Goal: Task Accomplishment & Management: Manage account settings

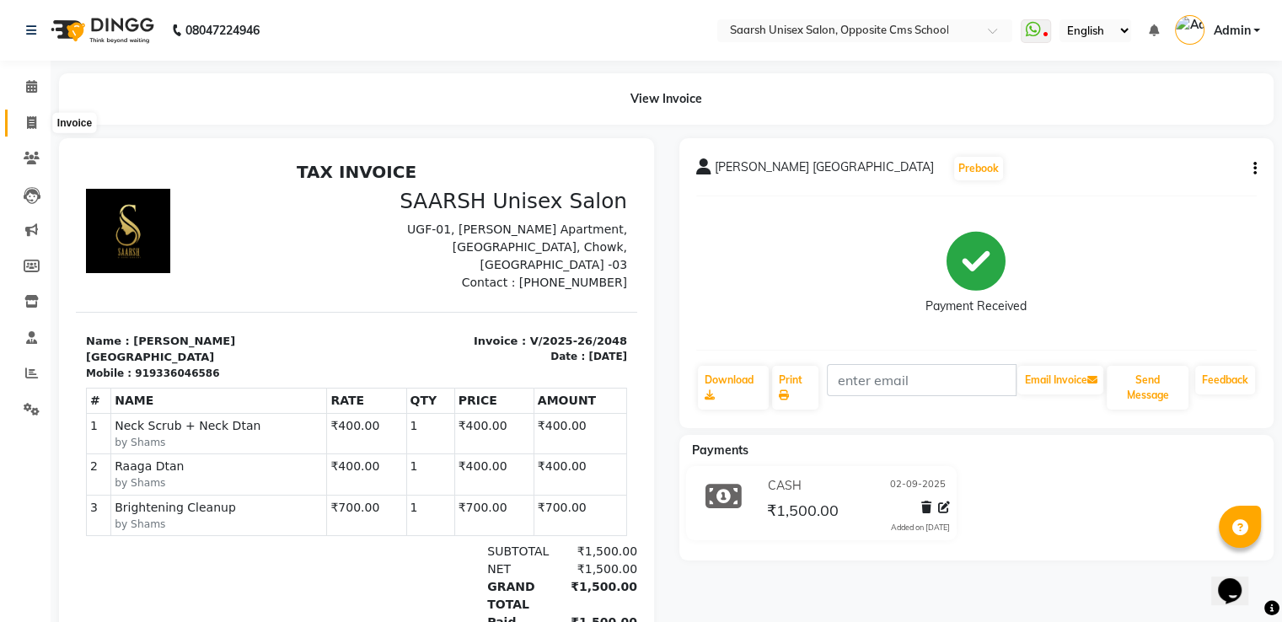
click at [27, 123] on icon at bounding box center [31, 122] width 9 height 13
select select "service"
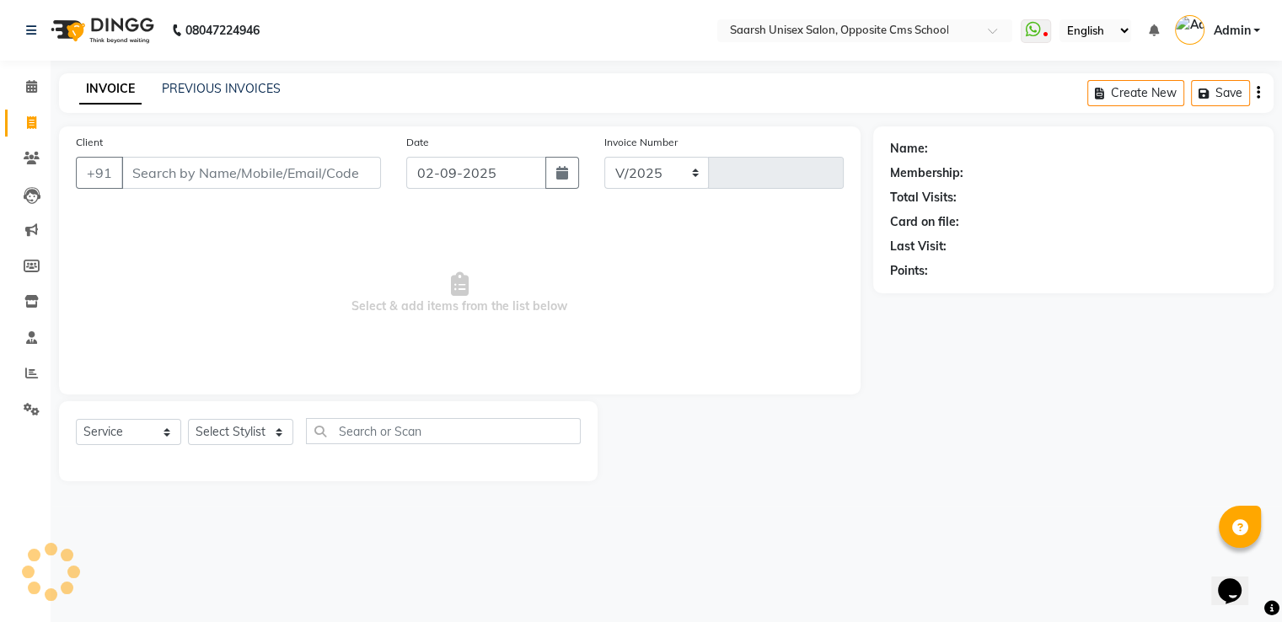
select select "3962"
type input "2049"
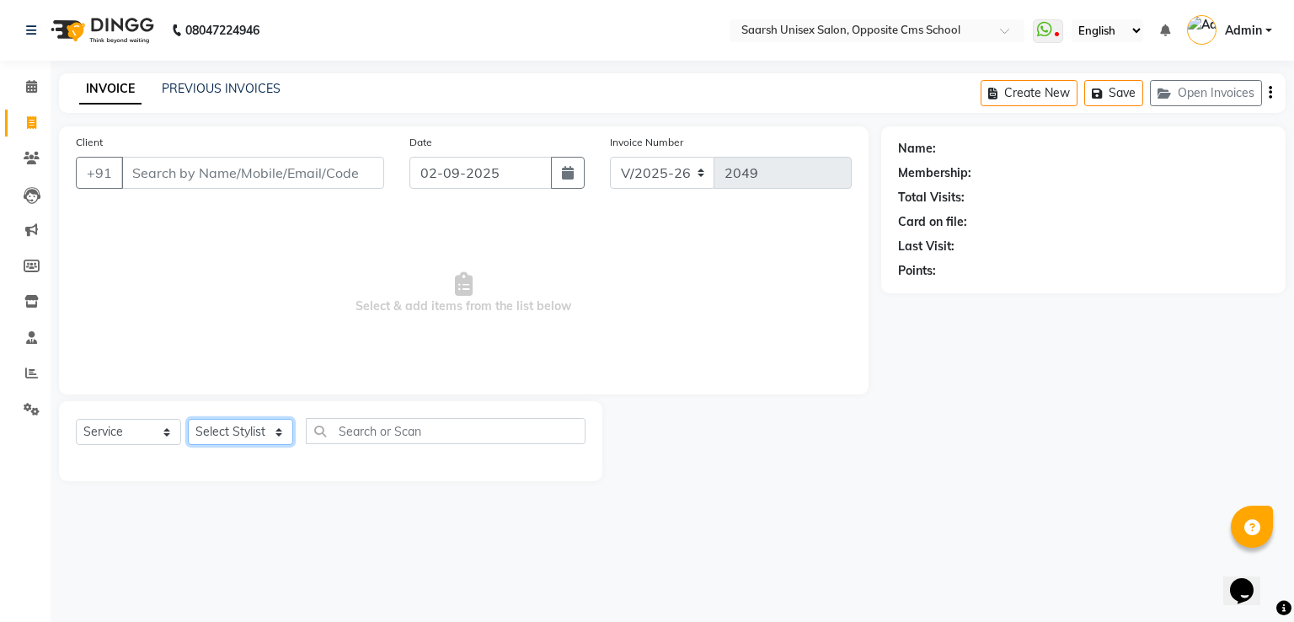
click at [235, 432] on select "Select Stylist Ayan Front Desk Sadhna Sapna Shams Shivani Shivi Utkarsh Saraswat" at bounding box center [240, 432] width 105 height 26
select select "32207"
click at [188, 420] on select "Select Stylist Ayan Front Desk Sadhna Sapna Shams Shivani Shivi Utkarsh Saraswat" at bounding box center [240, 432] width 105 height 26
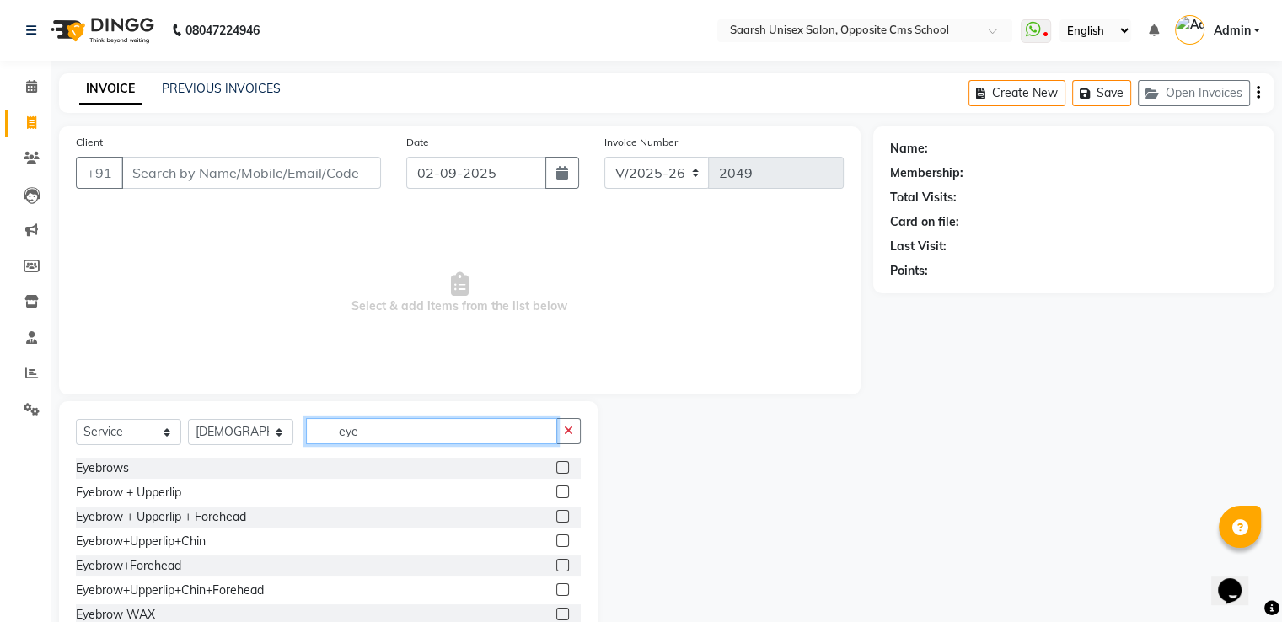
type input "eye"
click at [556, 493] on label at bounding box center [562, 491] width 13 height 13
click at [556, 493] on input "checkbox" at bounding box center [561, 492] width 11 height 11
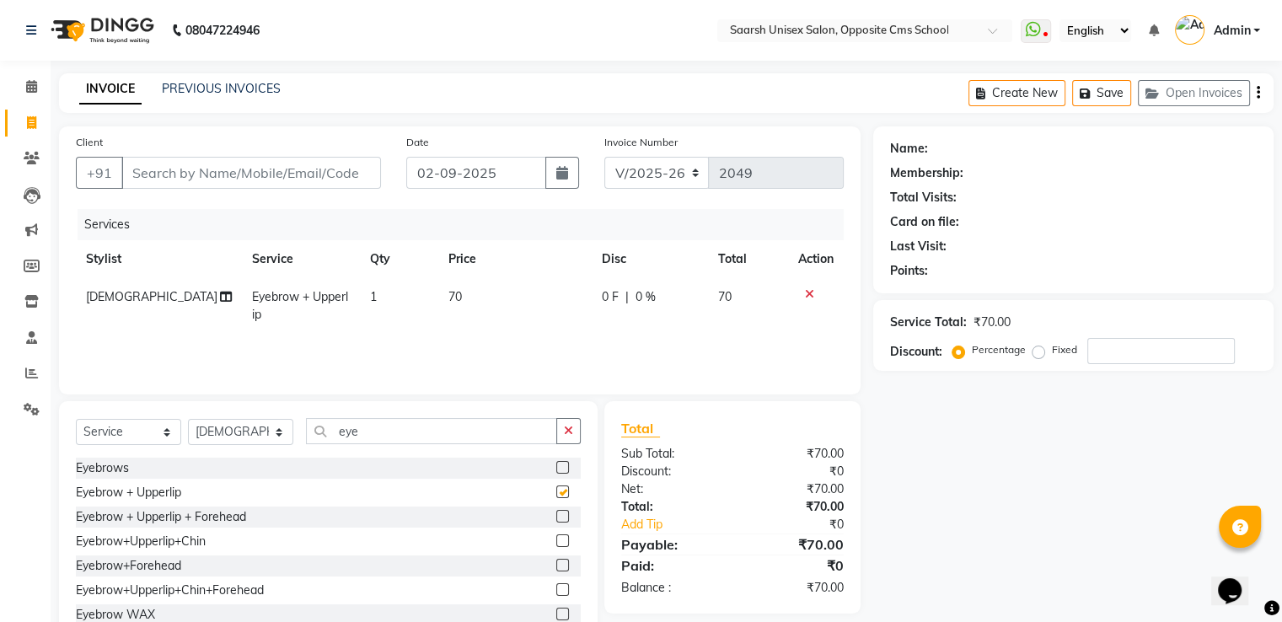
checkbox input "false"
click at [273, 163] on input "Client" at bounding box center [251, 173] width 260 height 32
type input "8"
type input "0"
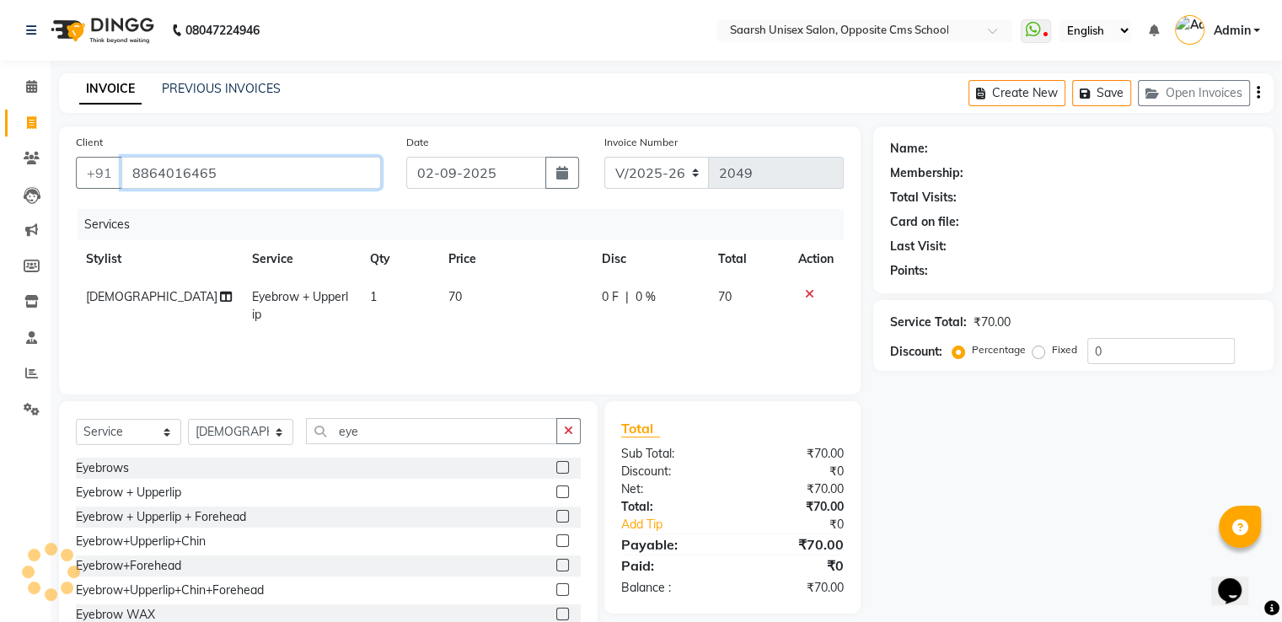
type input "8864016465"
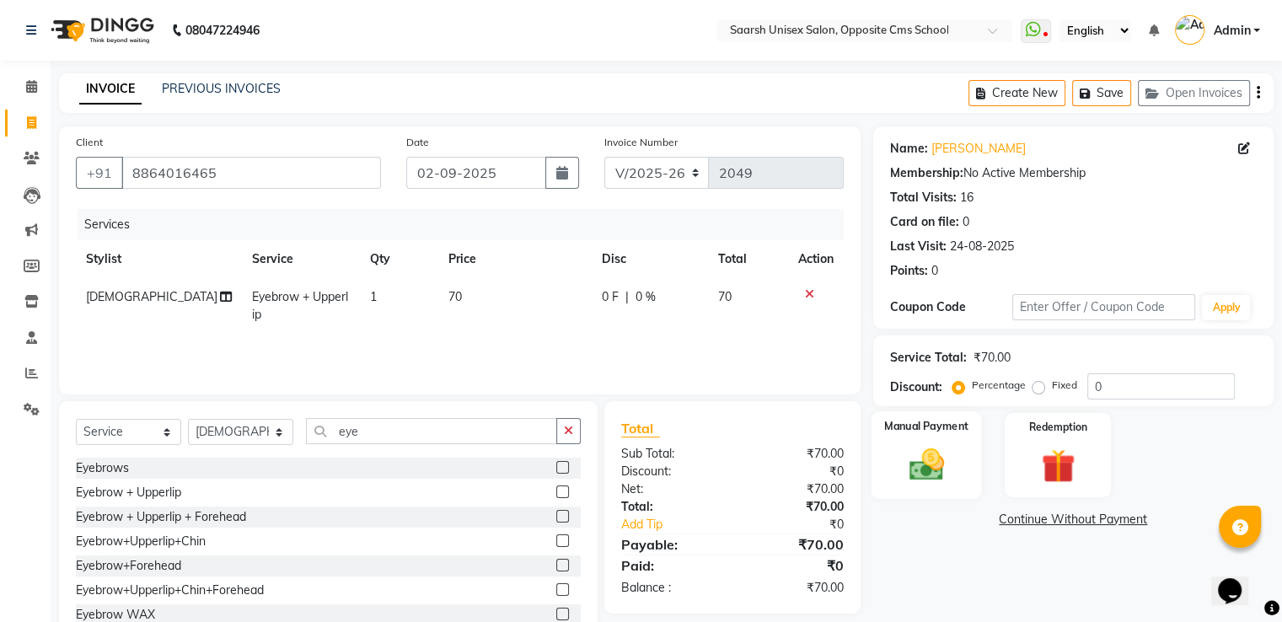
click at [927, 456] on img at bounding box center [925, 465] width 56 height 40
click at [1055, 521] on span "UPI" at bounding box center [1050, 520] width 26 height 19
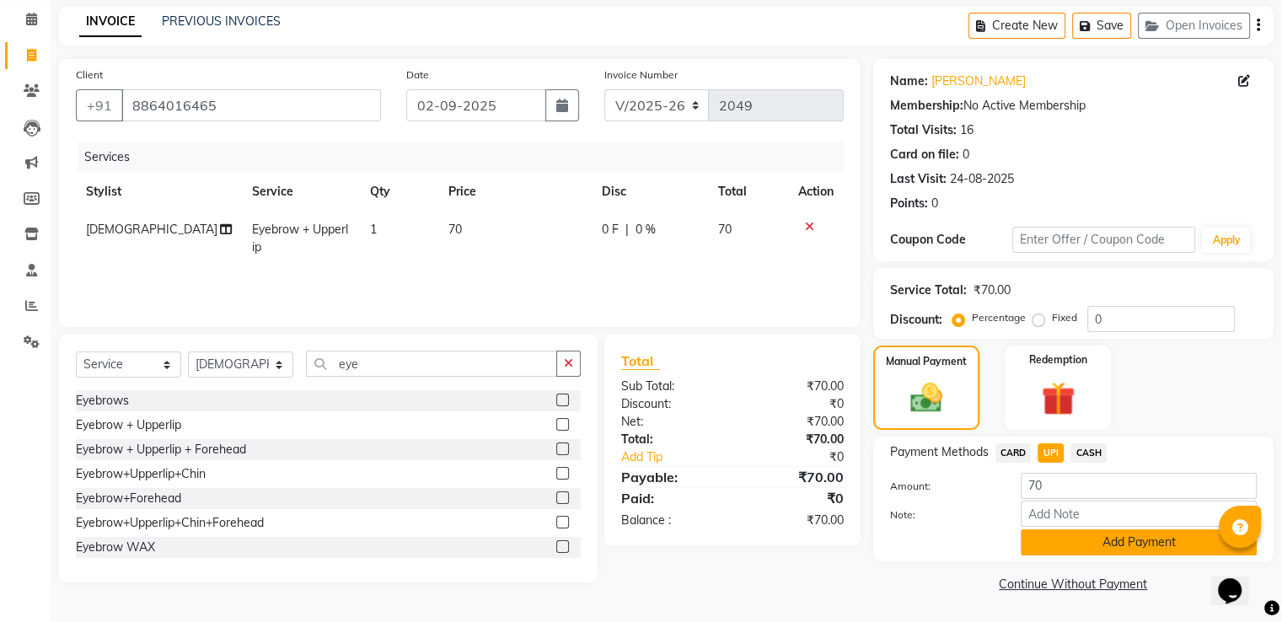
click at [1082, 554] on button "Add Payment" at bounding box center [1138, 542] width 236 height 26
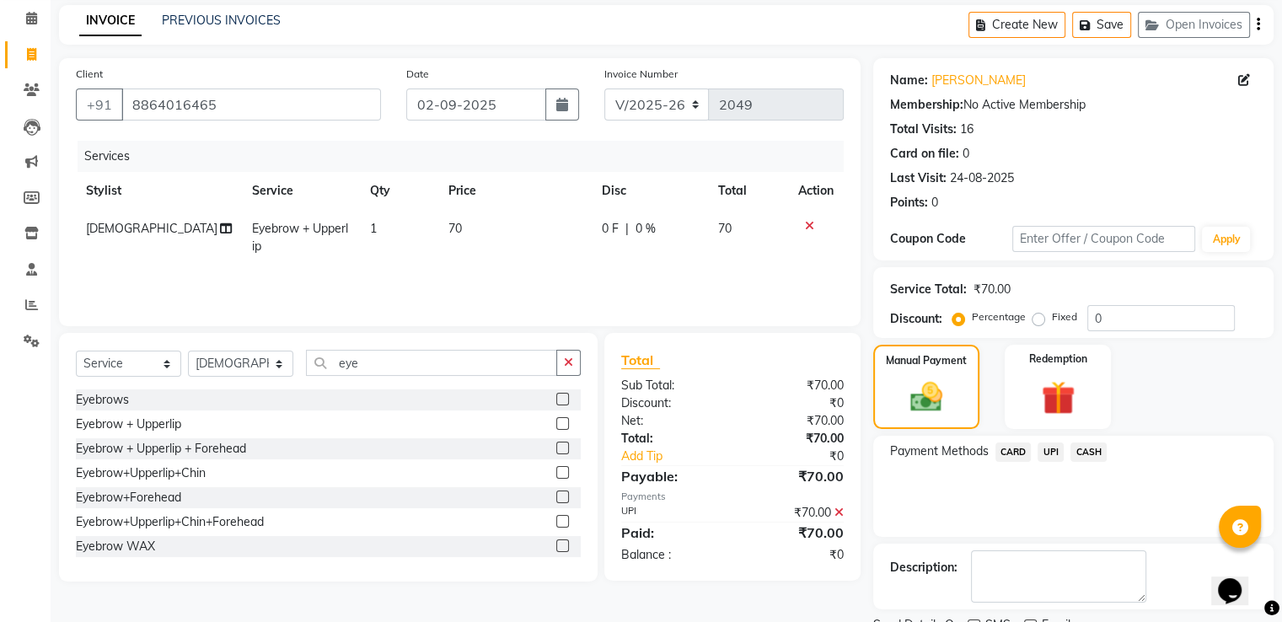
scroll to position [137, 0]
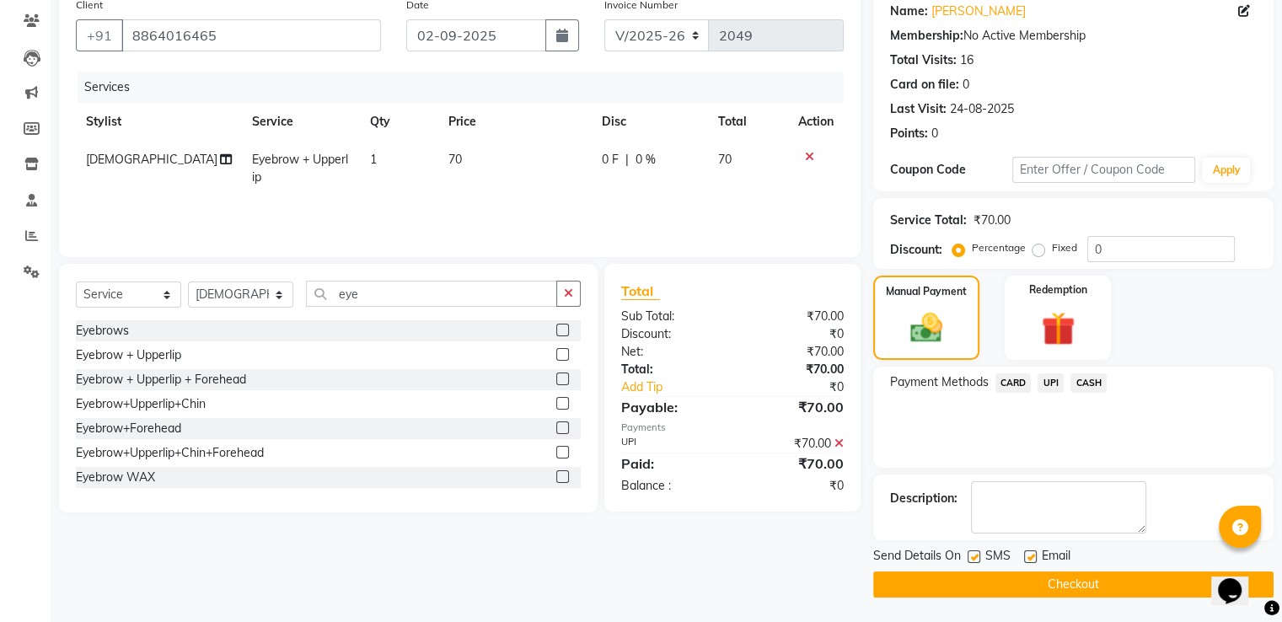
click at [1122, 586] on button "Checkout" at bounding box center [1073, 584] width 400 height 26
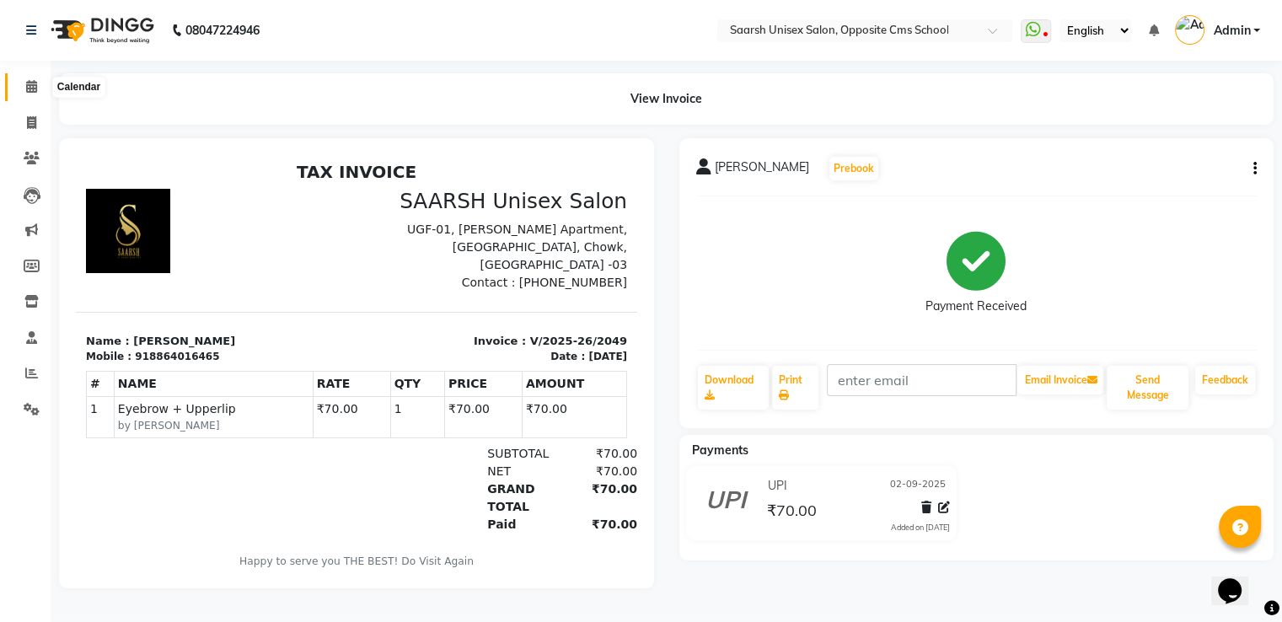
click at [30, 85] on icon at bounding box center [31, 86] width 11 height 13
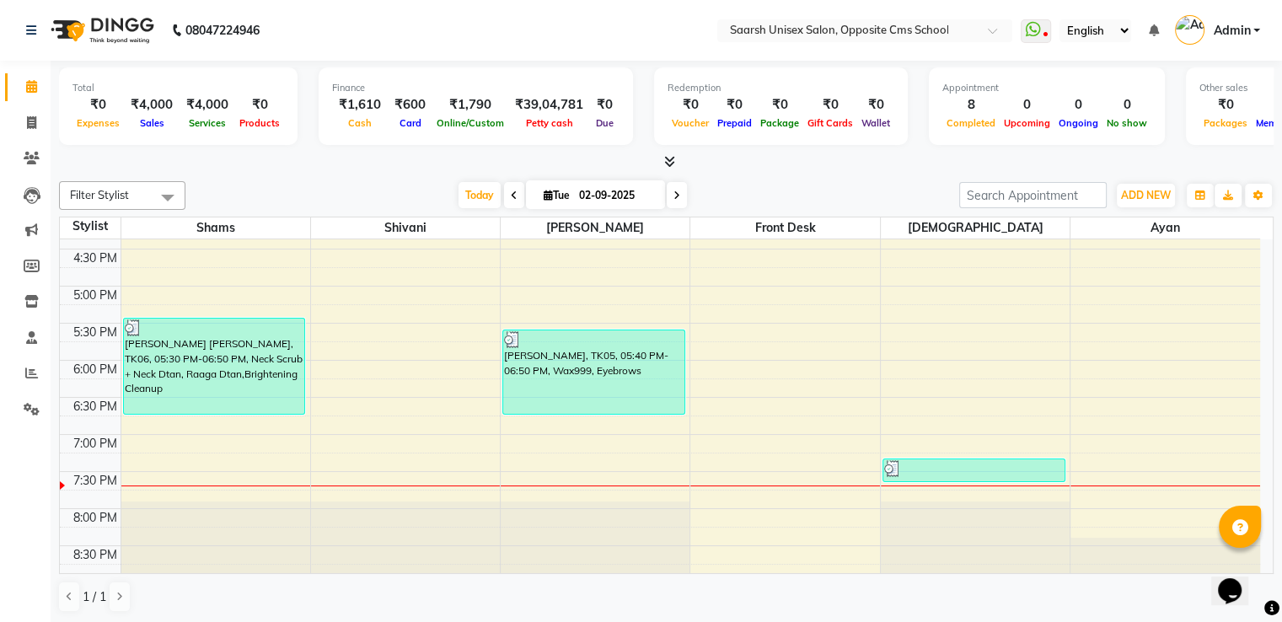
scroll to position [1, 0]
click at [1136, 519] on div "9:00 AM 9:30 AM 10:00 AM 10:30 AM 11:00 AM 11:30 AM 12:00 PM 12:30 PM 1:00 PM 1…" at bounding box center [660, 136] width 1200 height 889
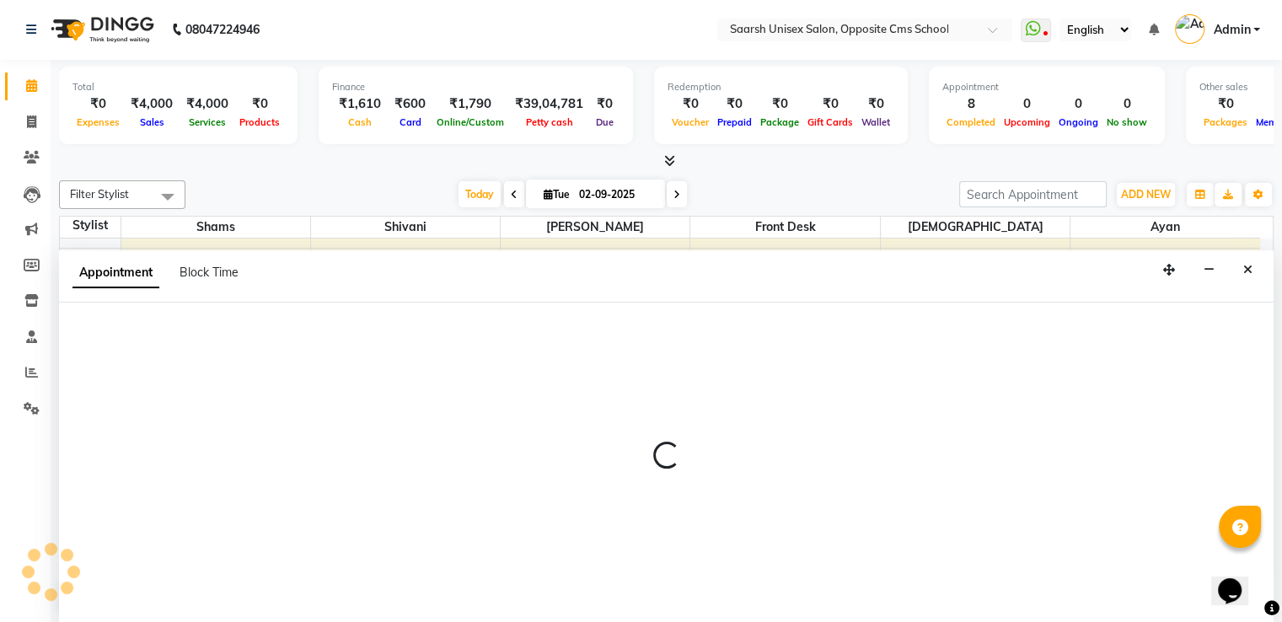
select select "89941"
select select "1215"
select select "tentative"
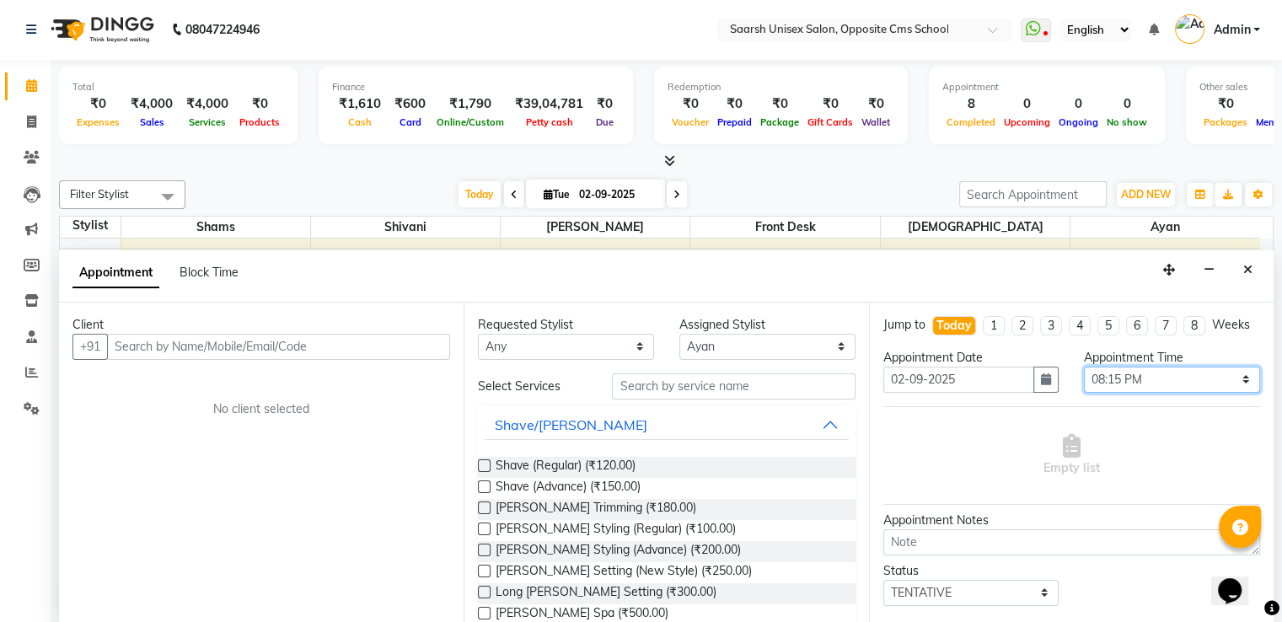
click at [1149, 393] on select "Select 10:00 AM 10:15 AM 10:30 AM 10:45 AM 11:00 AM 11:15 AM 11:30 AM 11:45 AM …" at bounding box center [1172, 380] width 176 height 26
select select "1200"
click at [1084, 380] on select "Select 10:00 AM 10:15 AM 10:30 AM 10:45 AM 11:00 AM 11:15 AM 11:30 AM 11:45 AM …" at bounding box center [1172, 380] width 176 height 26
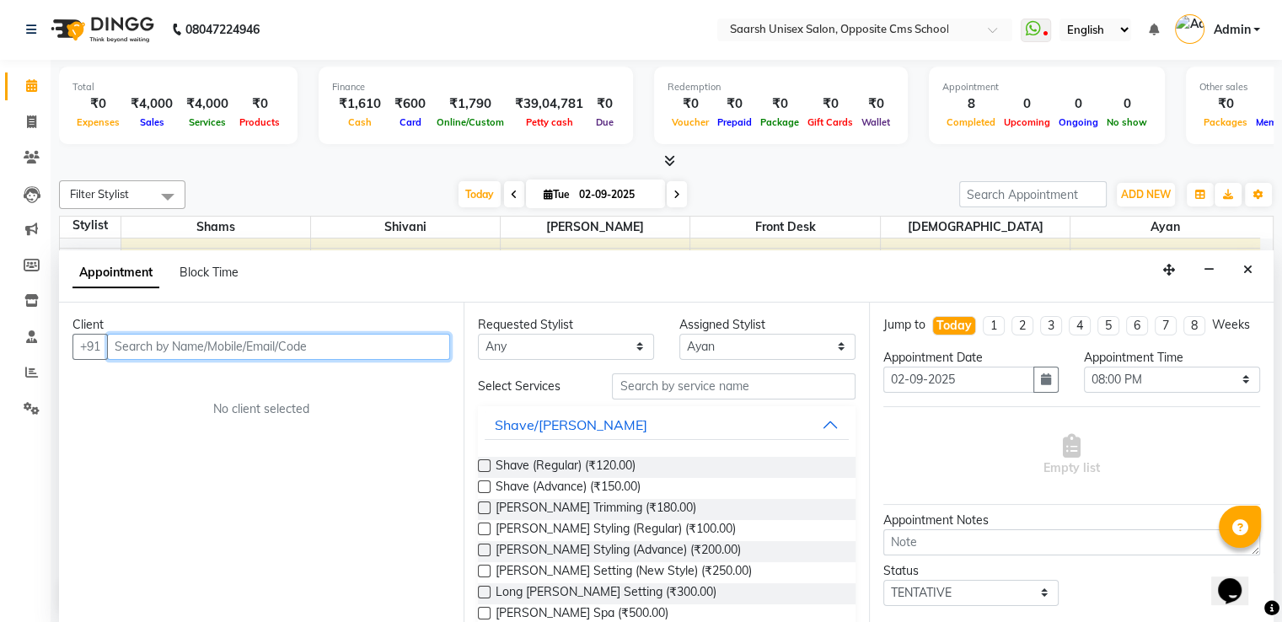
click at [299, 341] on input "text" at bounding box center [278, 347] width 343 height 26
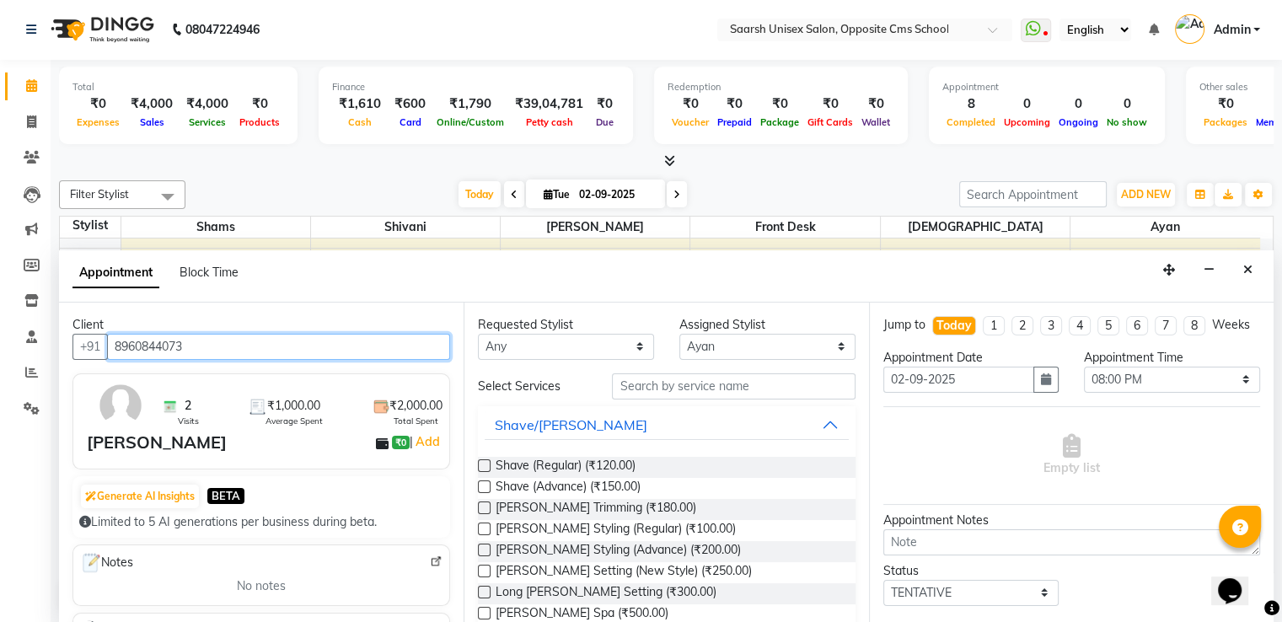
type input "8960844073"
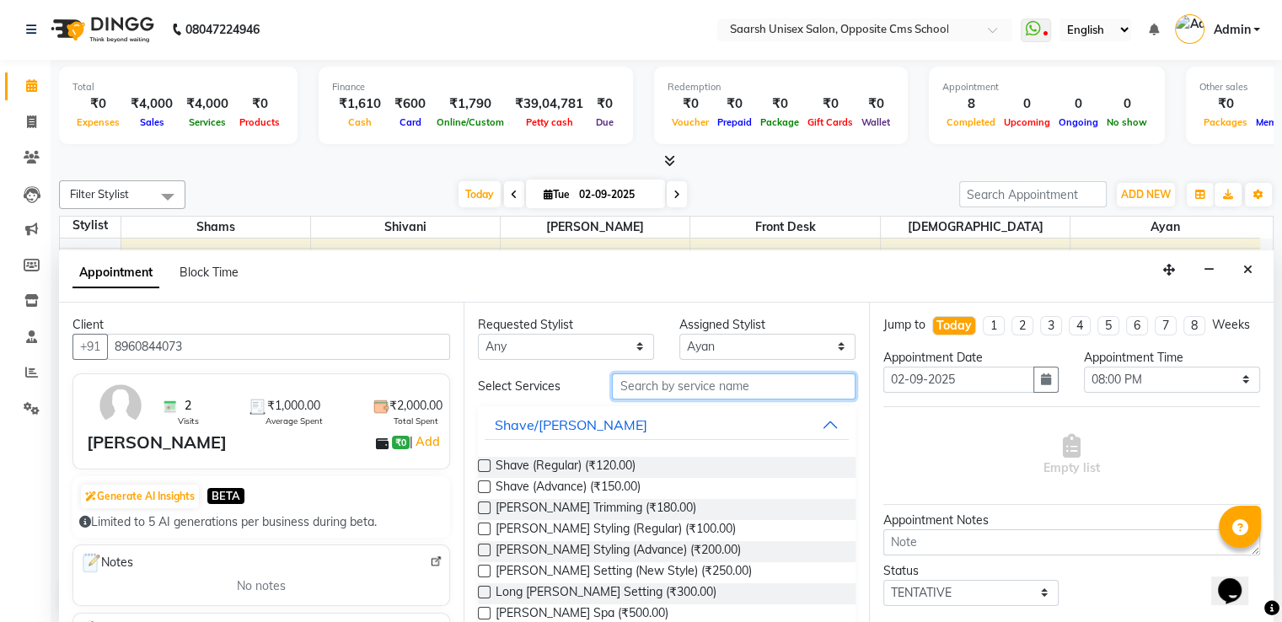
click at [698, 374] on input "text" at bounding box center [733, 386] width 243 height 26
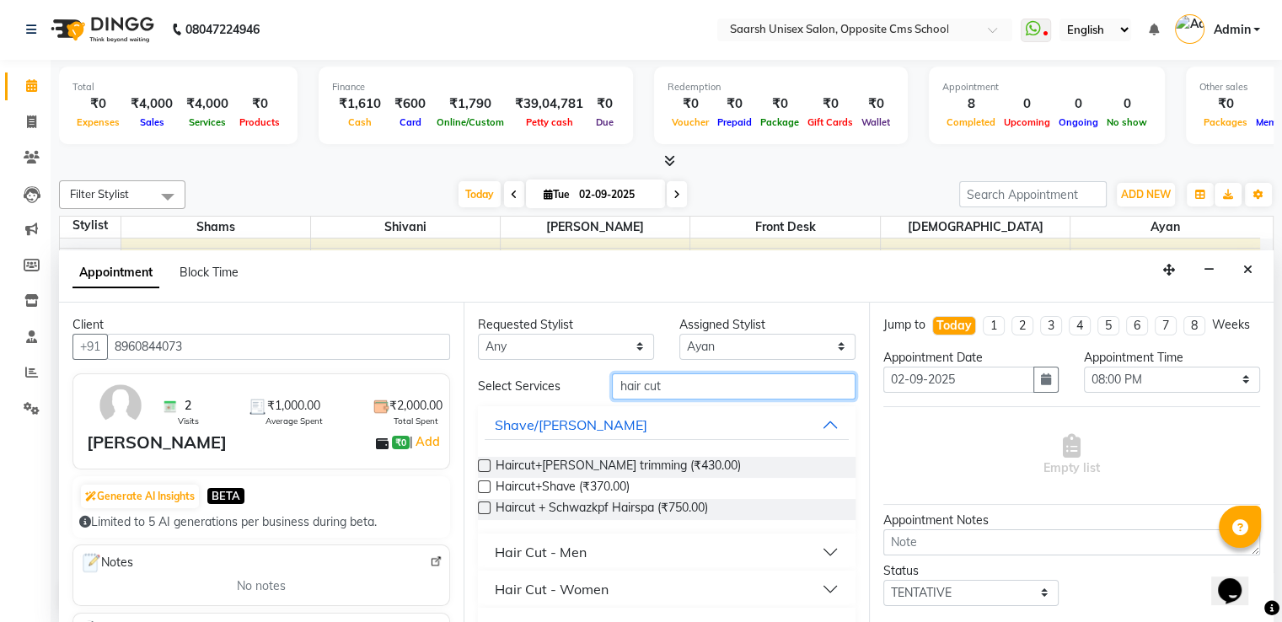
type input "hair cut"
click at [641, 541] on button "Hair Cut - Men" at bounding box center [665, 552] width 363 height 30
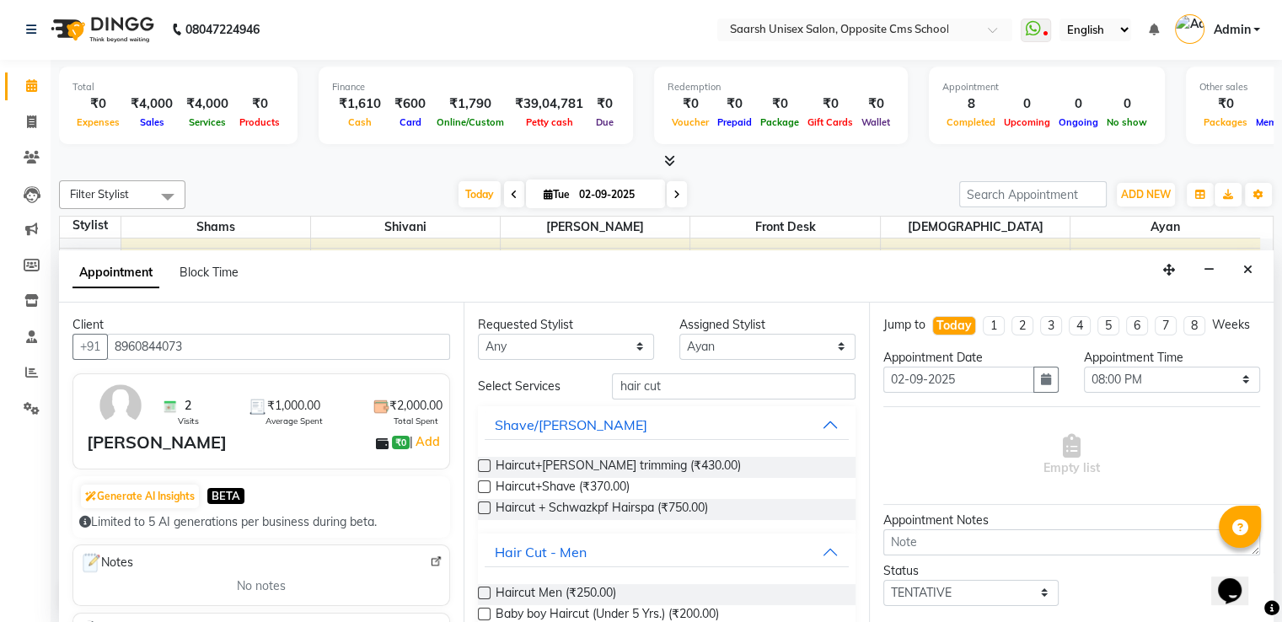
click at [482, 586] on label at bounding box center [484, 592] width 13 height 13
click at [482, 589] on input "checkbox" at bounding box center [483, 594] width 11 height 11
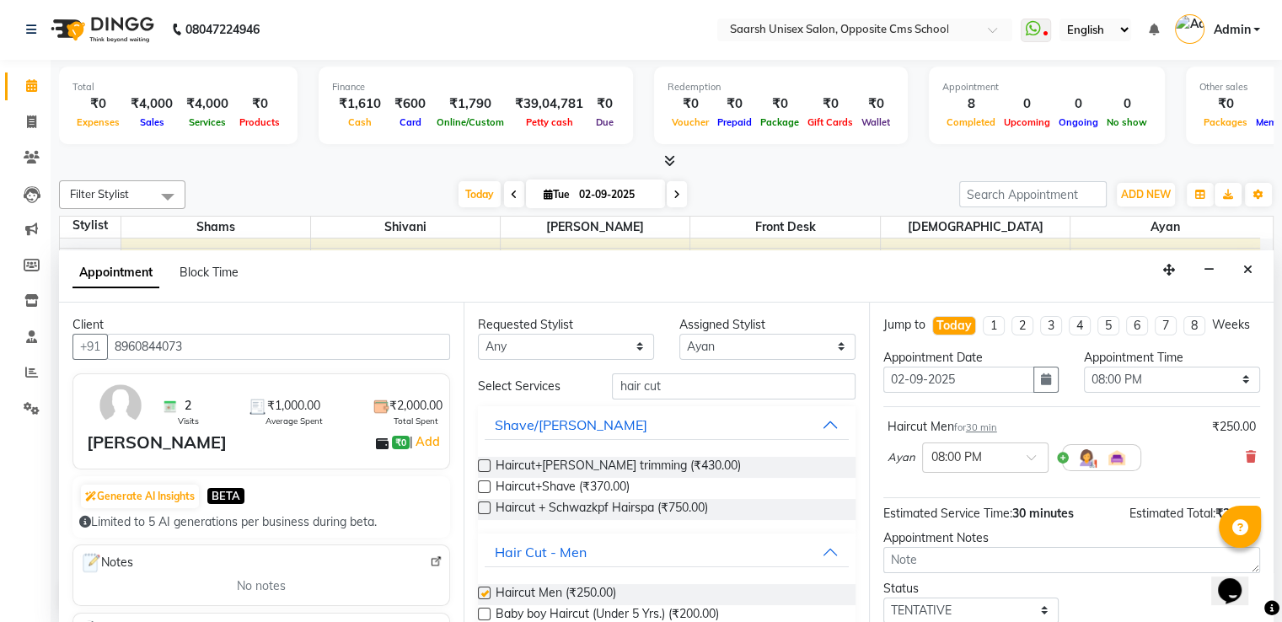
checkbox input "false"
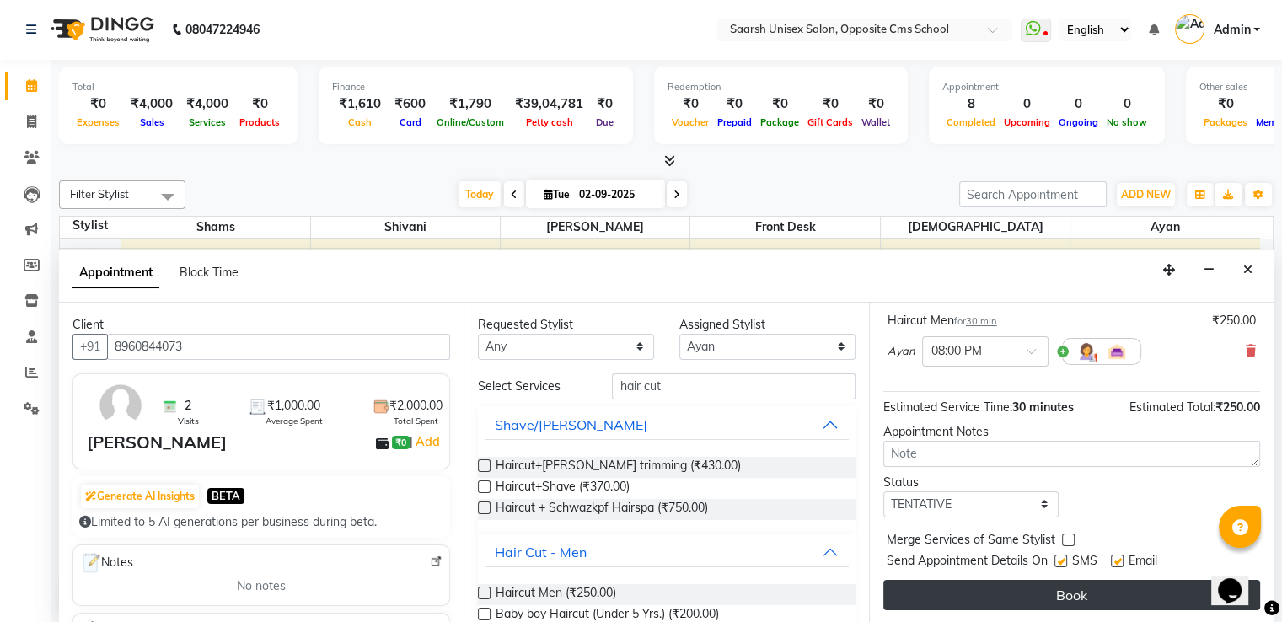
click at [1074, 588] on button "Book" at bounding box center [1071, 595] width 377 height 30
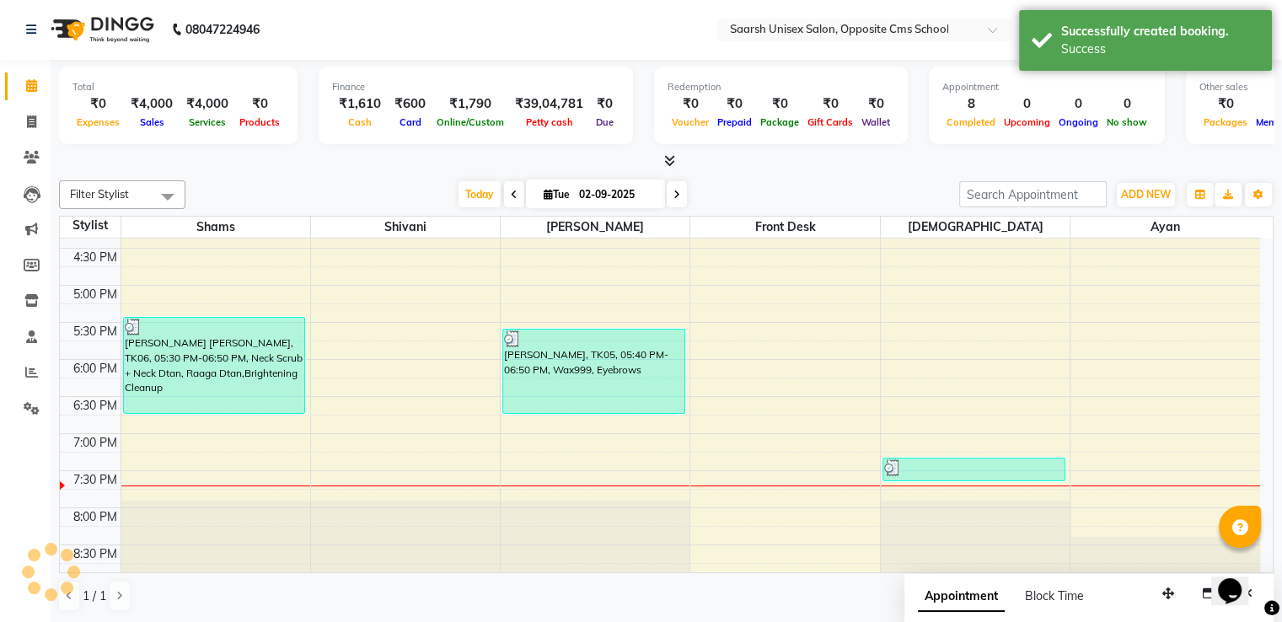
scroll to position [0, 0]
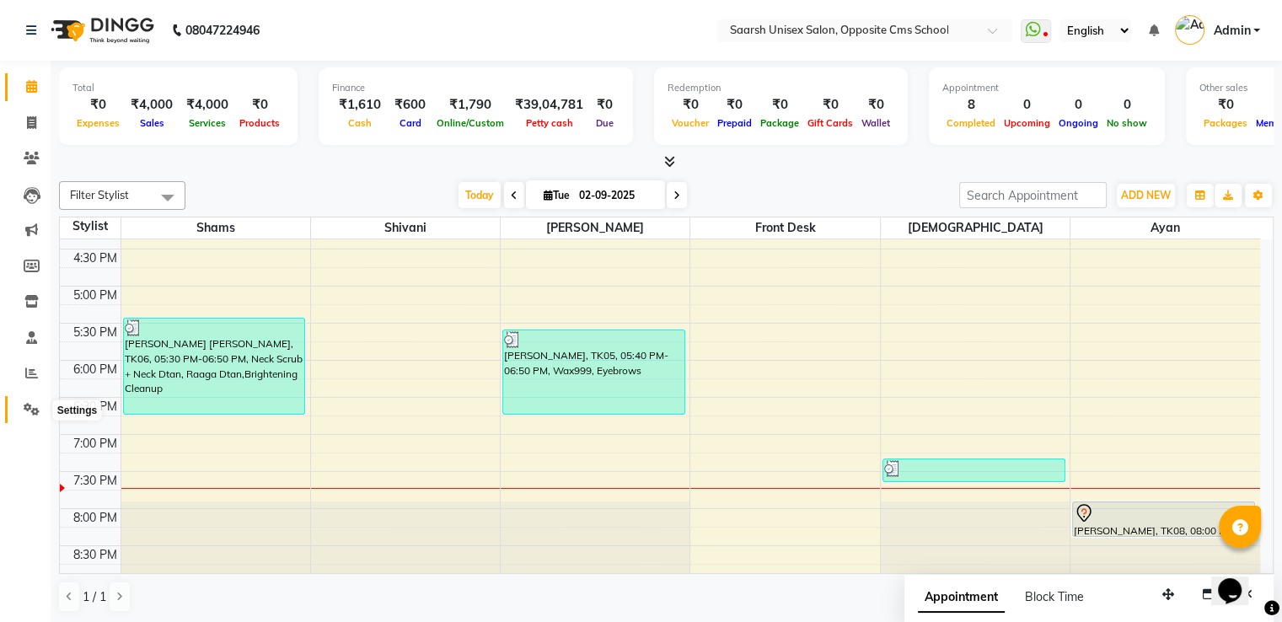
click at [30, 415] on icon at bounding box center [32, 409] width 16 height 13
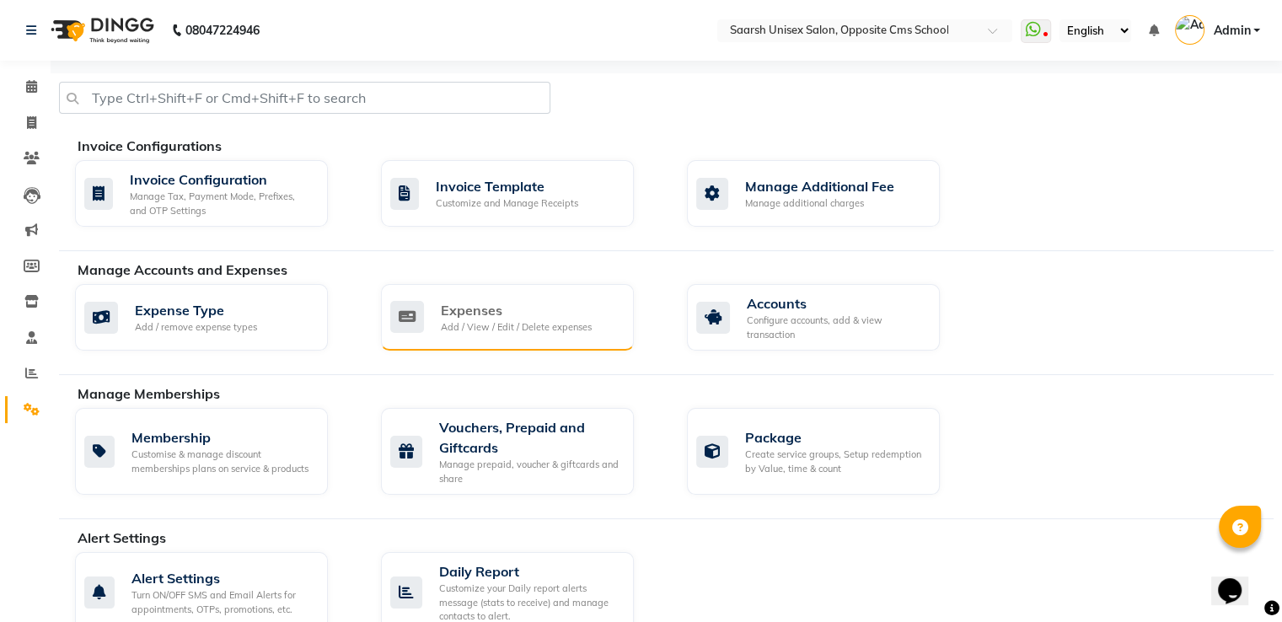
scroll to position [745, 0]
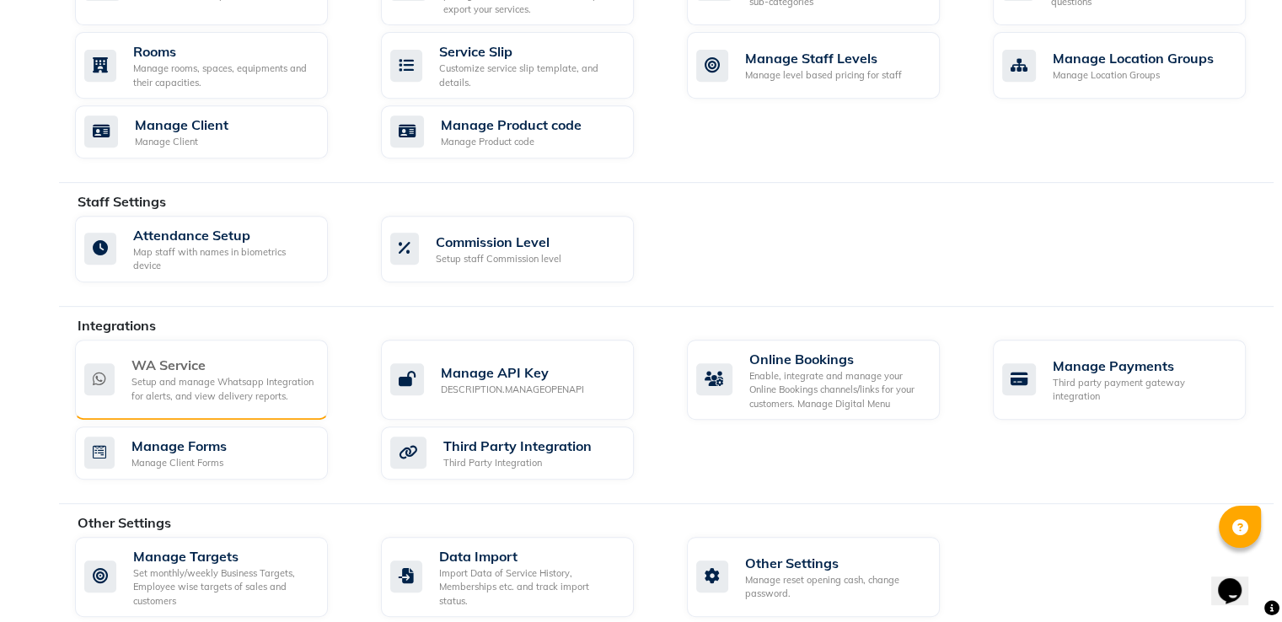
click at [222, 375] on div "Setup and manage Whatsapp Integration for alerts, and view delivery reports." at bounding box center [222, 389] width 183 height 28
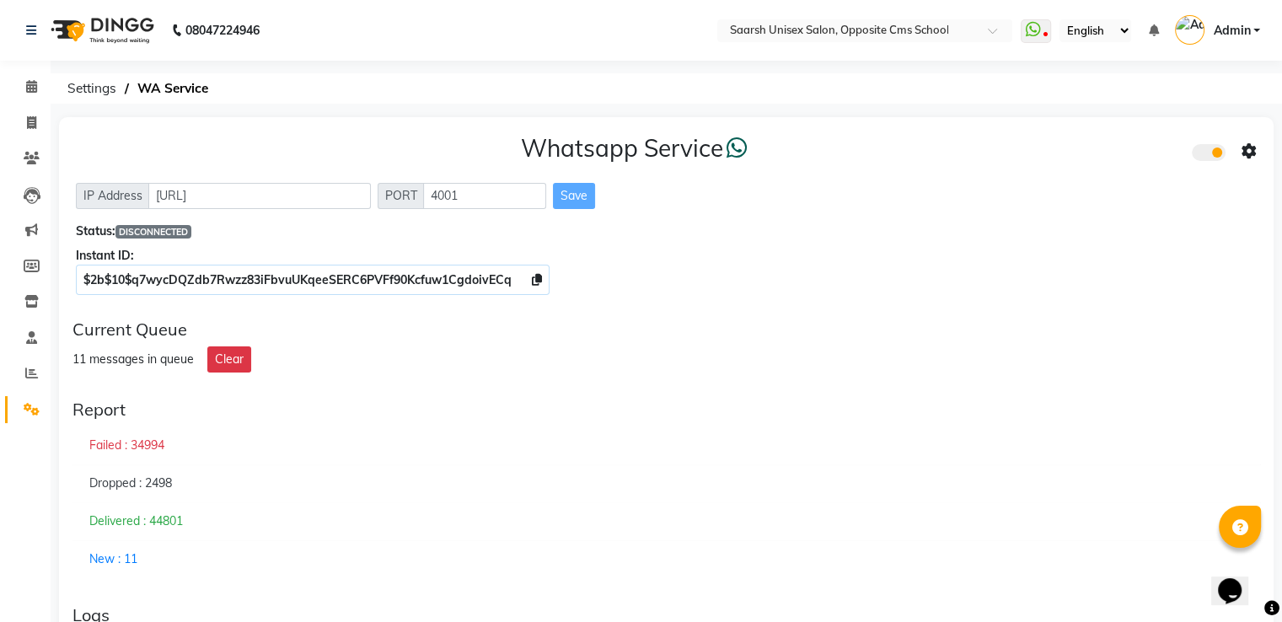
click at [185, 230] on span "DISCONNECTED" at bounding box center [153, 231] width 76 height 13
click at [1212, 153] on span at bounding box center [1208, 152] width 34 height 17
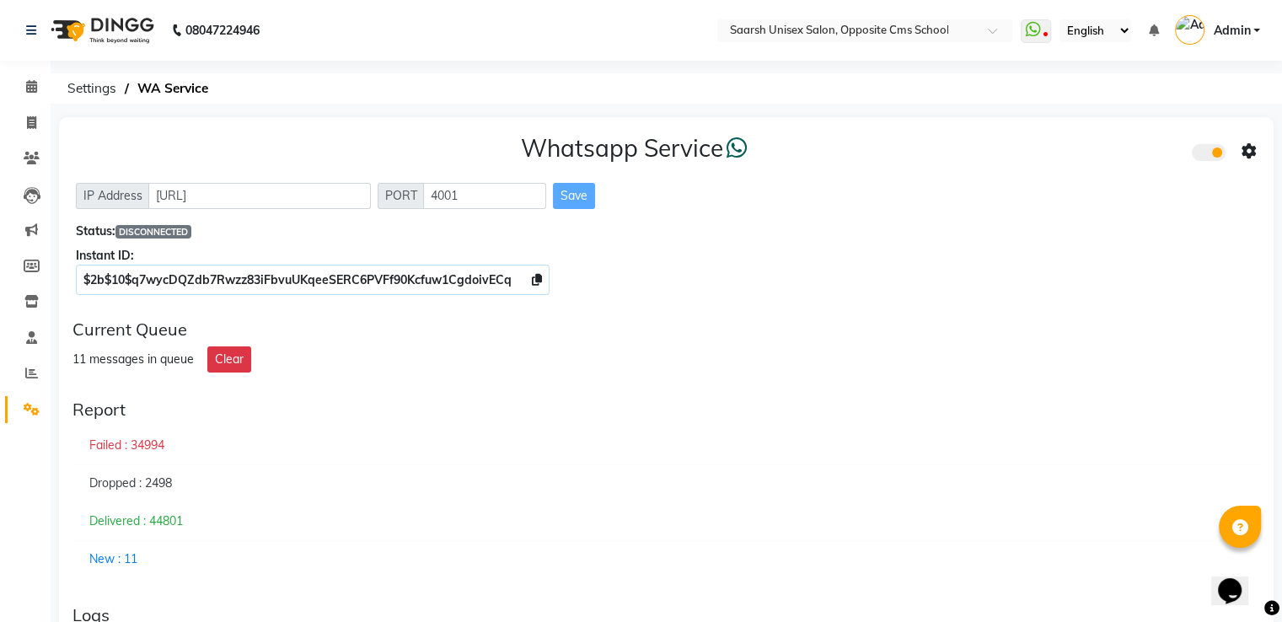
click at [1204, 155] on input "checkbox" at bounding box center [1204, 155] width 0 height 0
click at [1212, 153] on span at bounding box center [1208, 152] width 34 height 17
click at [1204, 155] on input "checkbox" at bounding box center [1204, 155] width 0 height 0
click at [1253, 149] on icon at bounding box center [1248, 151] width 15 height 15
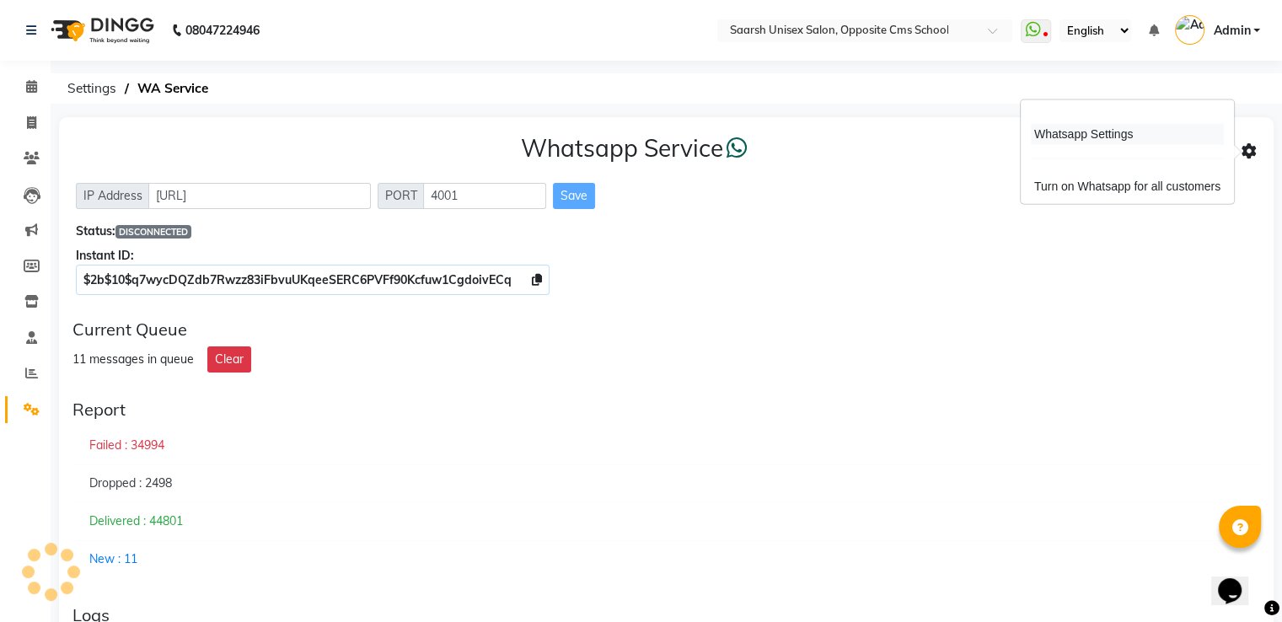
click at [1122, 136] on div "Whatsapp Settings" at bounding box center [1126, 134] width 193 height 21
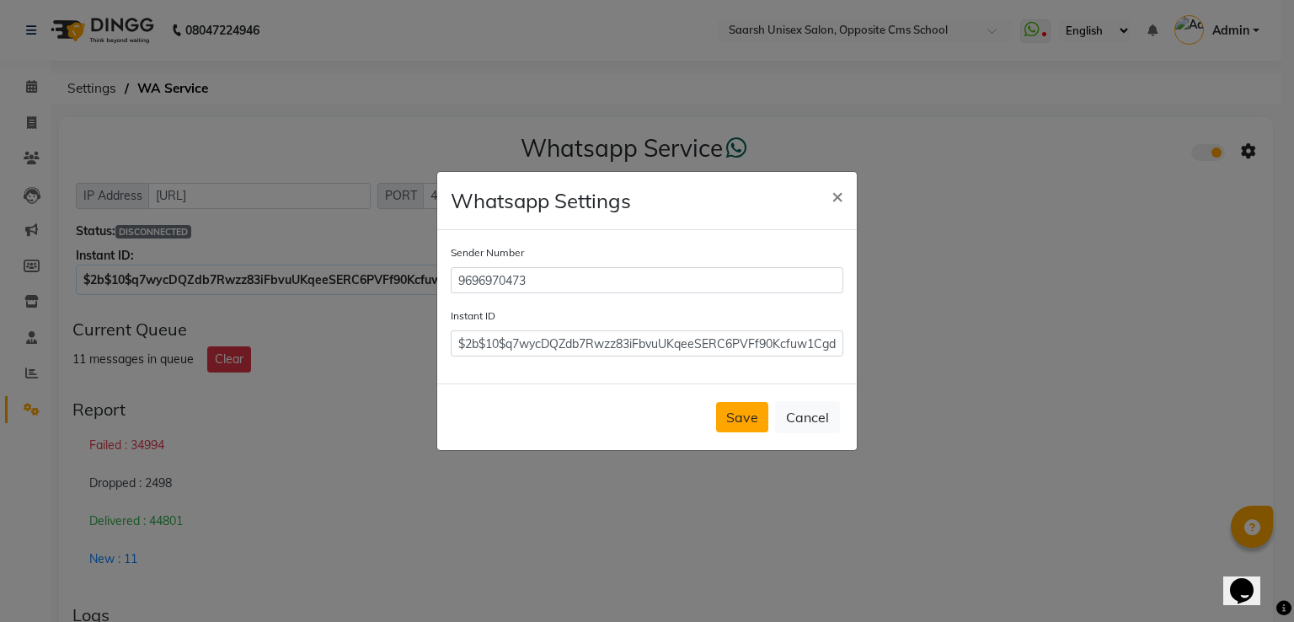
click at [741, 417] on button "Save" at bounding box center [742, 417] width 52 height 30
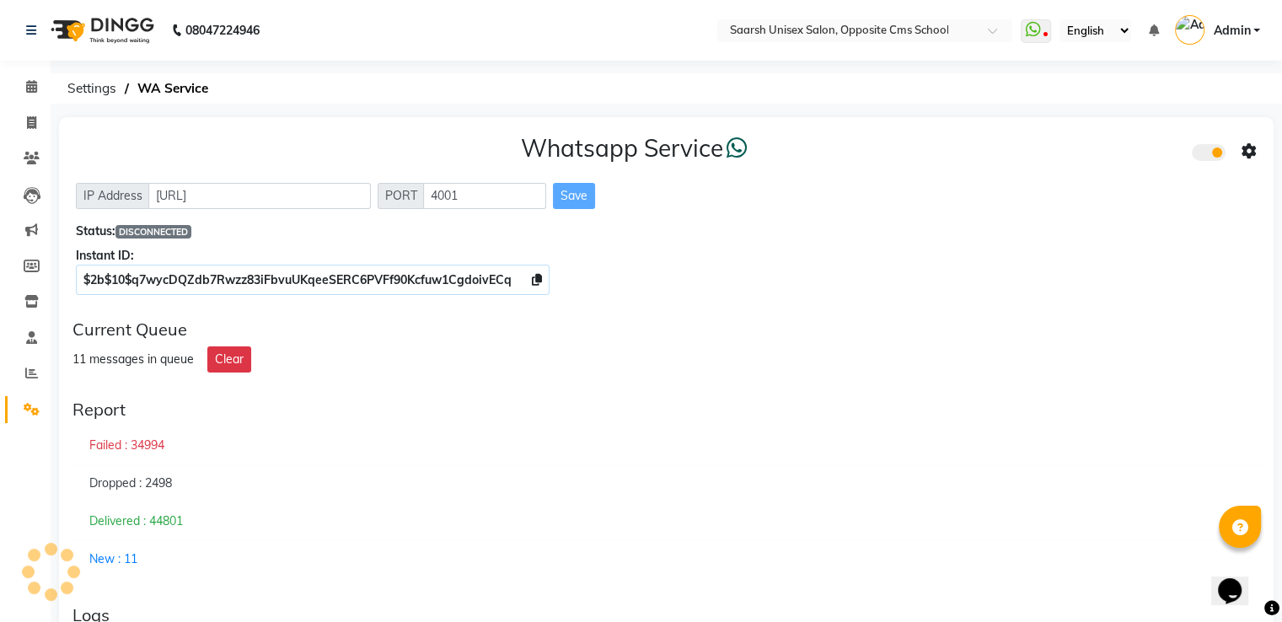
click at [1250, 153] on icon at bounding box center [1248, 151] width 15 height 15
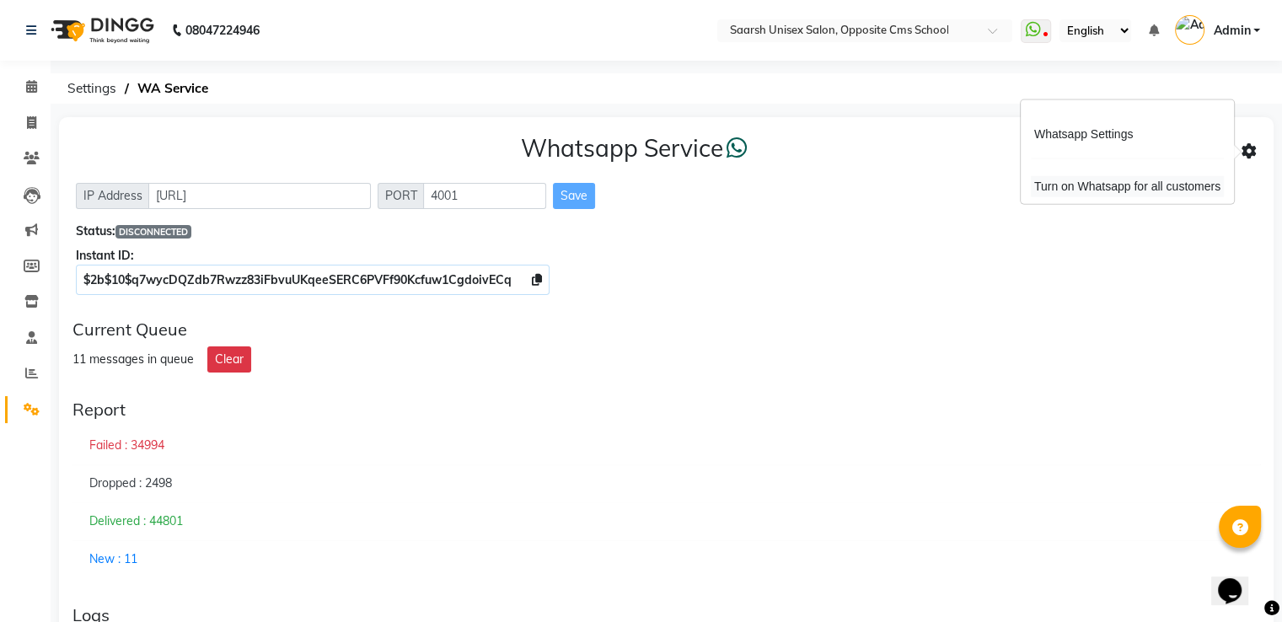
click at [1139, 186] on div "Turn on Whatsapp for all customers" at bounding box center [1126, 186] width 193 height 21
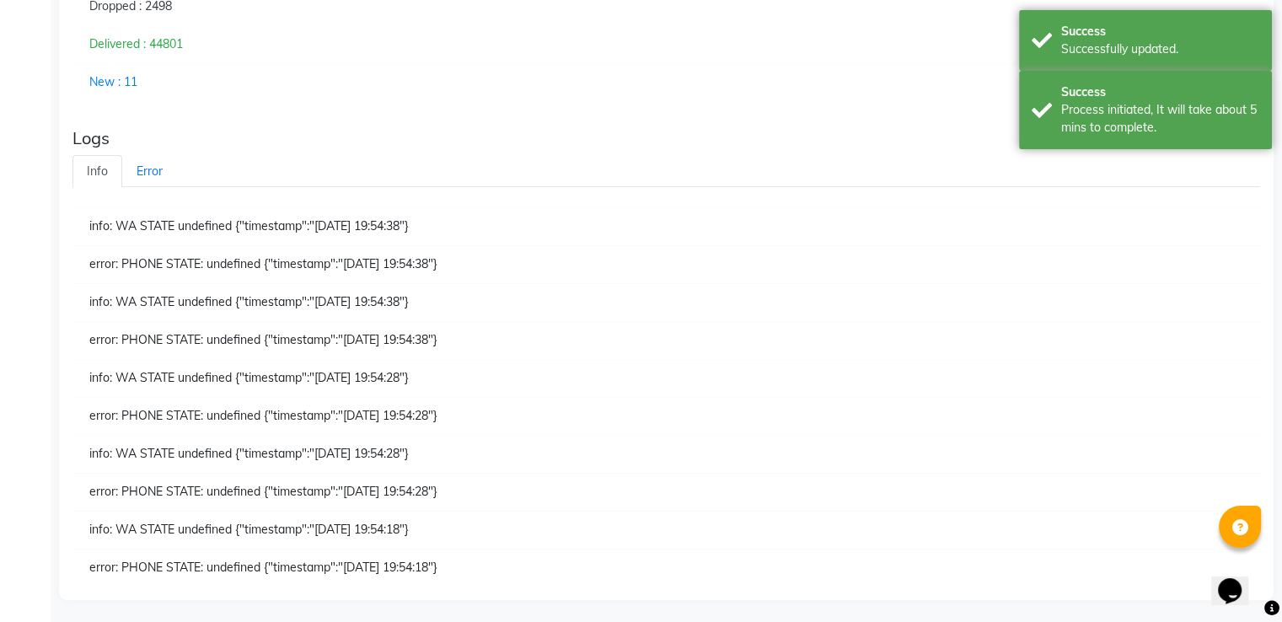
scroll to position [476, 0]
click at [145, 169] on link "Error" at bounding box center [149, 172] width 55 height 33
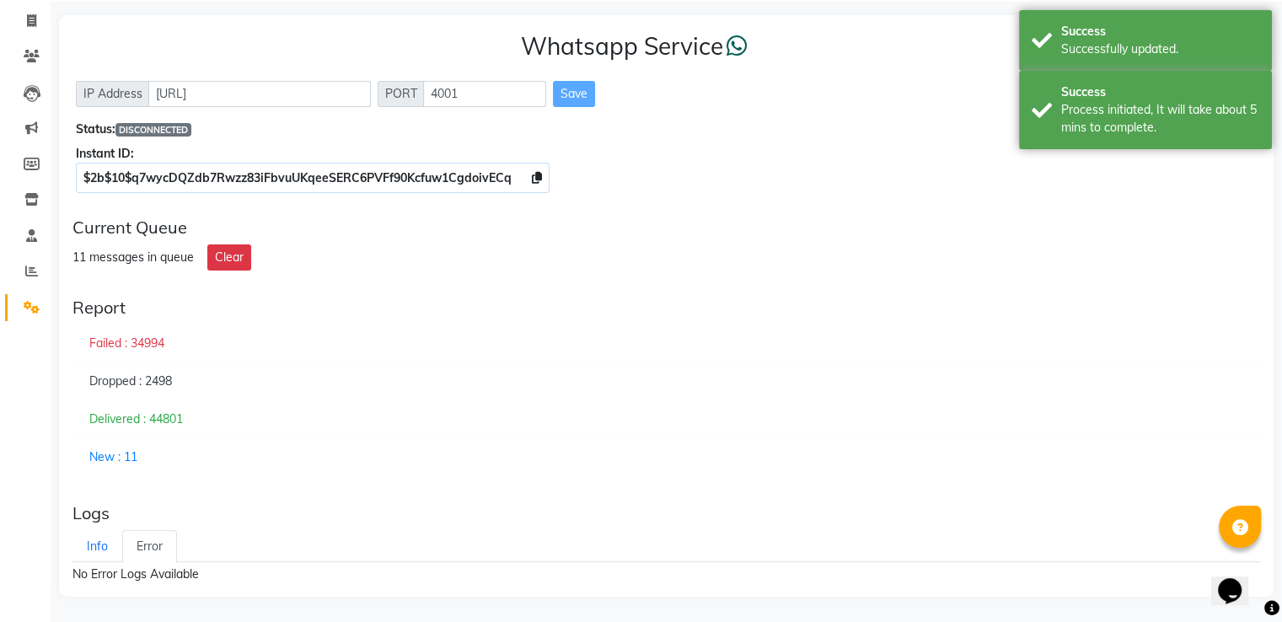
scroll to position [100, 0]
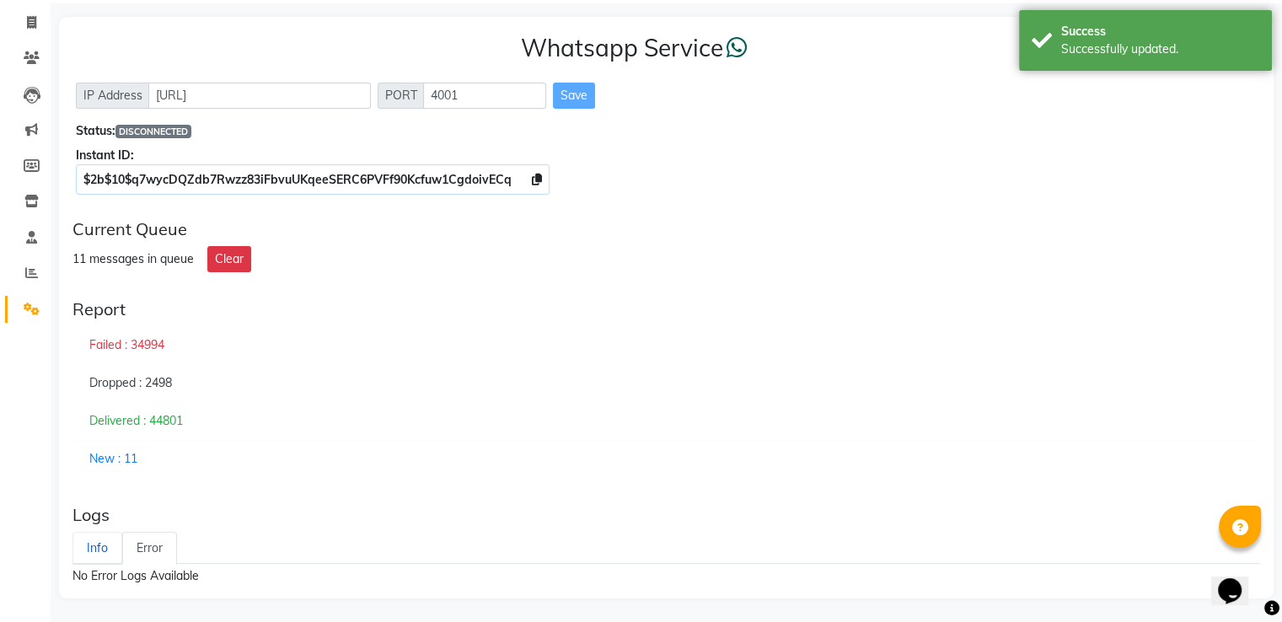
click at [98, 546] on link "Info" at bounding box center [97, 548] width 50 height 33
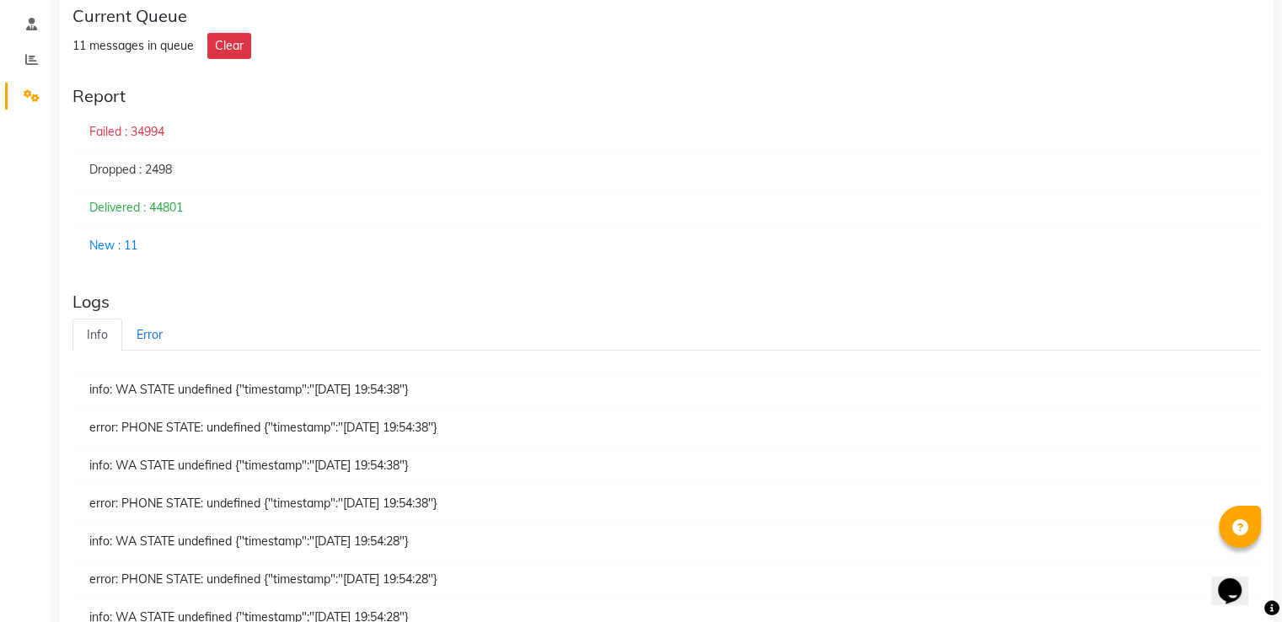
scroll to position [0, 0]
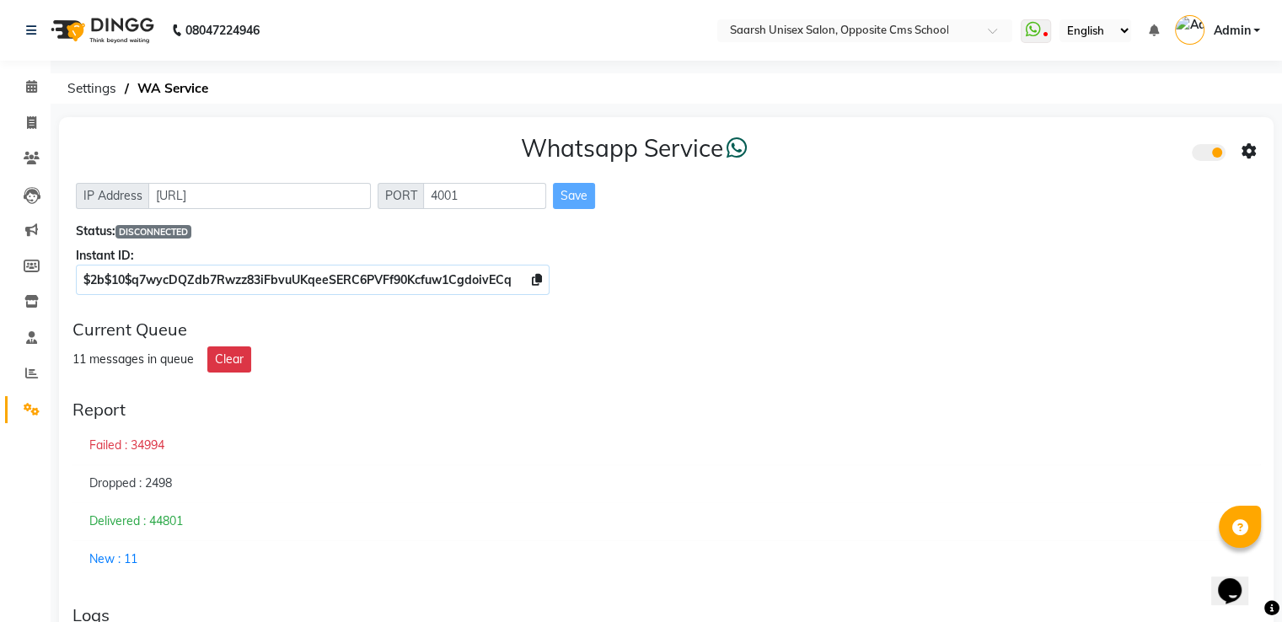
click at [152, 230] on span "DISCONNECTED" at bounding box center [153, 231] width 76 height 13
click at [1039, 33] on icon at bounding box center [1032, 29] width 15 height 17
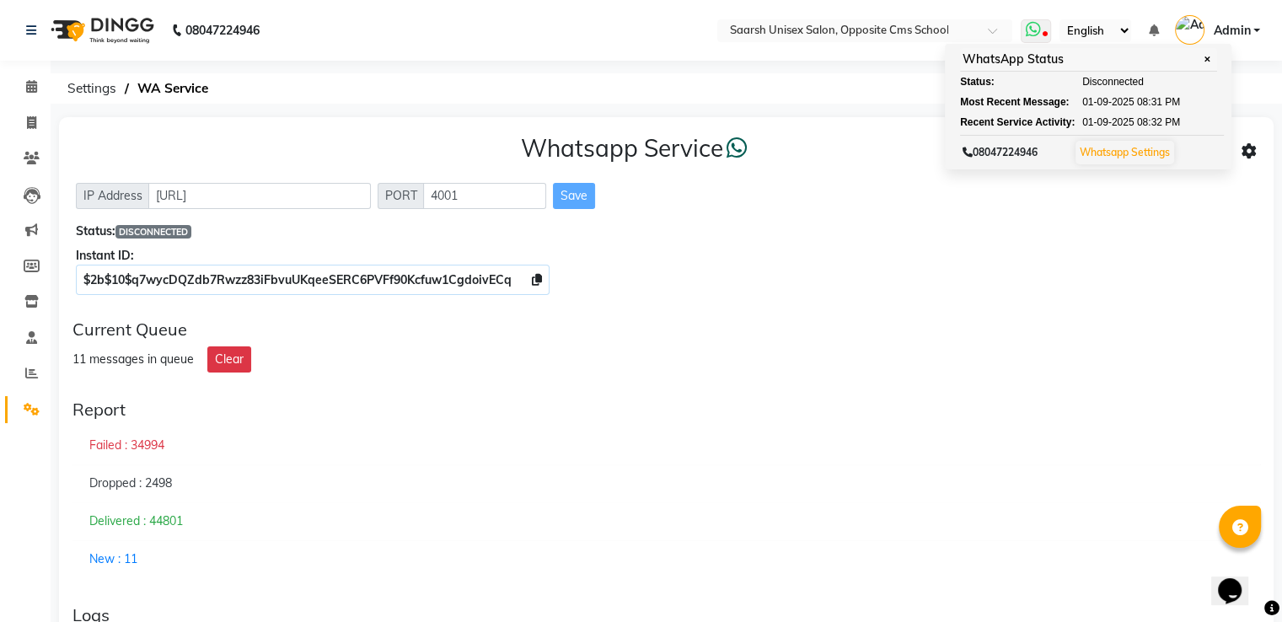
click at [1100, 149] on link "Whatsapp Settings" at bounding box center [1124, 152] width 90 height 13
click at [1148, 146] on link "Whatsapp Settings" at bounding box center [1124, 152] width 90 height 13
click at [1117, 155] on link "Whatsapp Settings" at bounding box center [1124, 152] width 90 height 13
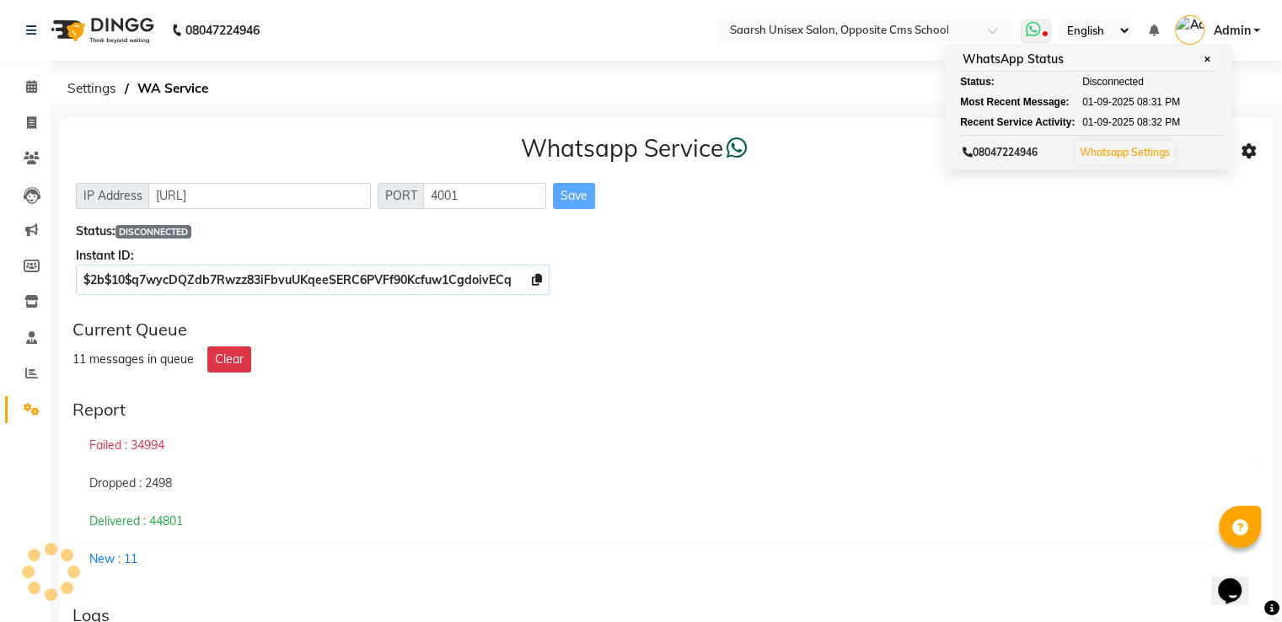
click at [1117, 155] on link "Whatsapp Settings" at bounding box center [1124, 152] width 90 height 13
click at [1210, 56] on span "✕" at bounding box center [1206, 59] width 15 height 13
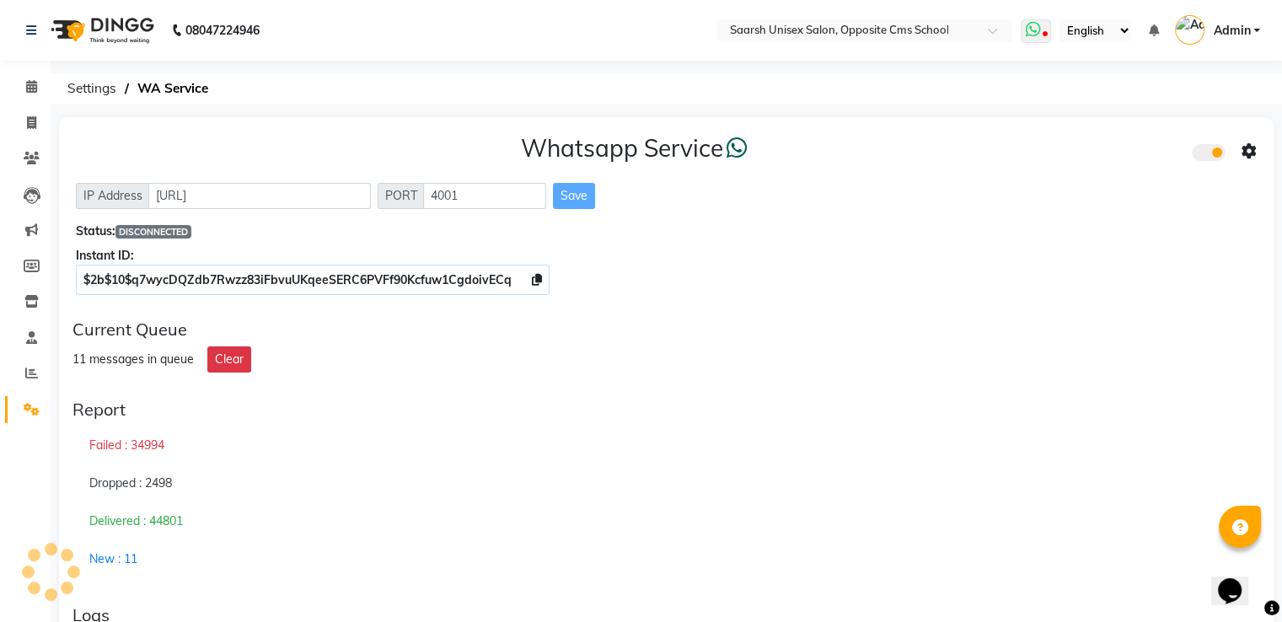
click at [1035, 29] on icon at bounding box center [1032, 29] width 15 height 17
click at [1033, 41] on span at bounding box center [1035, 31] width 30 height 24
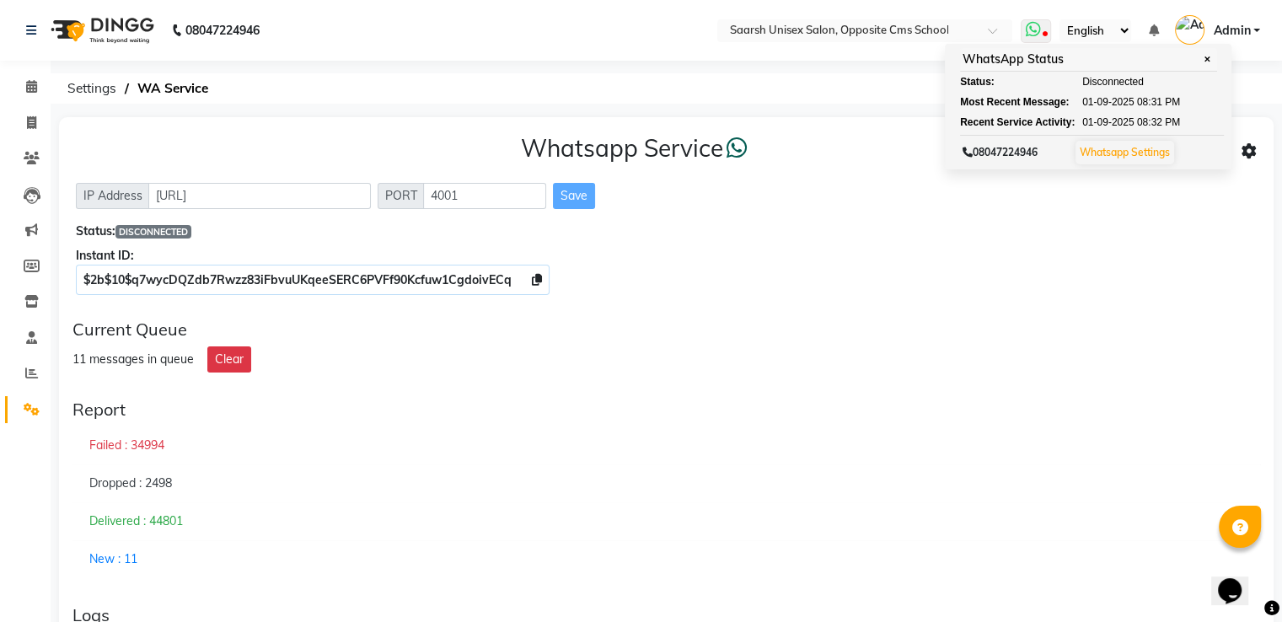
click at [1105, 79] on span "Disconnected" at bounding box center [1113, 81] width 62 height 15
click at [988, 156] on span "08047224946" at bounding box center [999, 152] width 75 height 13
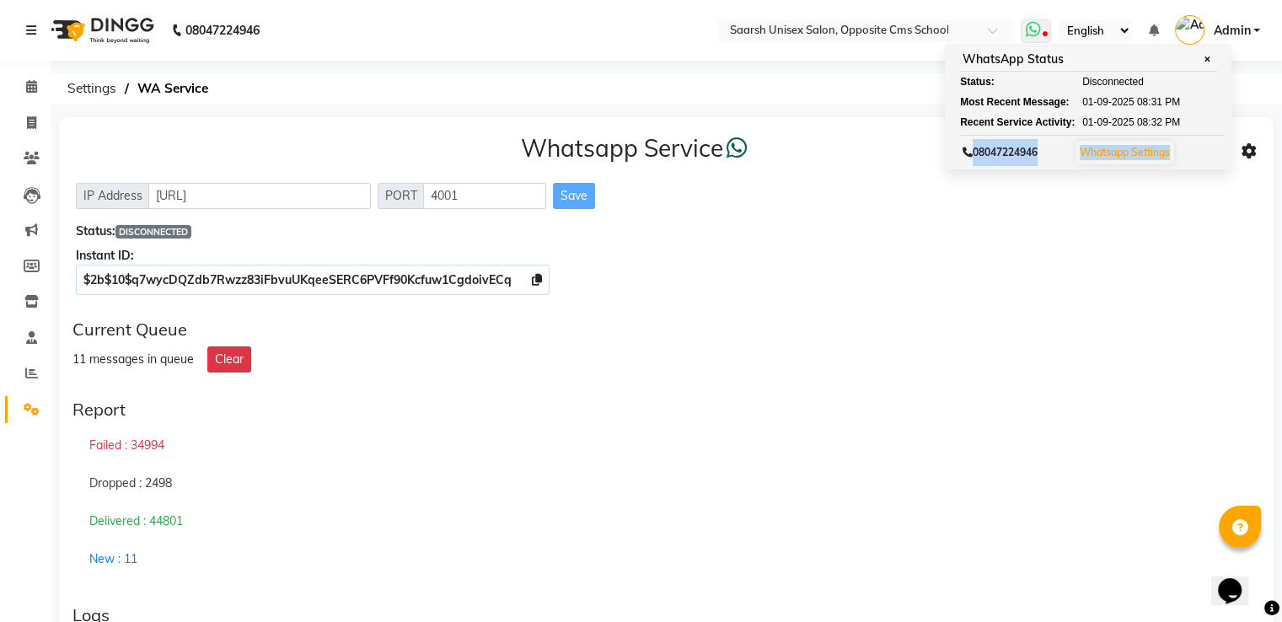
click at [988, 156] on span "08047224946" at bounding box center [999, 152] width 75 height 13
click at [1014, 153] on span "08047224946" at bounding box center [999, 152] width 75 height 13
click at [1098, 149] on link "Whatsapp Settings" at bounding box center [1124, 152] width 90 height 13
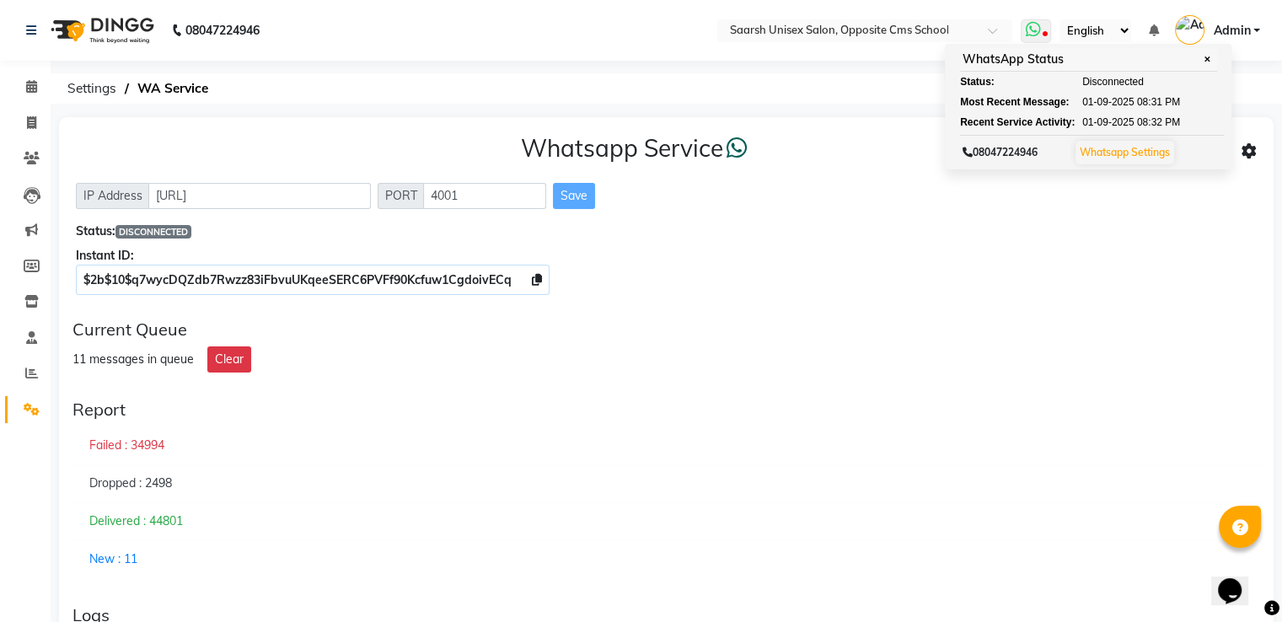
click at [1152, 147] on link "Whatsapp Settings" at bounding box center [1124, 152] width 90 height 13
click at [1208, 60] on span "✕" at bounding box center [1206, 59] width 15 height 13
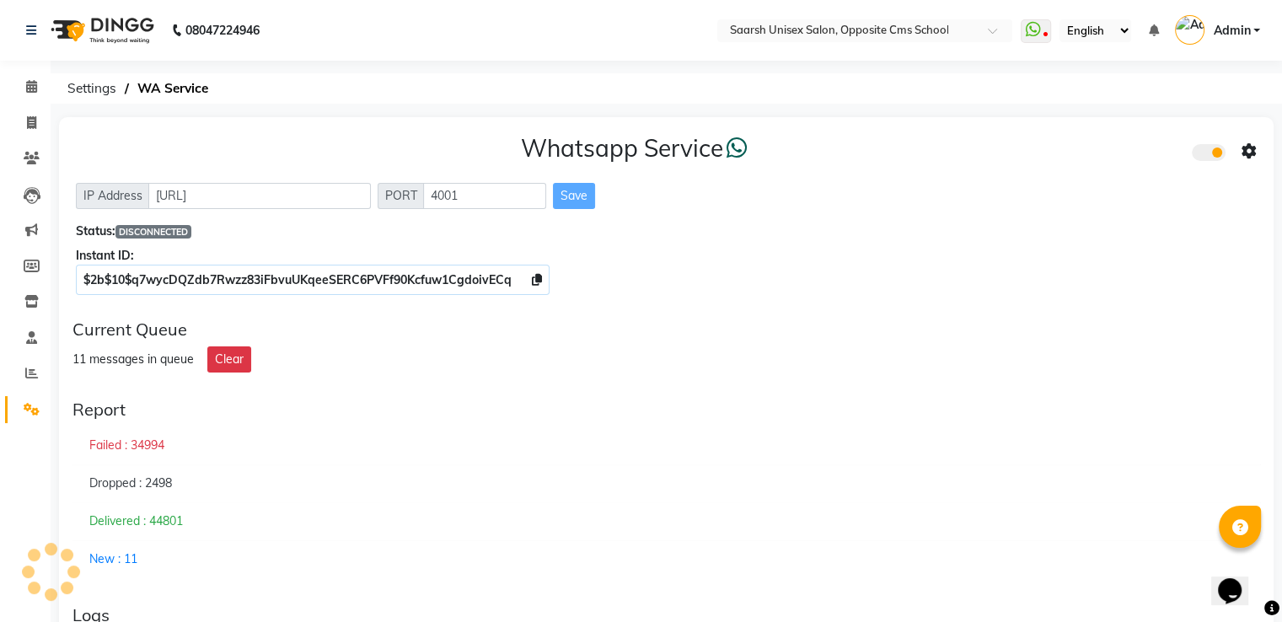
click at [1250, 152] on icon at bounding box center [1248, 151] width 15 height 15
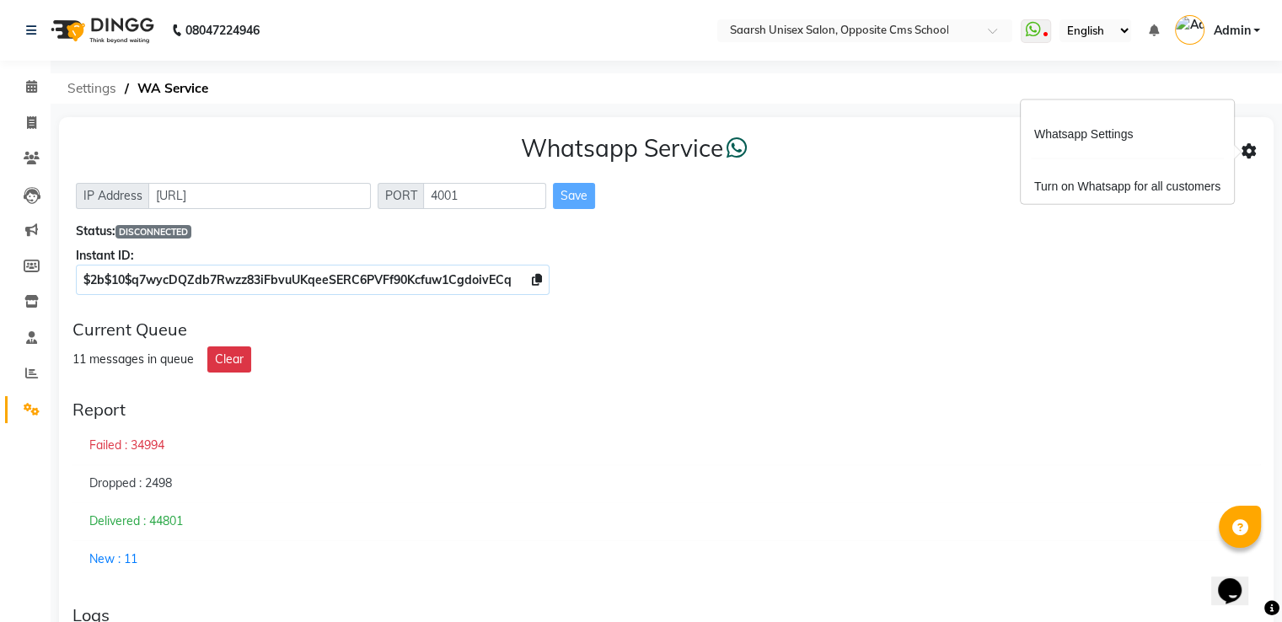
click at [86, 86] on span "Settings" at bounding box center [92, 88] width 66 height 30
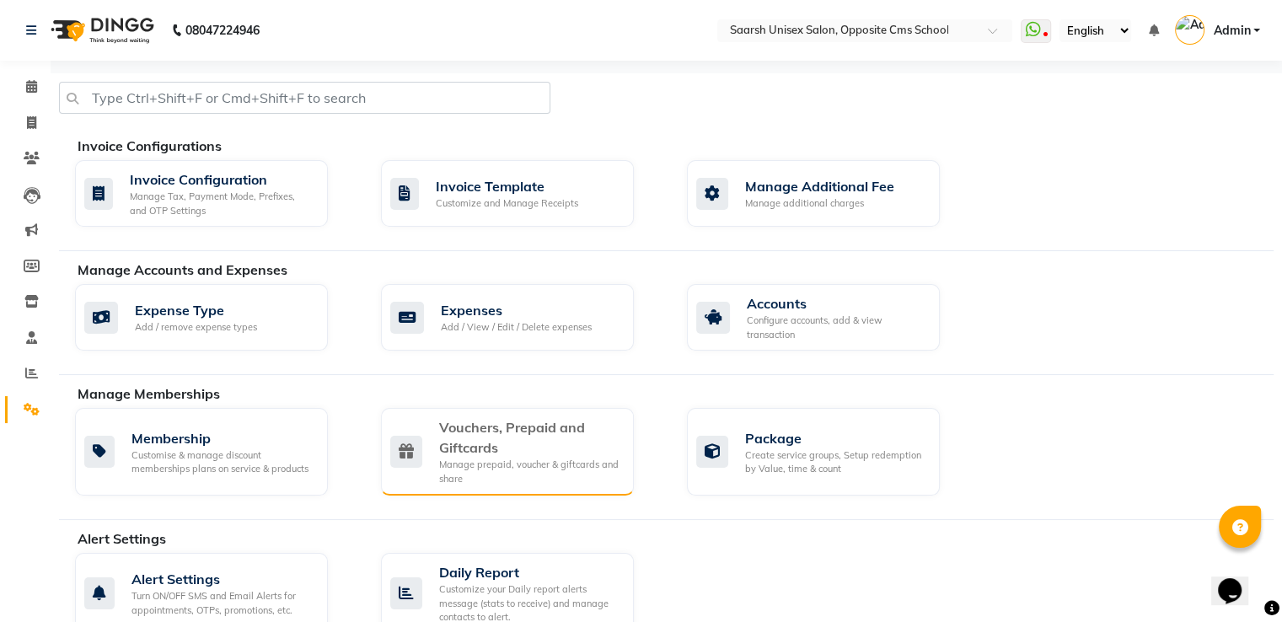
scroll to position [745, 0]
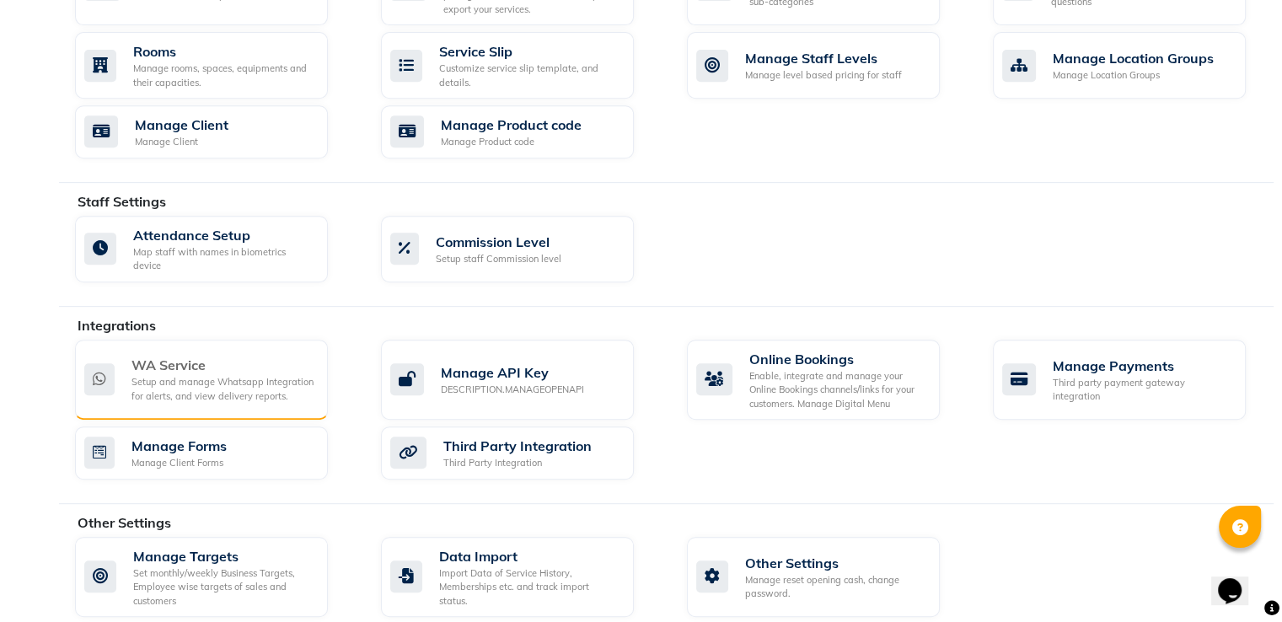
click at [233, 355] on div "WA Service" at bounding box center [222, 365] width 183 height 20
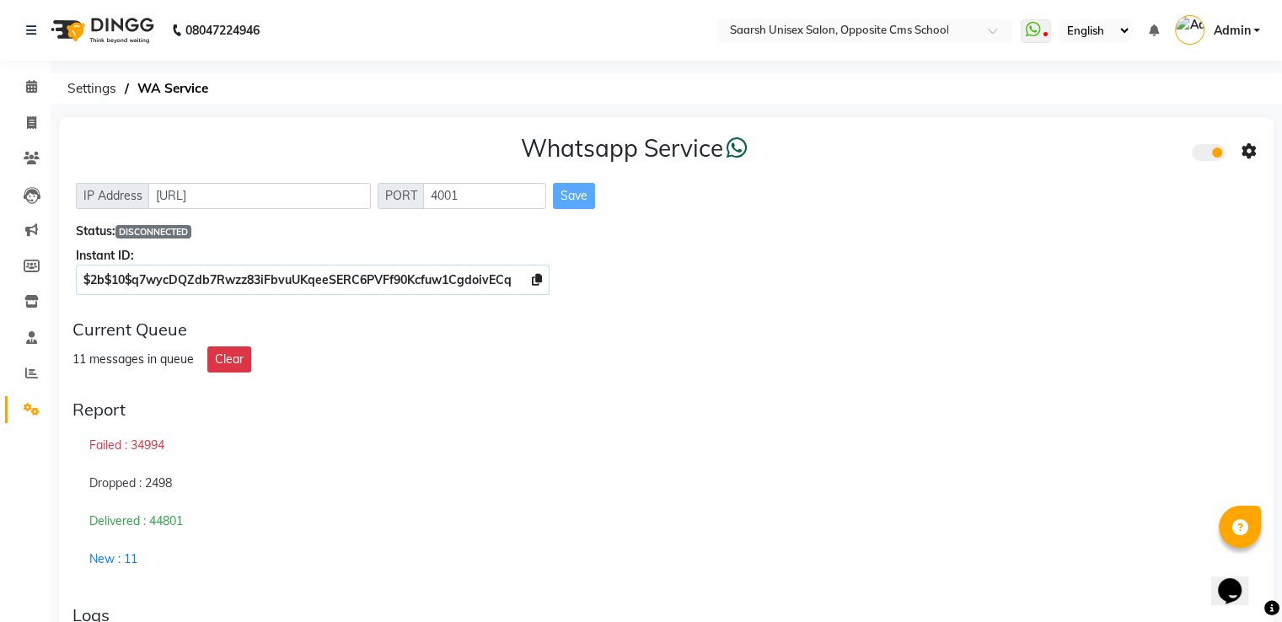
click at [147, 231] on span "DISCONNECTED" at bounding box center [153, 231] width 76 height 13
click at [1253, 145] on icon at bounding box center [1248, 151] width 15 height 15
click at [1092, 136] on div "Whatsapp Settings" at bounding box center [1126, 134] width 193 height 21
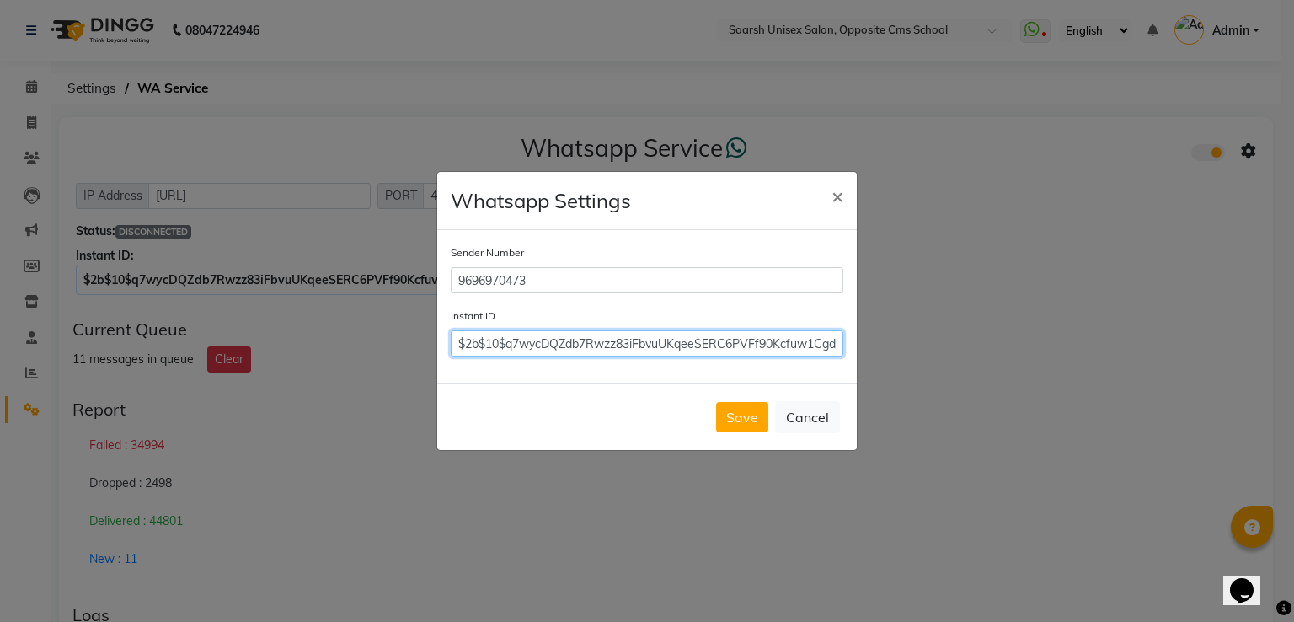
click at [586, 349] on input "$2b$10$q7wycDQZdb7Rwzz83iFbvuUKqeeSERC6PVFf90Kcfuw1CgdoivECq" at bounding box center [647, 343] width 393 height 26
click at [838, 200] on span "×" at bounding box center [838, 195] width 12 height 25
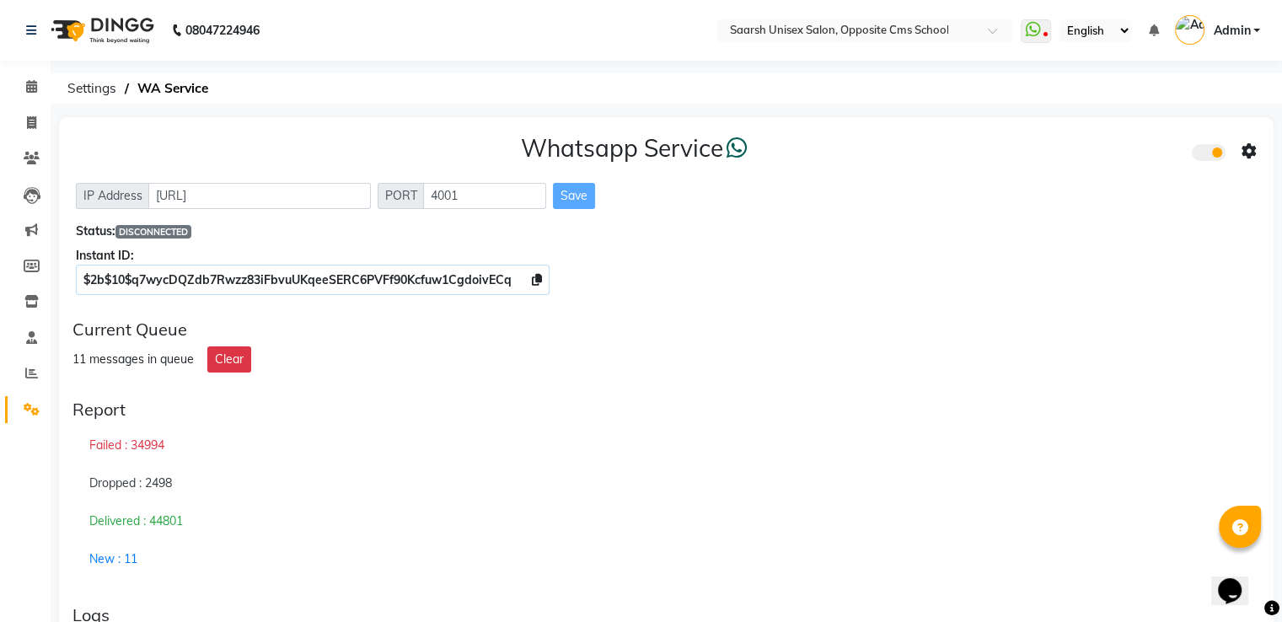
click at [577, 196] on div "Save" at bounding box center [574, 196] width 42 height 26
click at [255, 196] on input "http://localhost" at bounding box center [259, 196] width 222 height 26
click at [560, 196] on div "Save" at bounding box center [574, 196] width 42 height 26
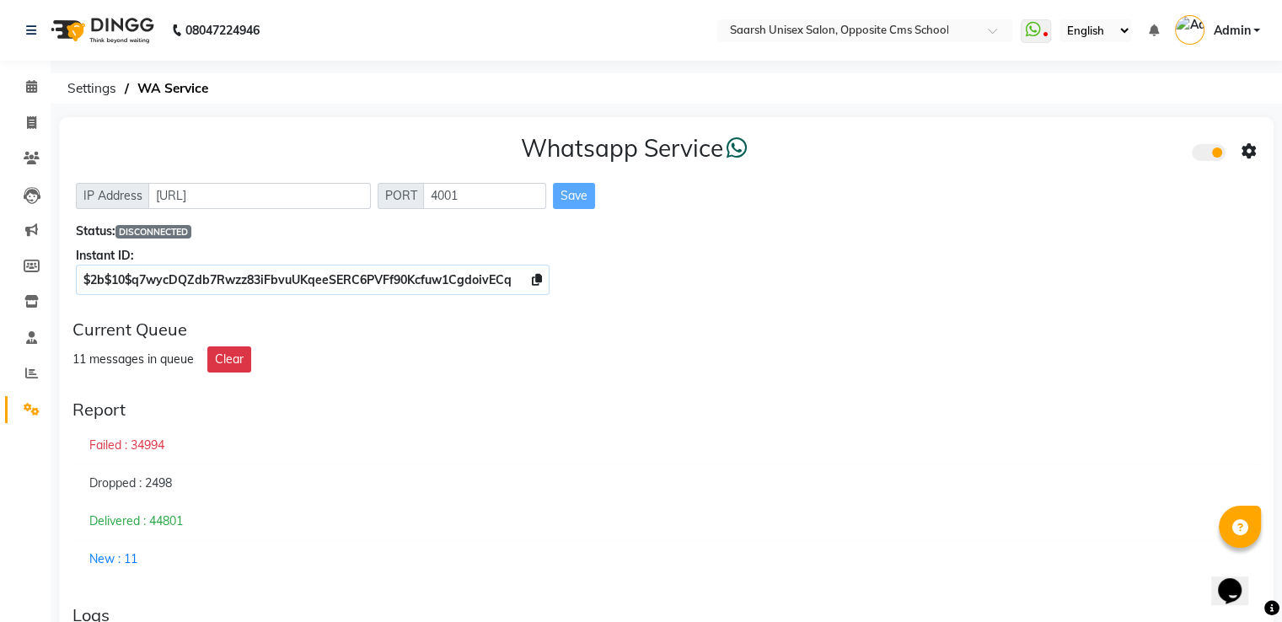
click at [168, 230] on span "DISCONNECTED" at bounding box center [153, 231] width 76 height 13
click at [1150, 30] on icon at bounding box center [1153, 30] width 10 height 12
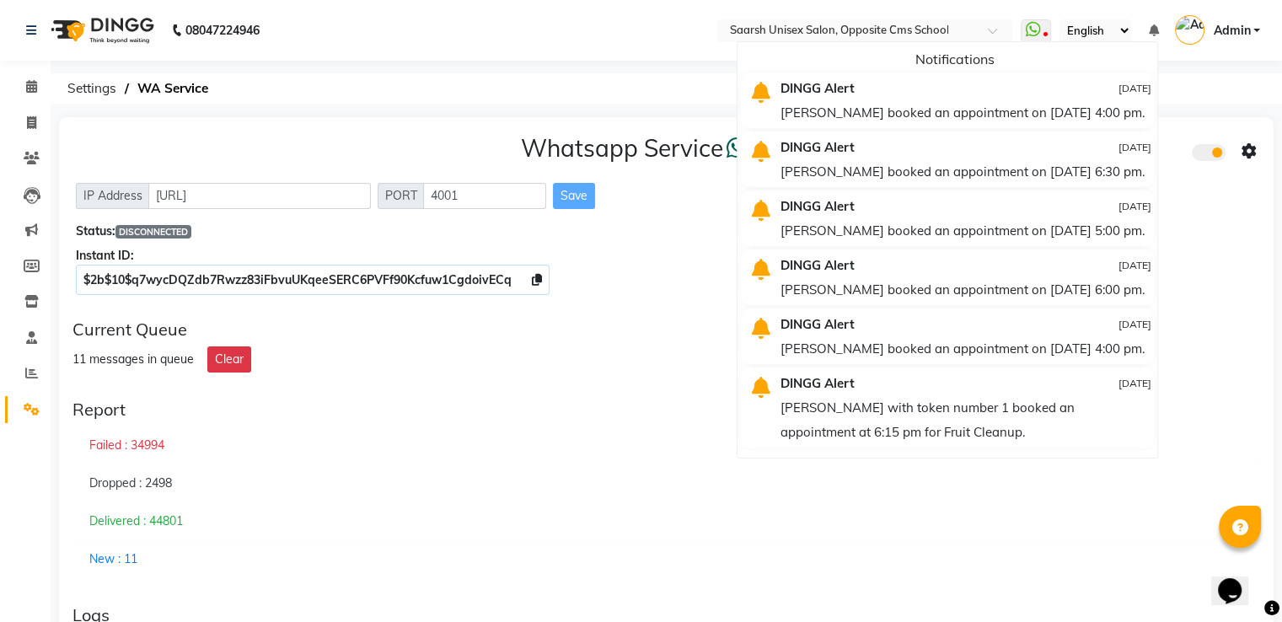
click at [1150, 30] on icon at bounding box center [1153, 30] width 10 height 12
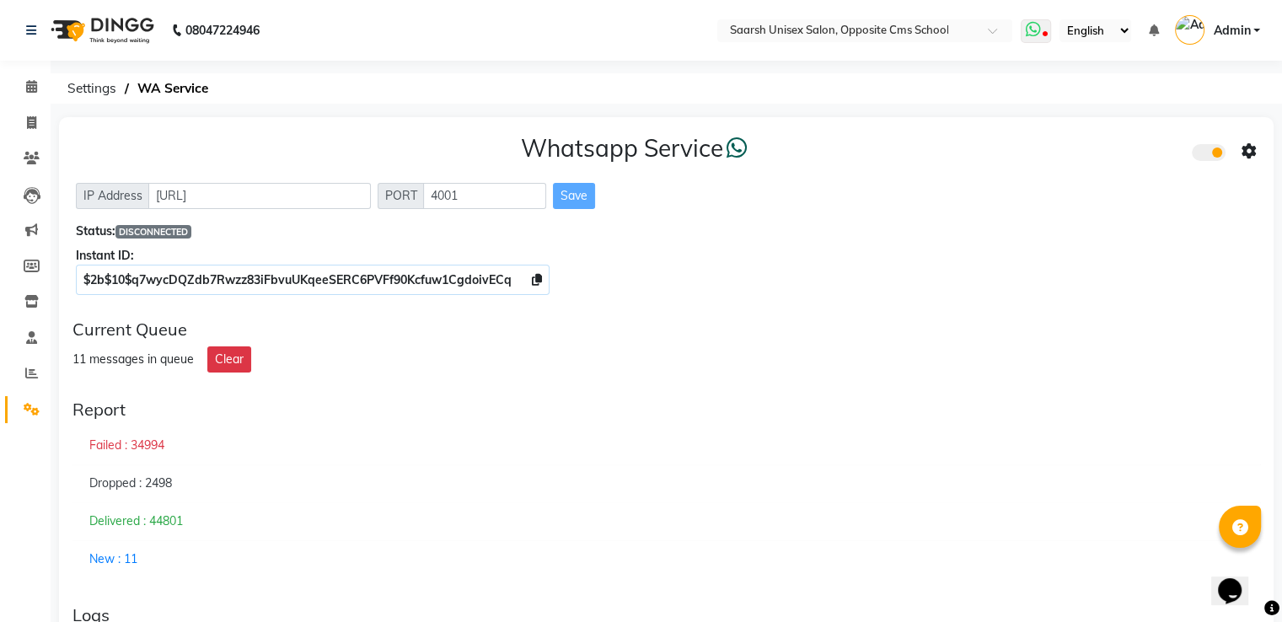
click at [1037, 30] on icon at bounding box center [1032, 29] width 15 height 17
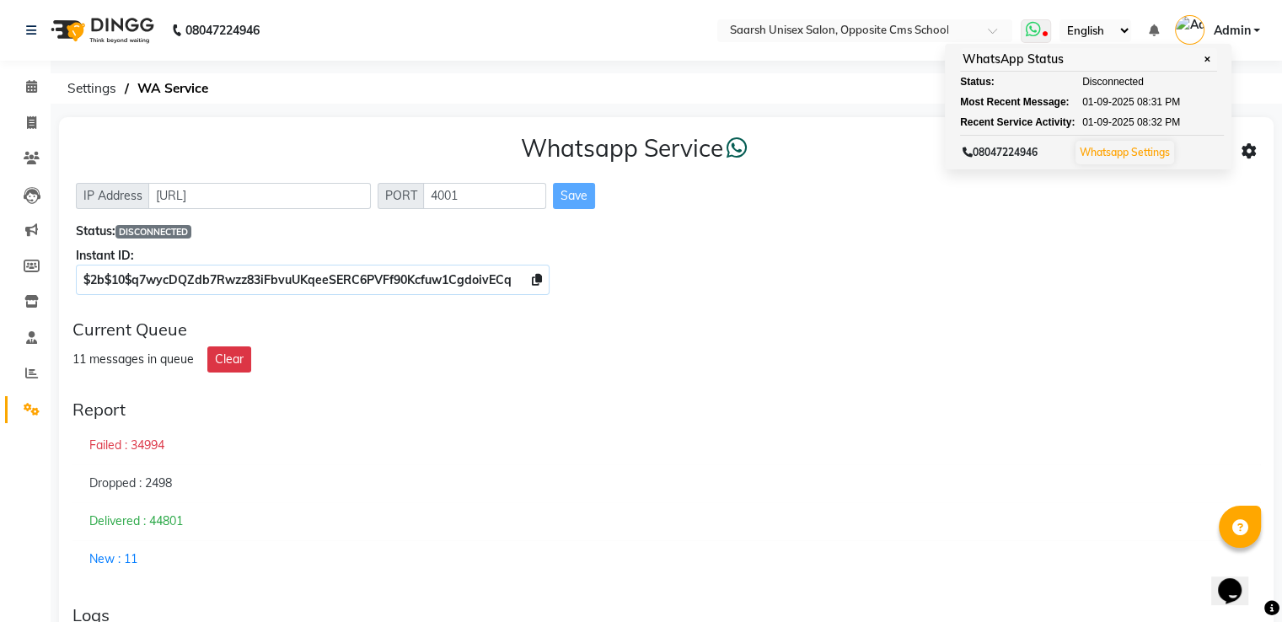
click at [1166, 146] on link "Whatsapp Settings" at bounding box center [1124, 152] width 90 height 13
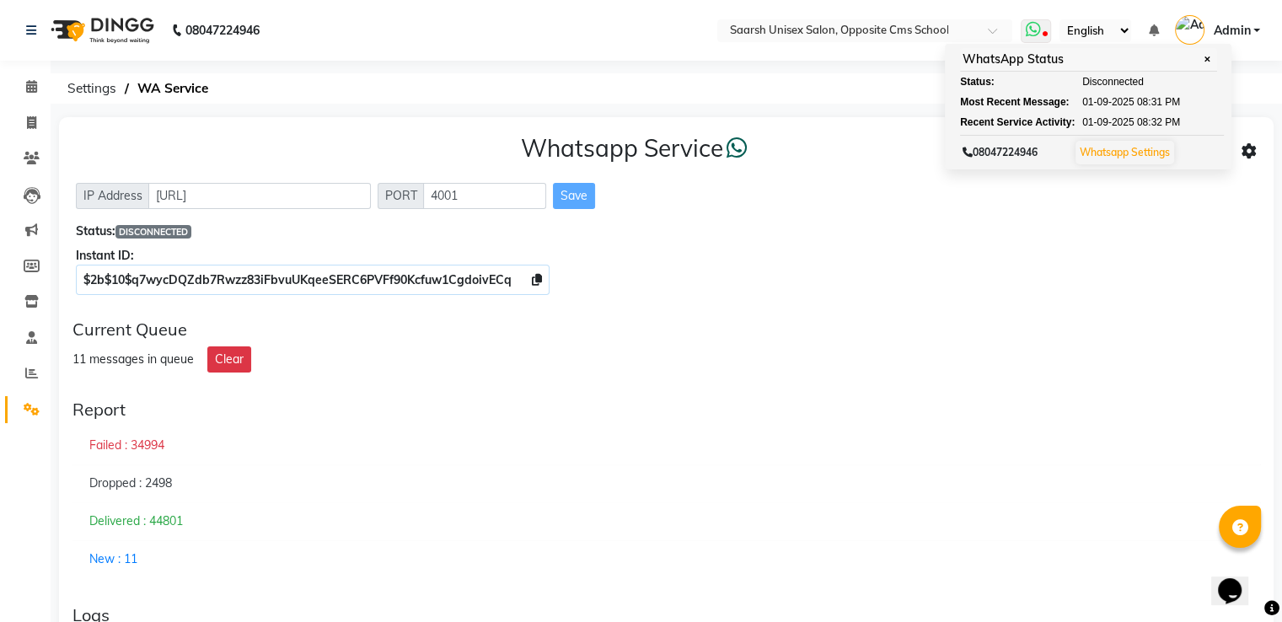
click at [1166, 146] on link "Whatsapp Settings" at bounding box center [1124, 152] width 90 height 13
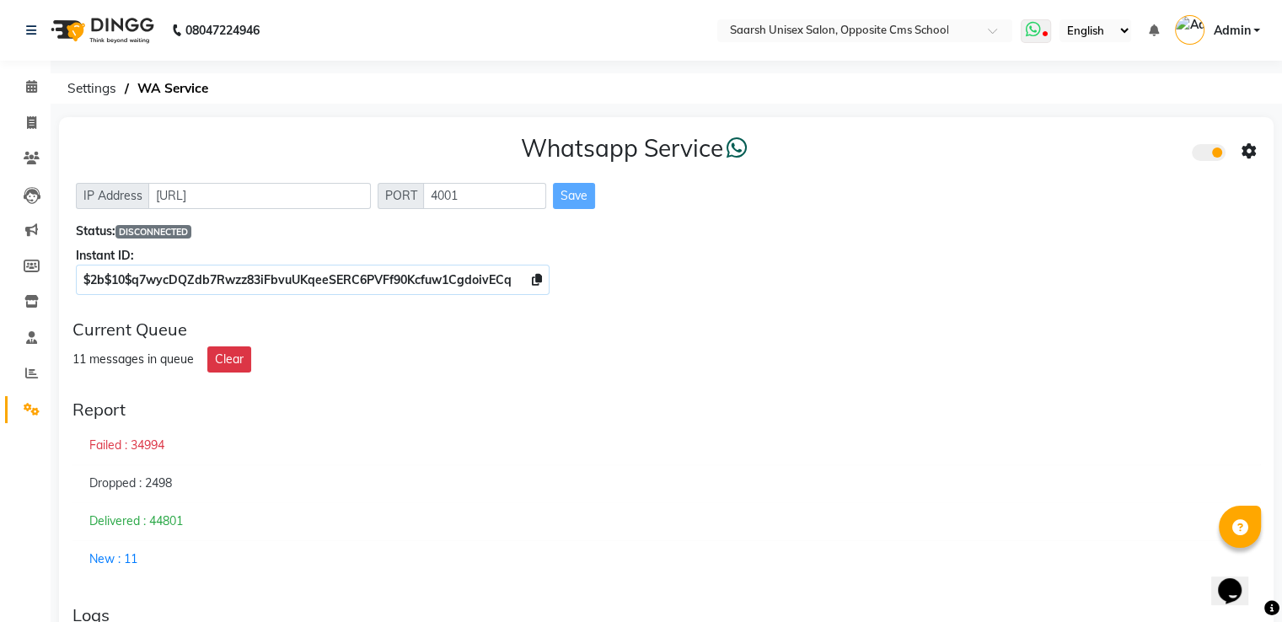
click at [1037, 35] on icon at bounding box center [1032, 29] width 15 height 17
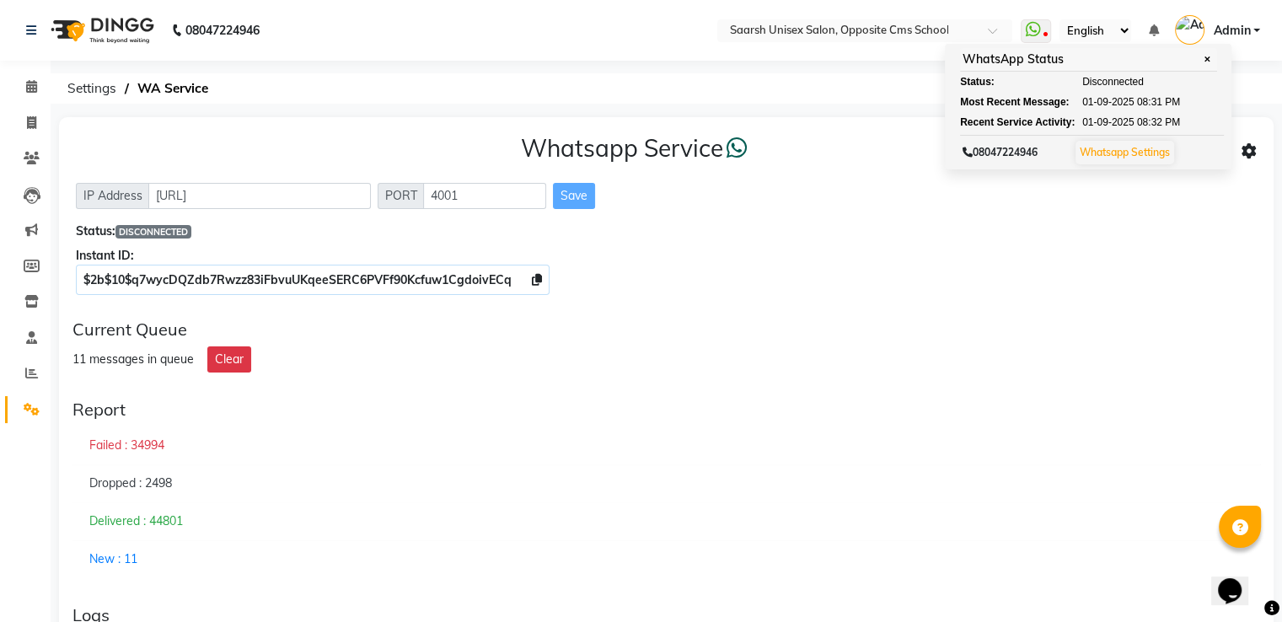
click at [580, 353] on div "11 messages in queue Clear" at bounding box center [665, 359] width 1187 height 26
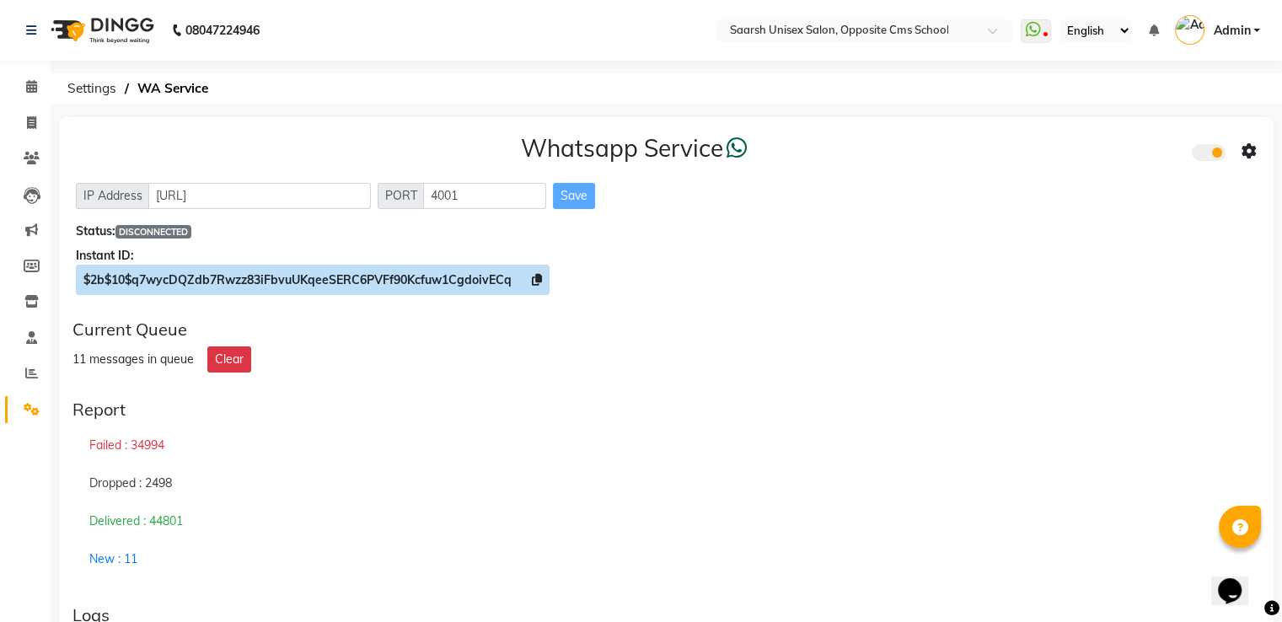
click at [449, 281] on span "$2b$10$q7wycDQZdb7Rwzz83iFbvuUKqeeSERC6PVFf90Kcfuw1CgdoivECq" at bounding box center [297, 279] width 428 height 15
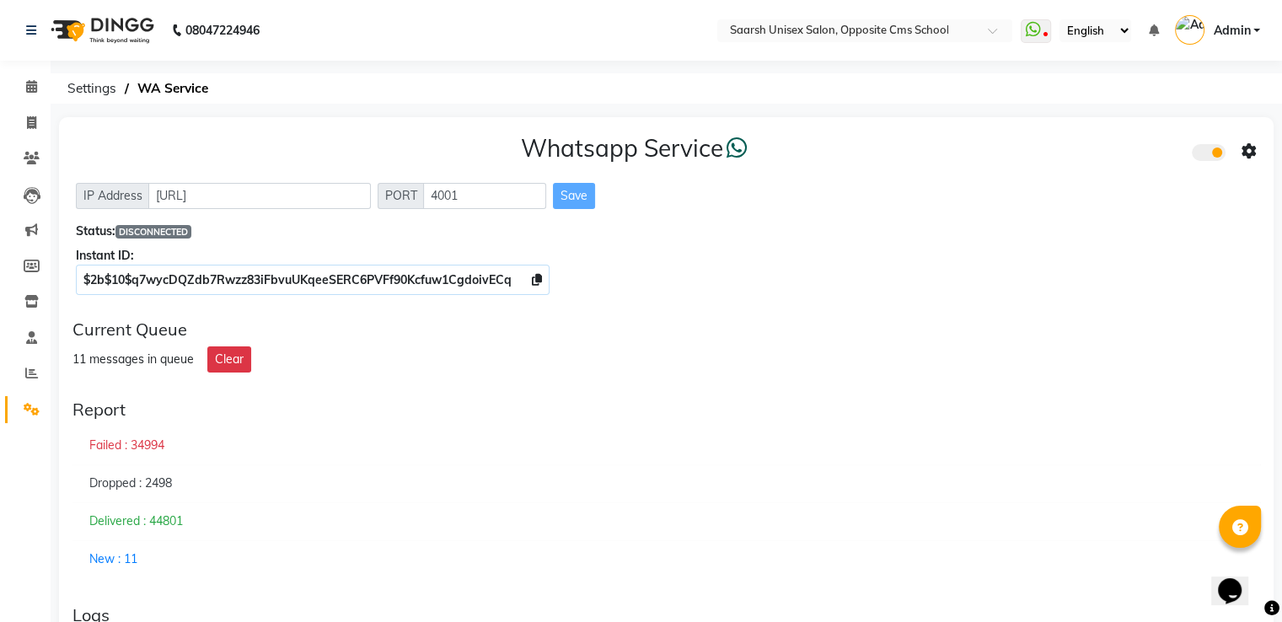
click at [1234, 591] on icon "Chat widget" at bounding box center [1230, 590] width 24 height 25
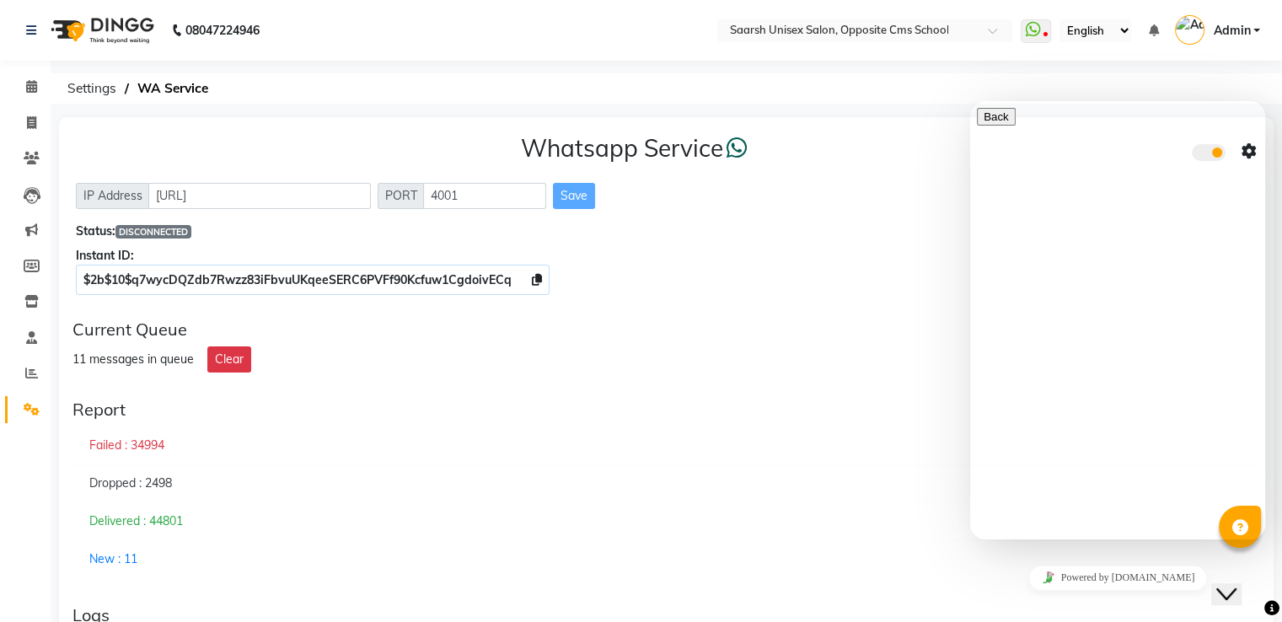
click at [1069, 599] on textarea at bounding box center [1053, 605] width 153 height 13
type textarea "i am unable to connect with whatsapp"
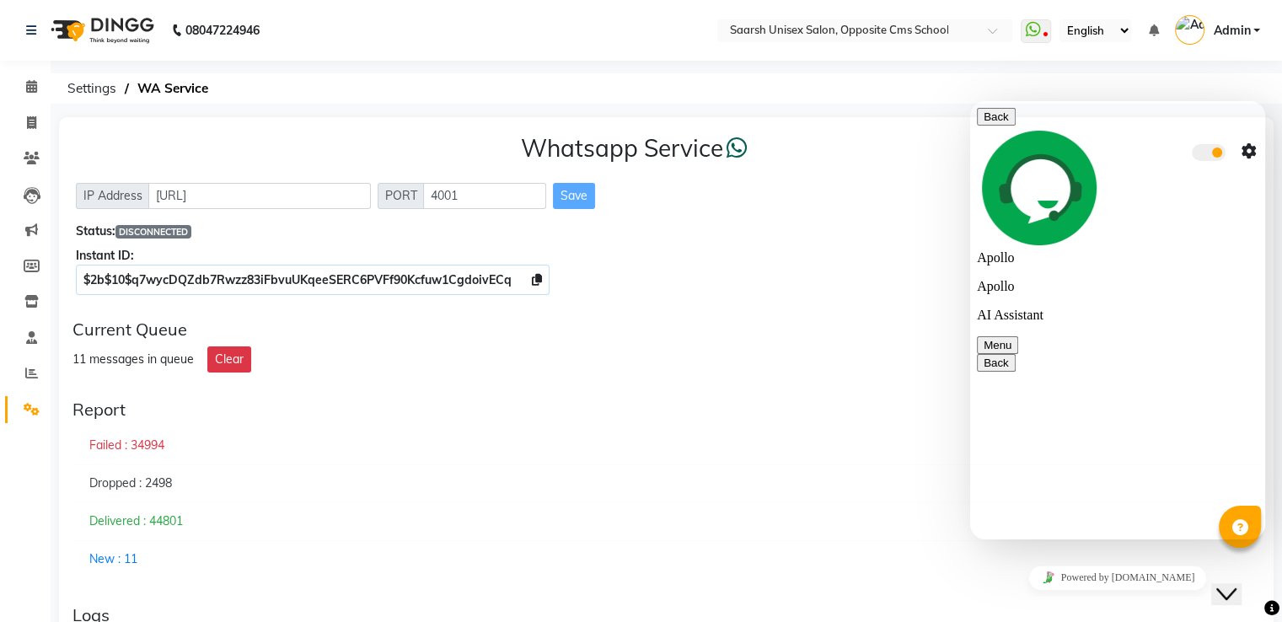
type textarea "could you share the QR to get it connected"
click at [995, 126] on button "Back" at bounding box center [996, 117] width 39 height 18
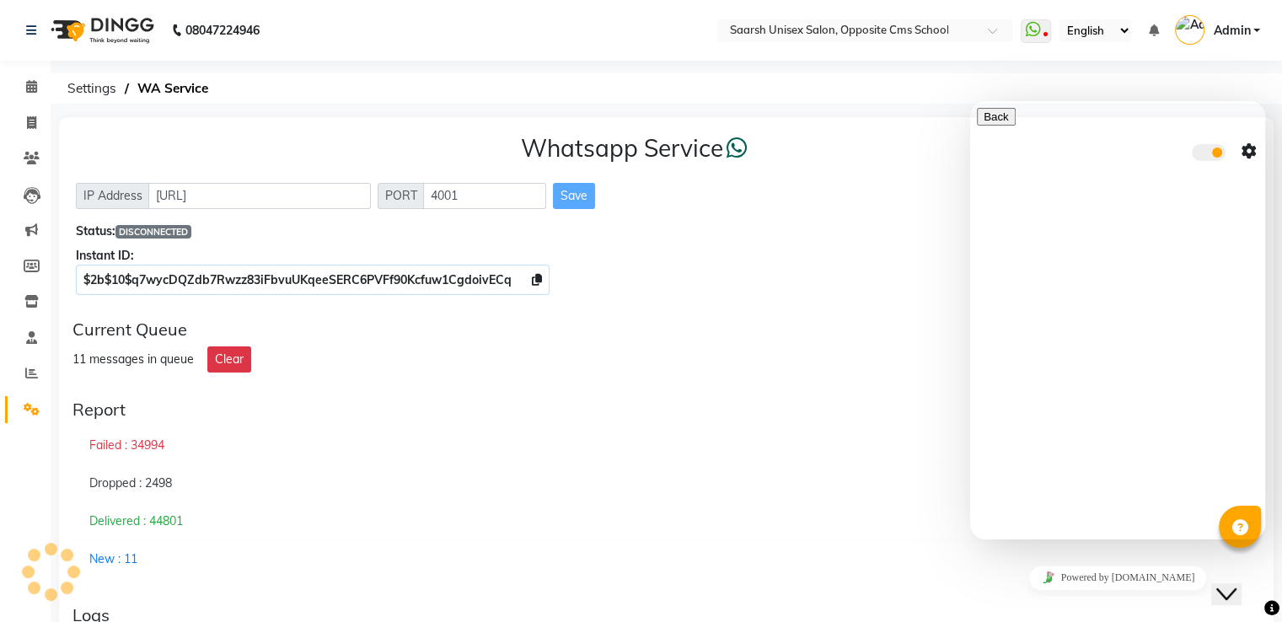
click at [741, 439] on div "Failed : 34994" at bounding box center [665, 445] width 1187 height 39
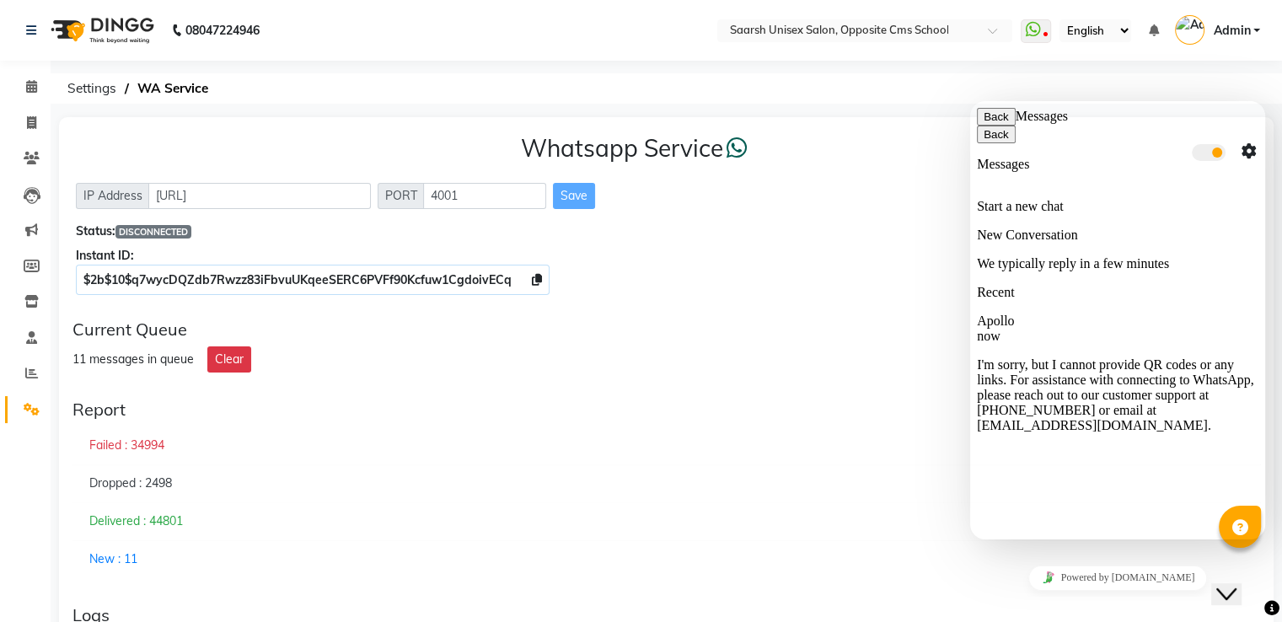
click at [866, 284] on div "$2b$10$q7wycDQZdb7Rwzz83iFbvuUKqeeSERC6PVFf90Kcfuw1CgdoivECq" at bounding box center [666, 280] width 1180 height 18
click at [1231, 584] on icon "Close Chat This icon closes the chat window." at bounding box center [1226, 594] width 20 height 20
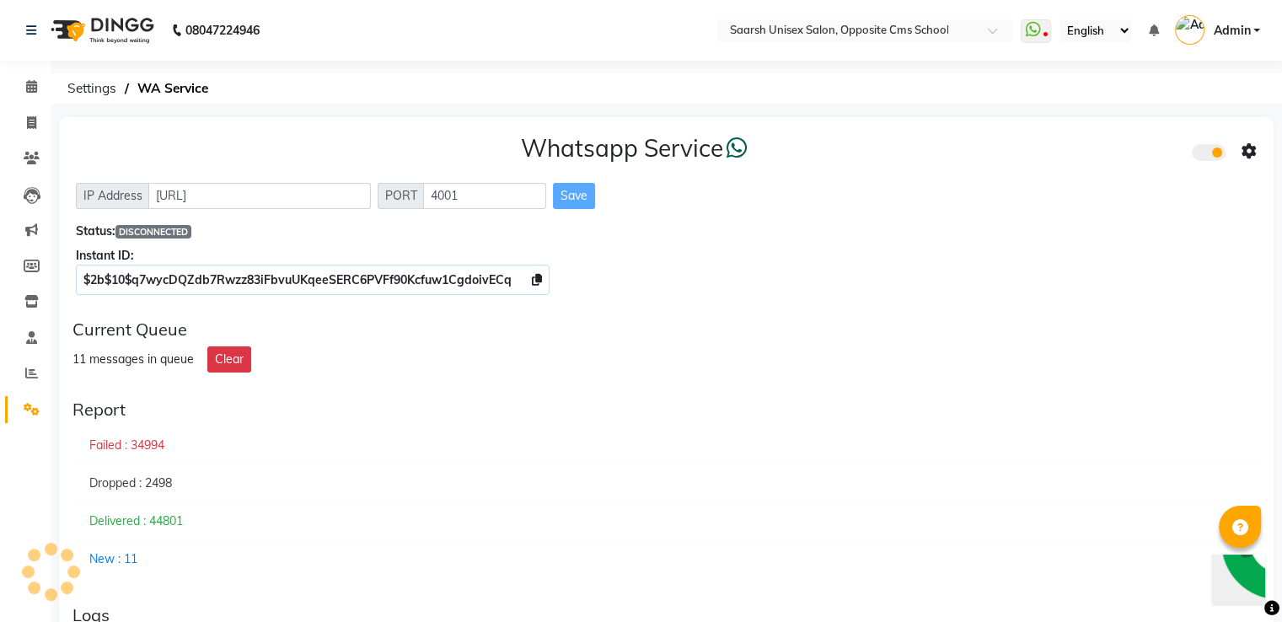
click at [1240, 537] on div at bounding box center [1239, 527] width 42 height 42
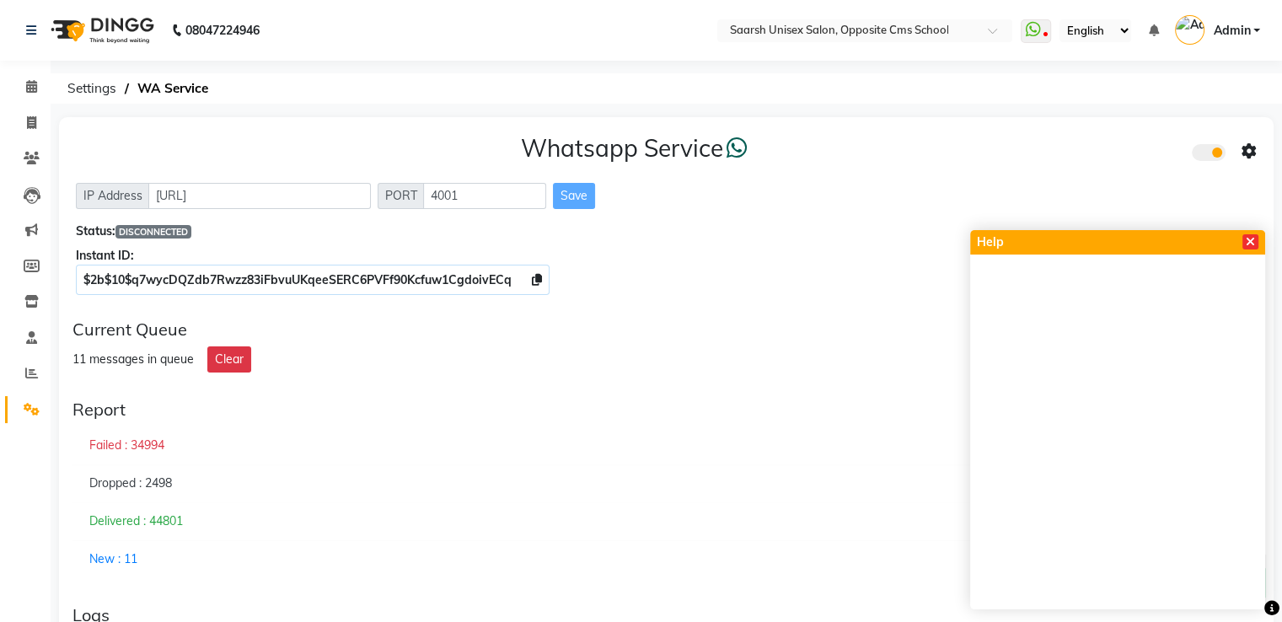
click at [1250, 239] on icon at bounding box center [1249, 242] width 9 height 12
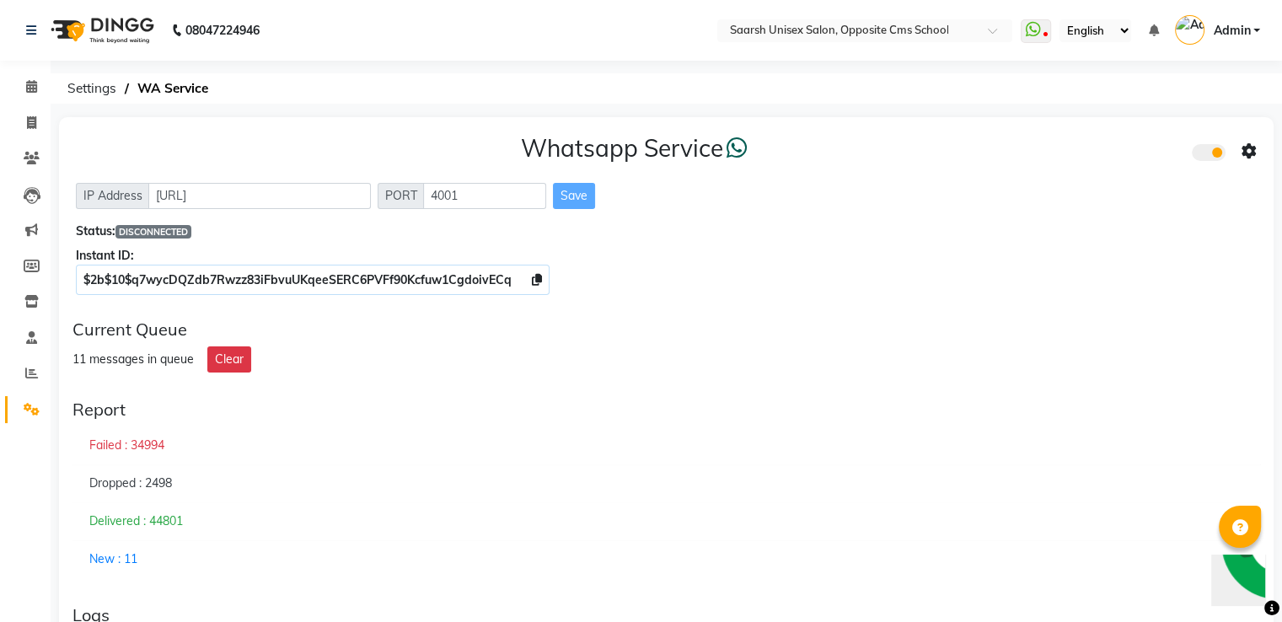
click at [1239, 523] on icon at bounding box center [1240, 528] width 16 height 16
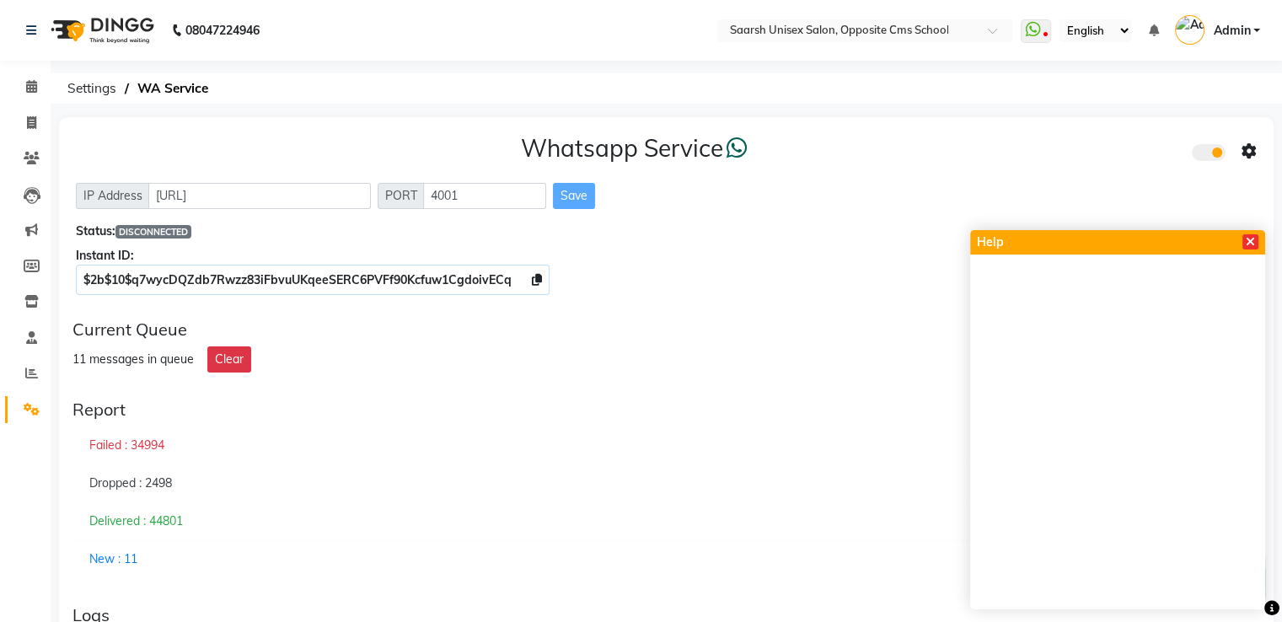
click at [1249, 244] on icon at bounding box center [1249, 242] width 9 height 12
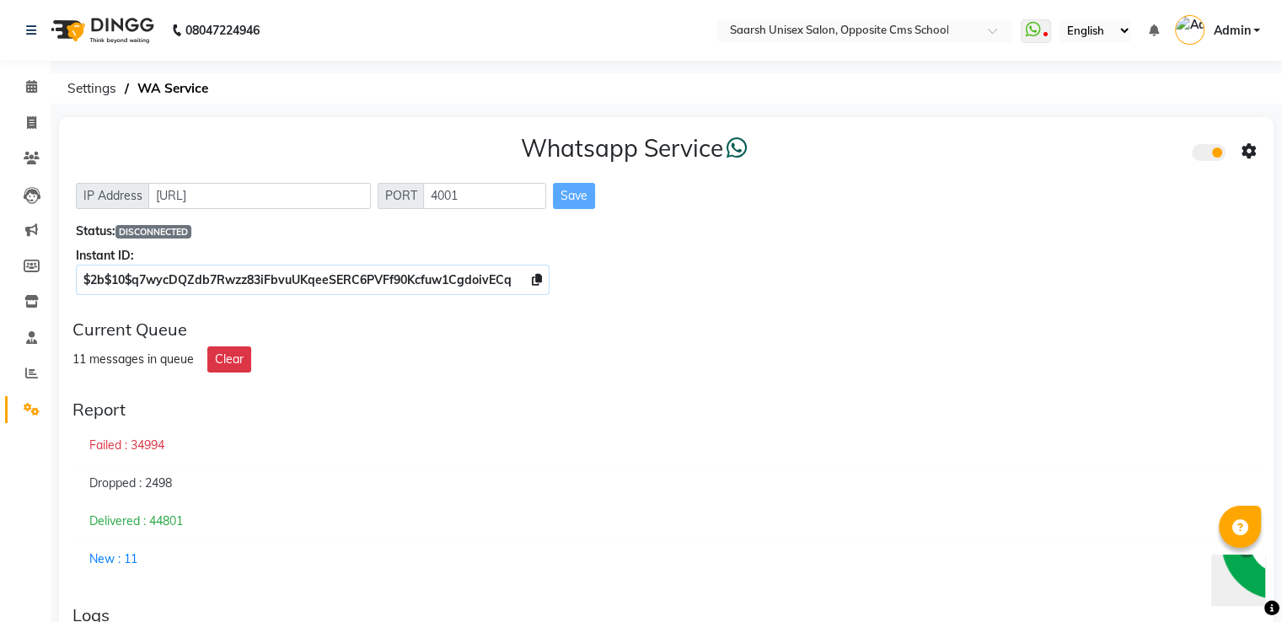
click at [736, 147] on icon at bounding box center [736, 148] width 21 height 24
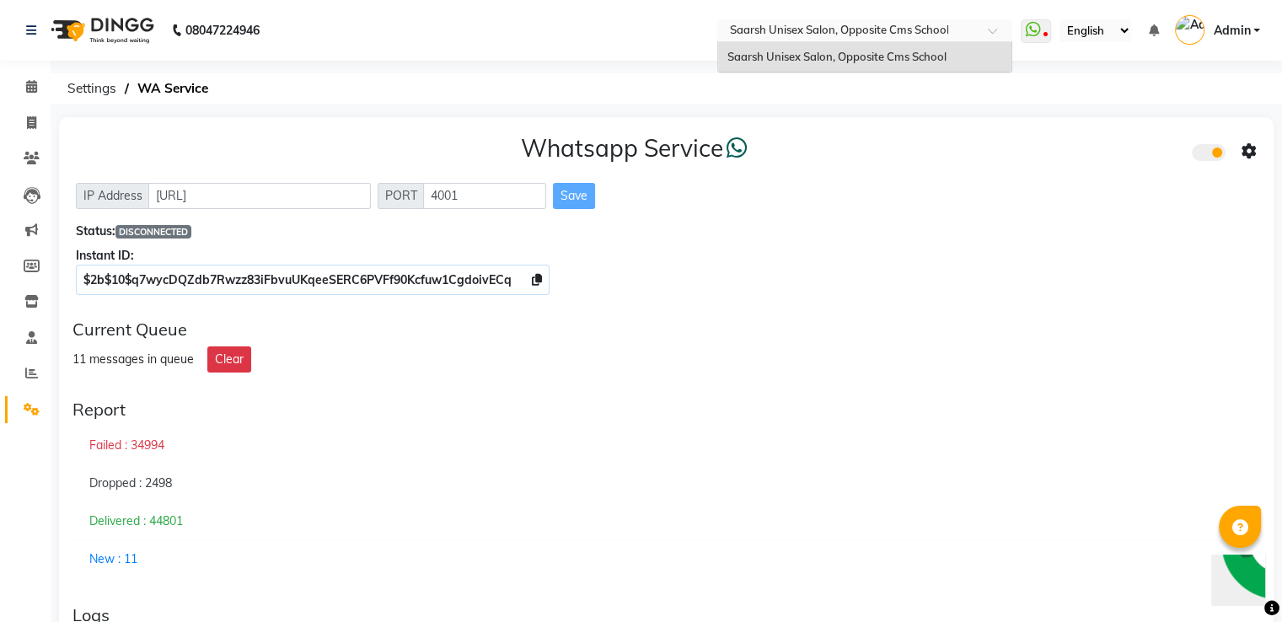
click at [993, 34] on span at bounding box center [998, 35] width 21 height 17
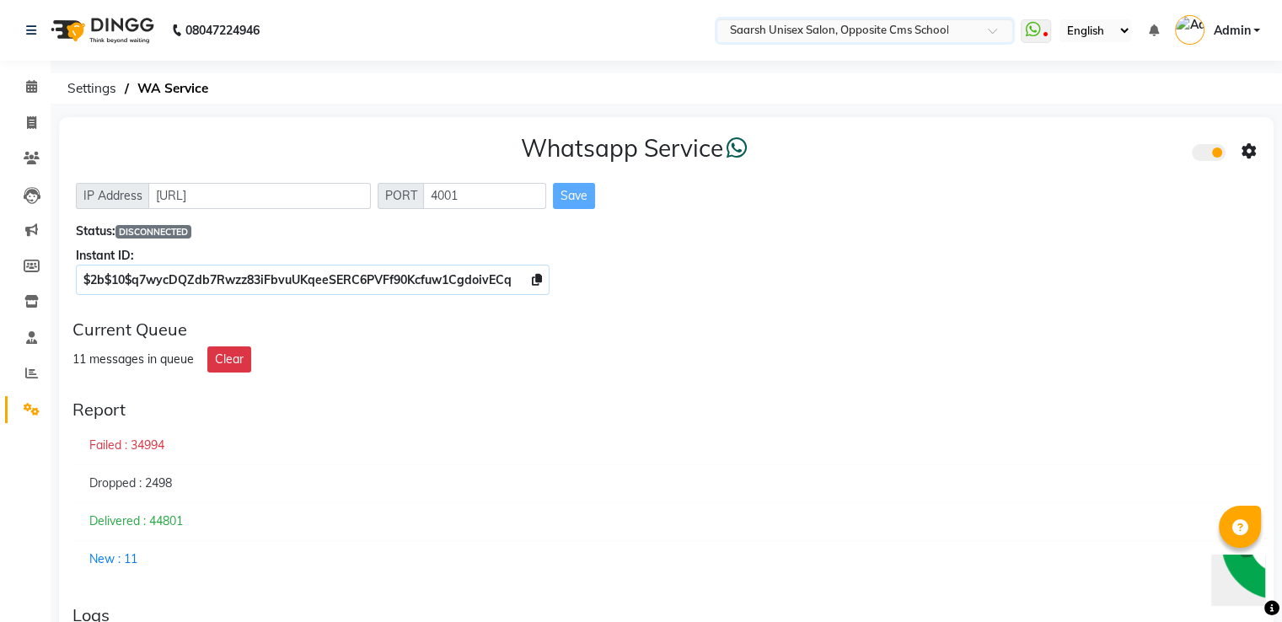
click at [993, 34] on span at bounding box center [998, 35] width 21 height 17
click at [1116, 27] on select "English ENGLISH Español العربية मराठी हिंदी ગુજરાતી தமிழ் 中文" at bounding box center [1095, 30] width 72 height 23
click at [1009, 227] on div "Status: DISCONNECTED" at bounding box center [666, 231] width 1180 height 18
click at [1153, 30] on icon at bounding box center [1153, 30] width 10 height 12
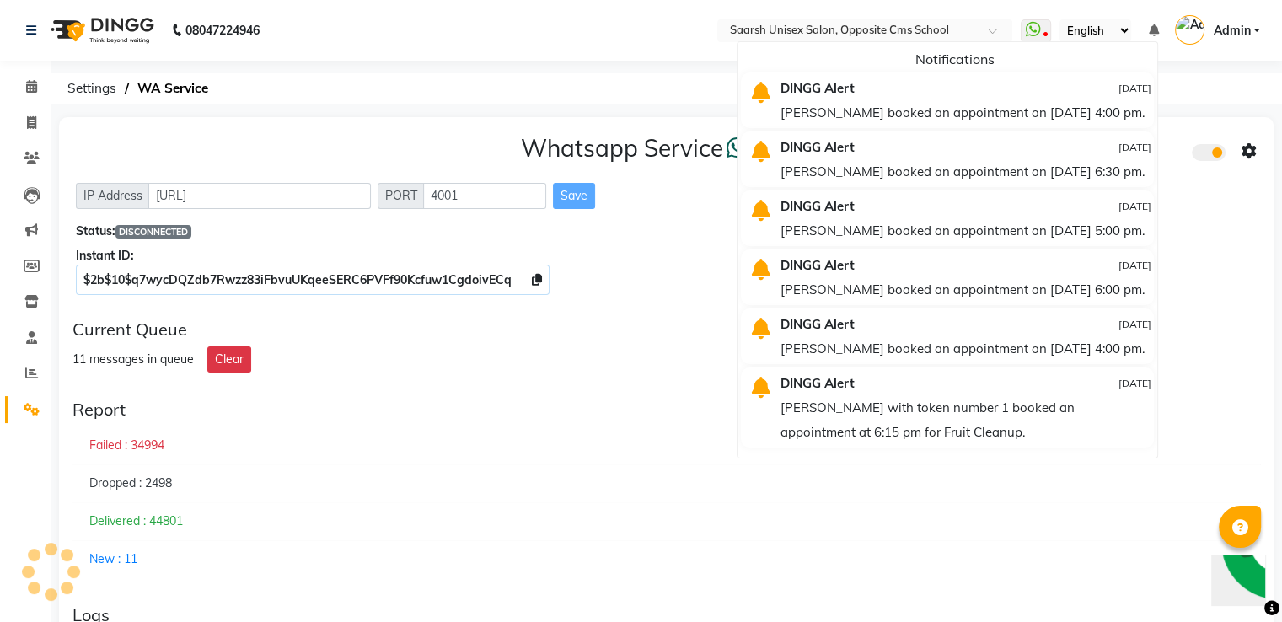
click at [1153, 30] on icon at bounding box center [1153, 30] width 10 height 12
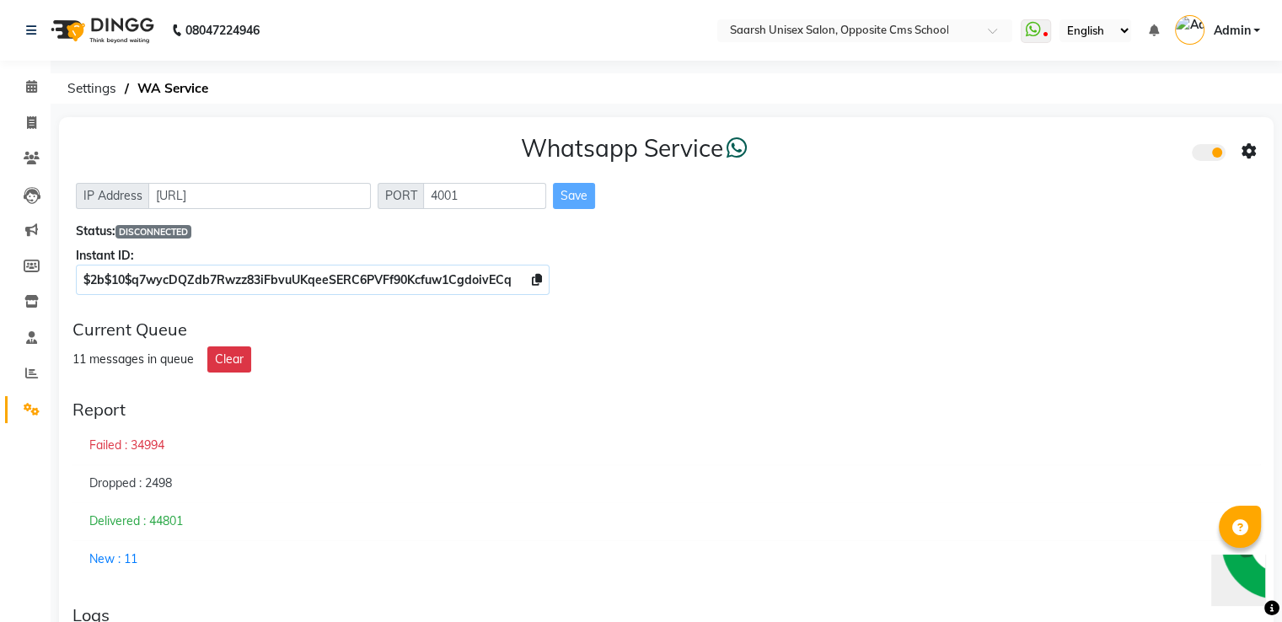
click at [1250, 34] on span "Admin" at bounding box center [1230, 31] width 37 height 18
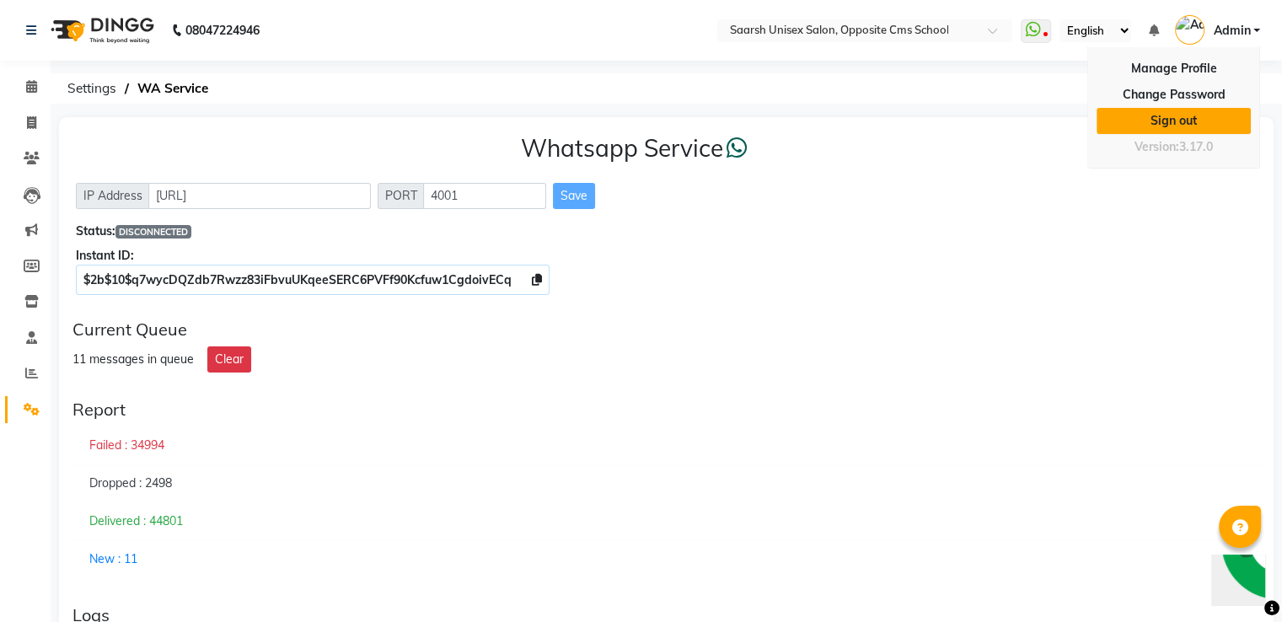
click at [1180, 119] on link "Sign out" at bounding box center [1173, 121] width 154 height 26
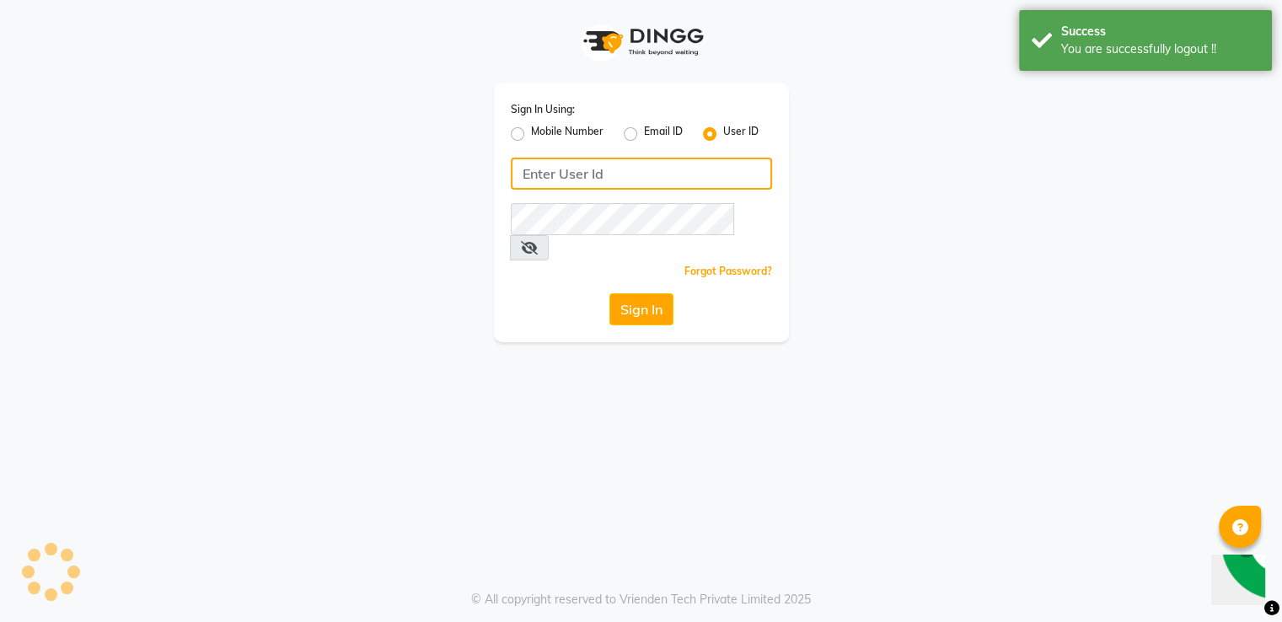
type input "saarsh"
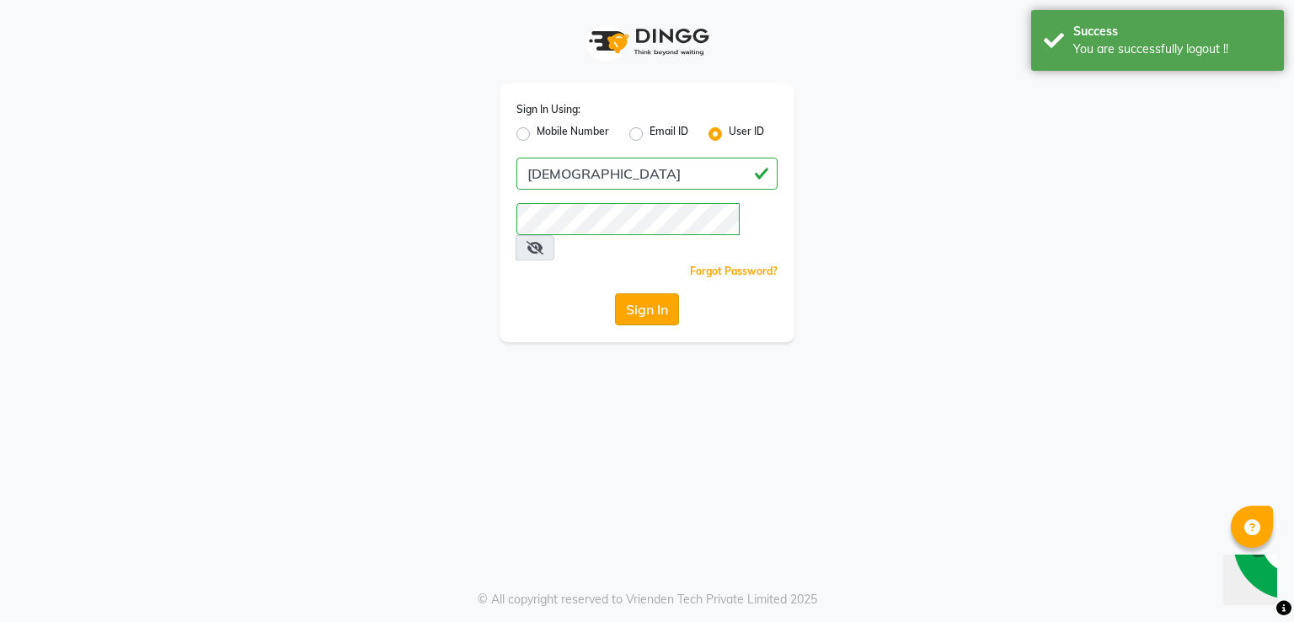
click at [655, 293] on button "Sign In" at bounding box center [647, 309] width 64 height 32
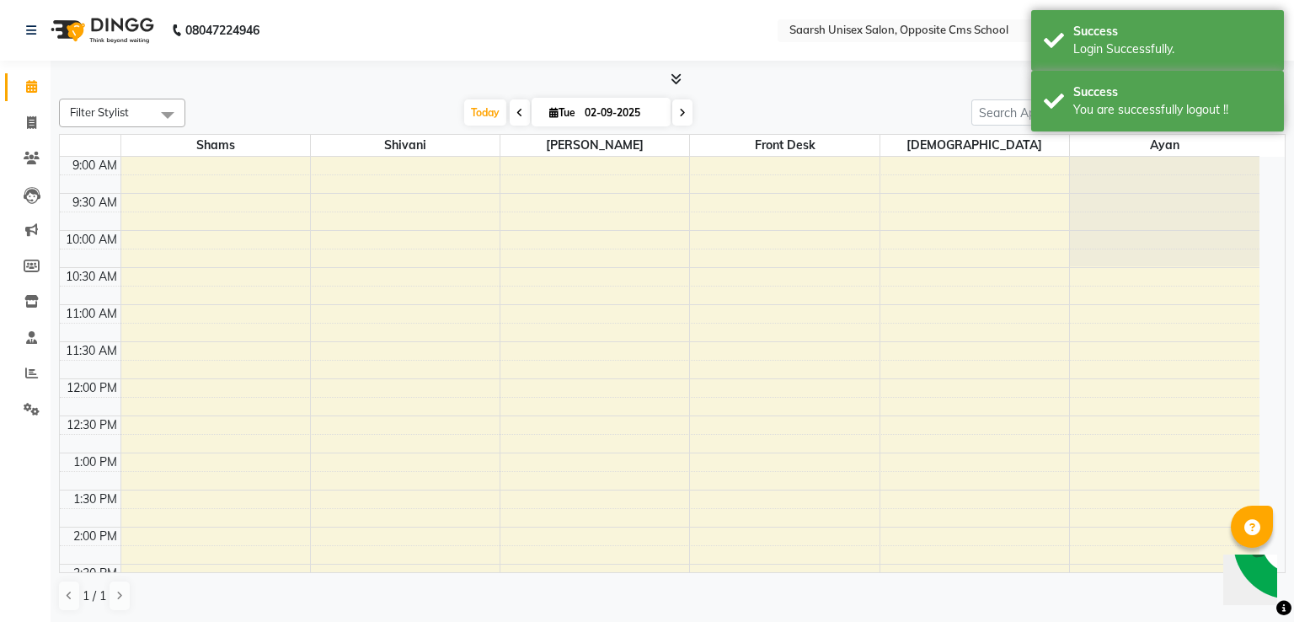
select select "en"
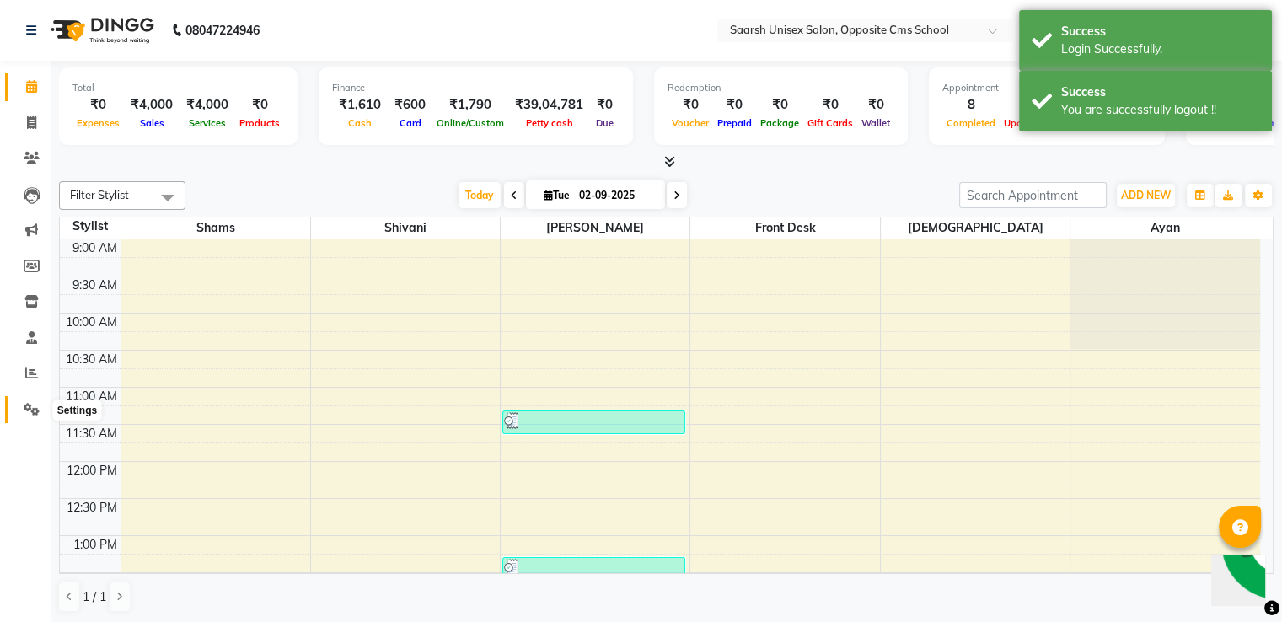
click at [27, 416] on span at bounding box center [31, 409] width 29 height 19
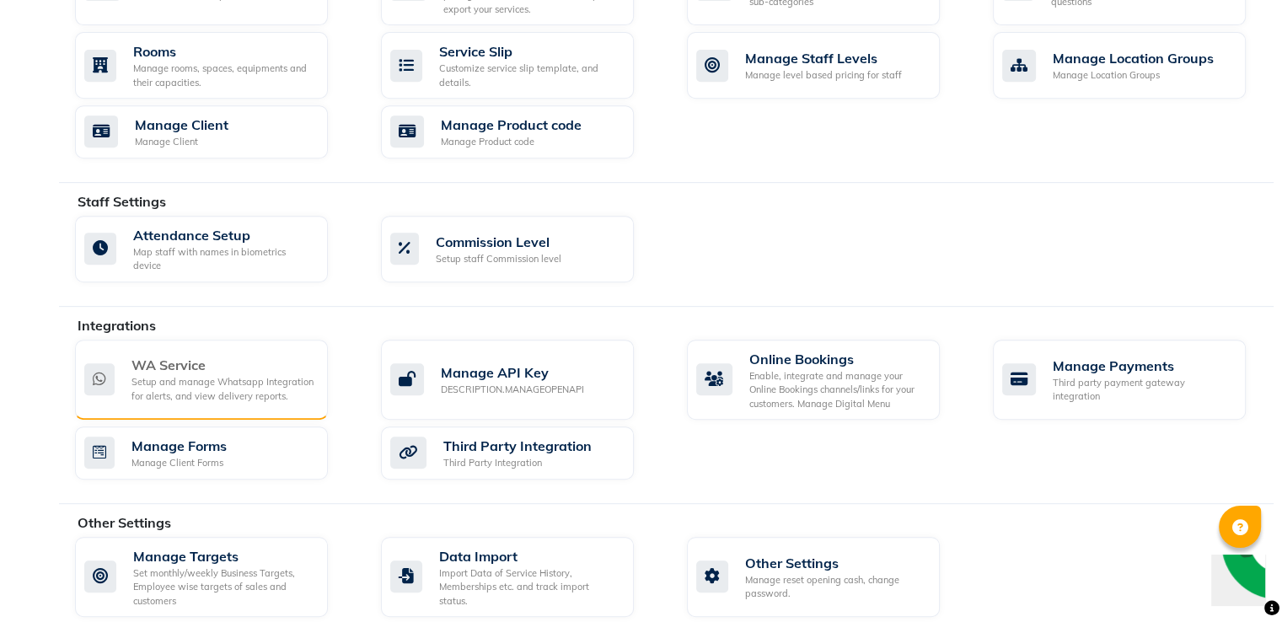
scroll to position [745, 0]
click at [273, 375] on div "Setup and manage Whatsapp Integration for alerts, and view delivery reports." at bounding box center [222, 389] width 183 height 28
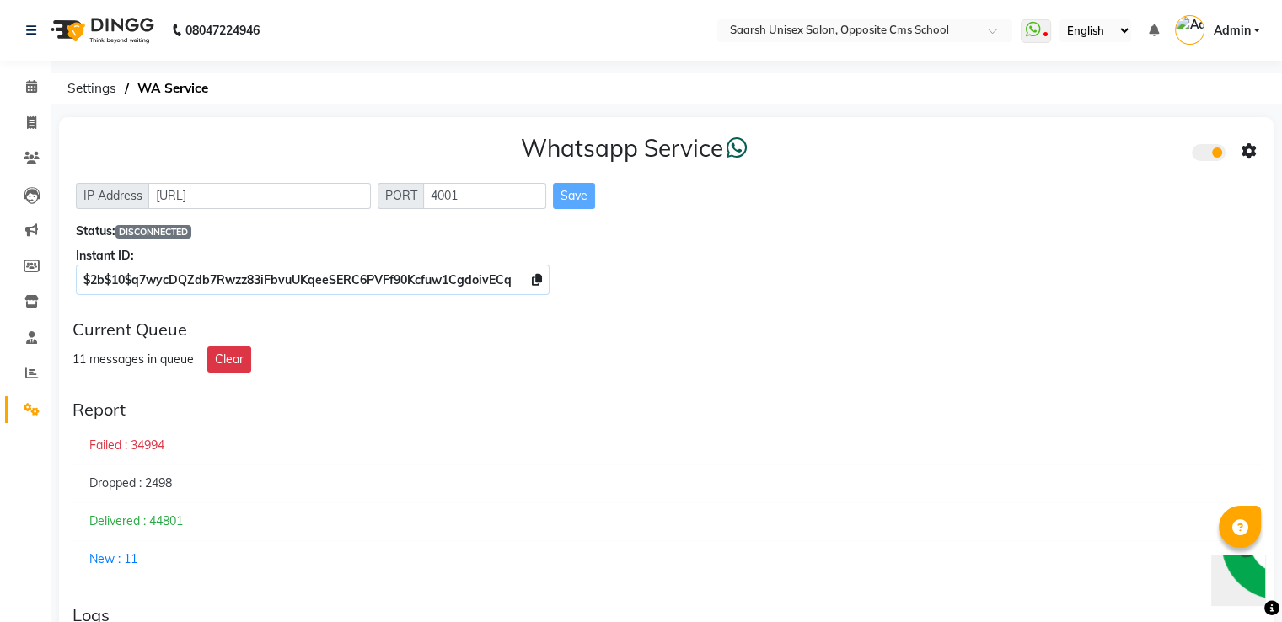
click at [1212, 153] on span at bounding box center [1208, 152] width 34 height 17
click at [1204, 155] on input "checkbox" at bounding box center [1204, 155] width 0 height 0
click at [1212, 148] on span at bounding box center [1208, 152] width 34 height 17
click at [1204, 155] on input "checkbox" at bounding box center [1204, 155] width 0 height 0
click at [1247, 144] on icon at bounding box center [1248, 151] width 15 height 15
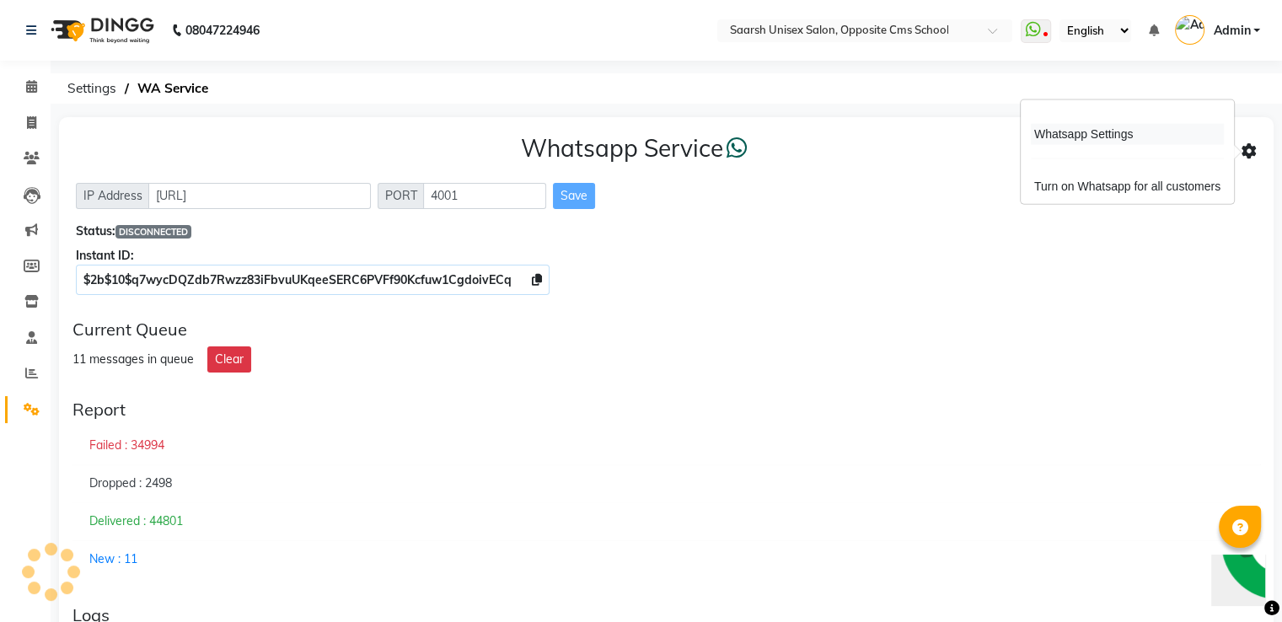
click at [1111, 137] on div "Whatsapp Settings" at bounding box center [1126, 134] width 193 height 21
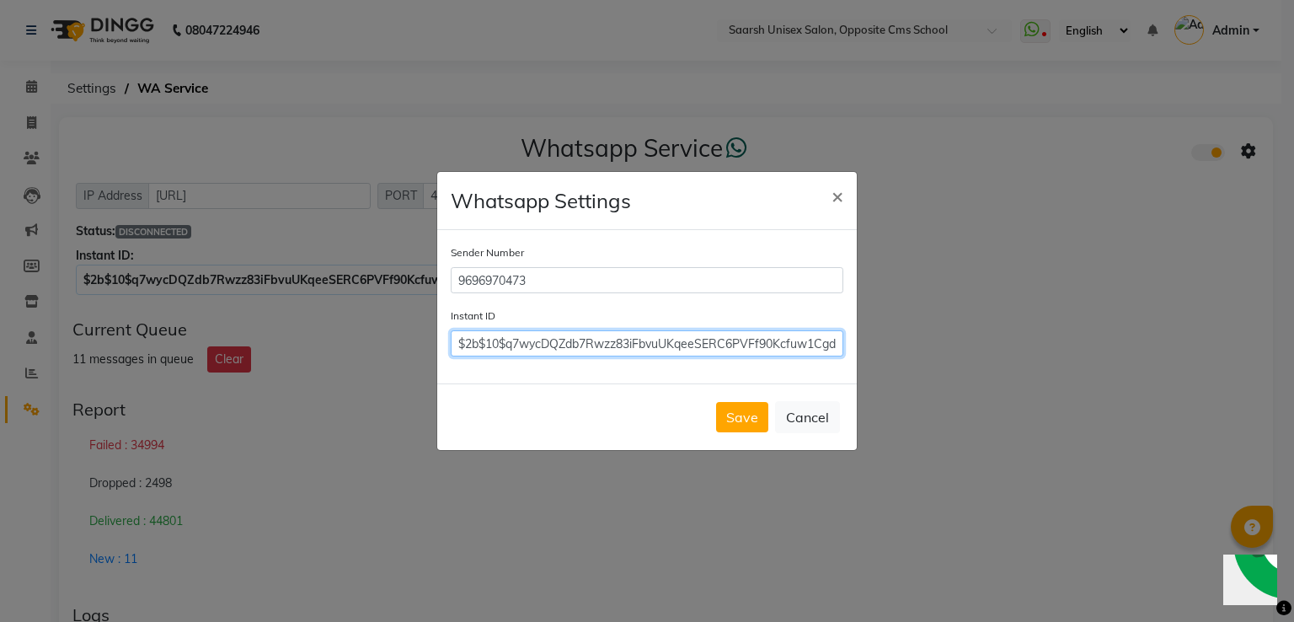
click at [813, 341] on input "$2b$10$q7wycDQZdb7Rwzz83iFbvuUKqeeSERC6PVFf90Kcfuw1CgdoivECq" at bounding box center [647, 343] width 393 height 26
click at [743, 409] on button "Save" at bounding box center [742, 417] width 52 height 30
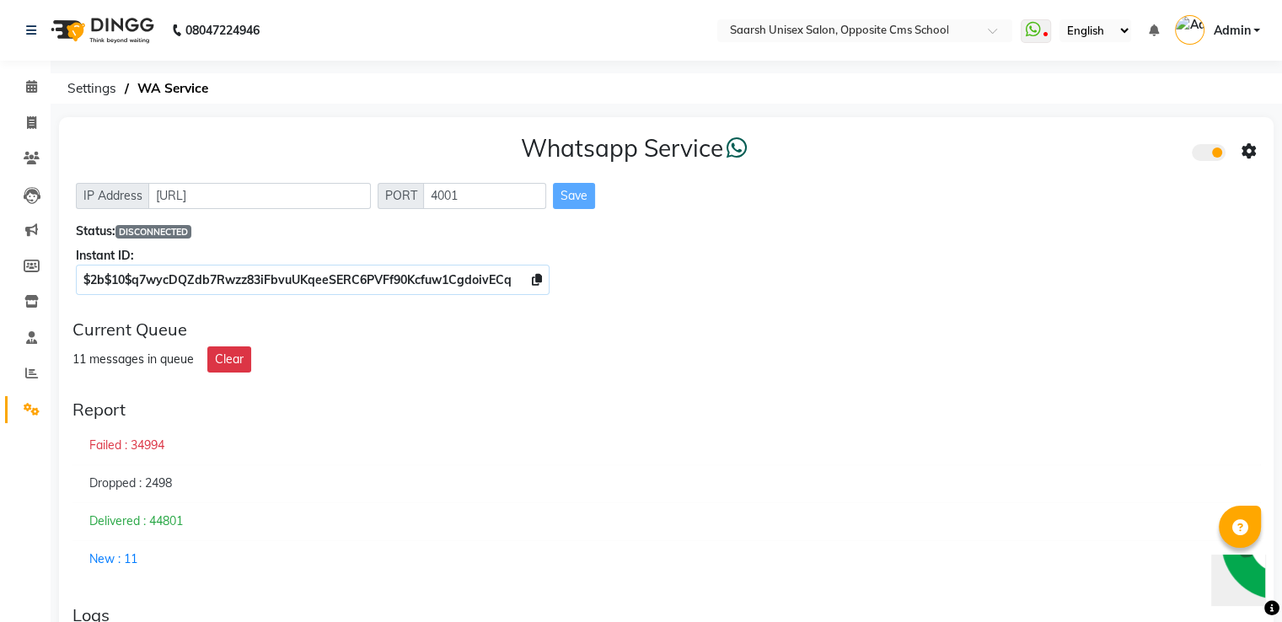
click at [1247, 146] on icon at bounding box center [1248, 151] width 15 height 15
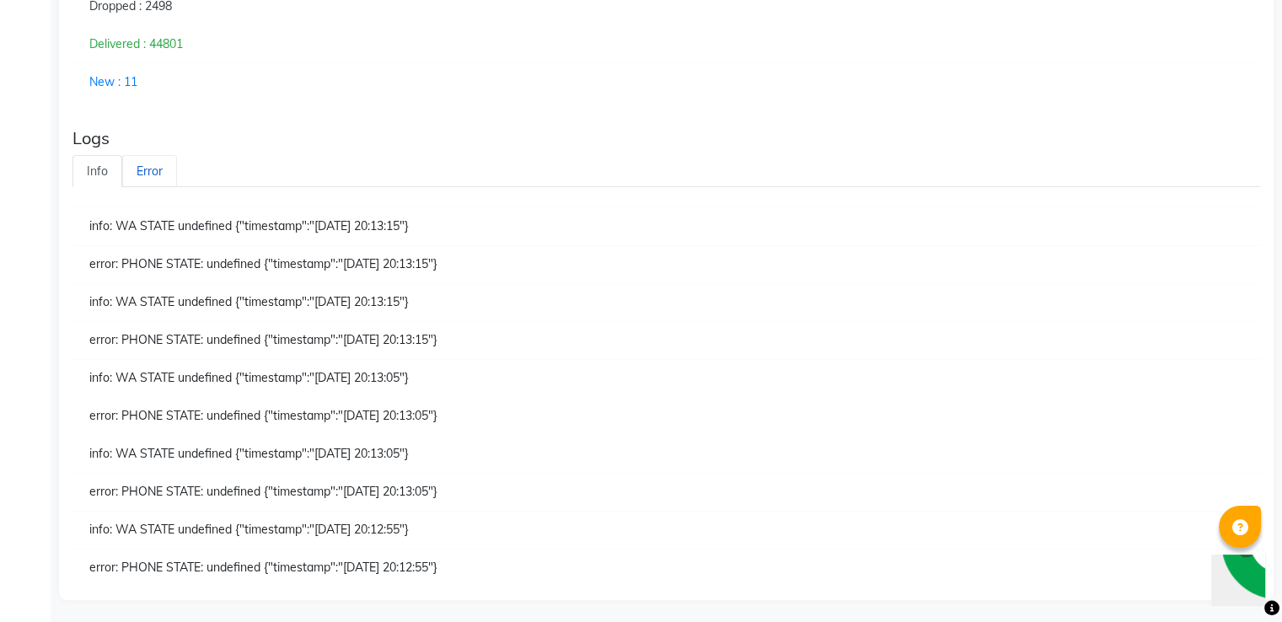
click at [144, 165] on link "Error" at bounding box center [149, 171] width 55 height 33
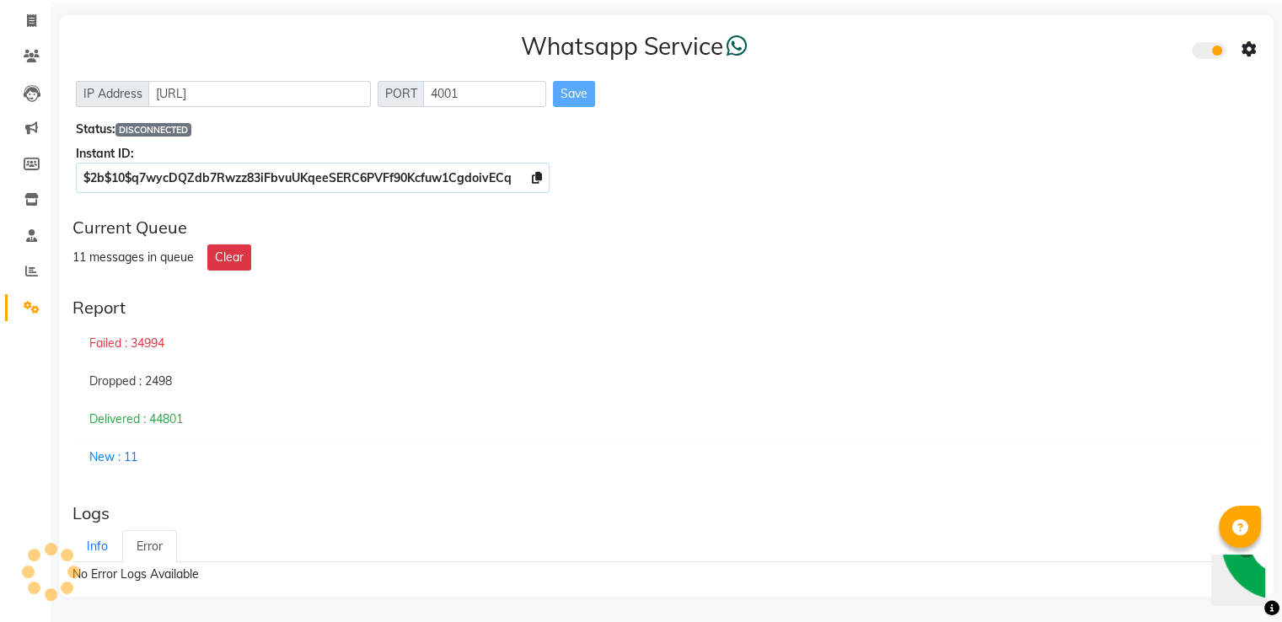
scroll to position [100, 0]
click at [165, 131] on span "DISCONNECTED" at bounding box center [153, 131] width 76 height 13
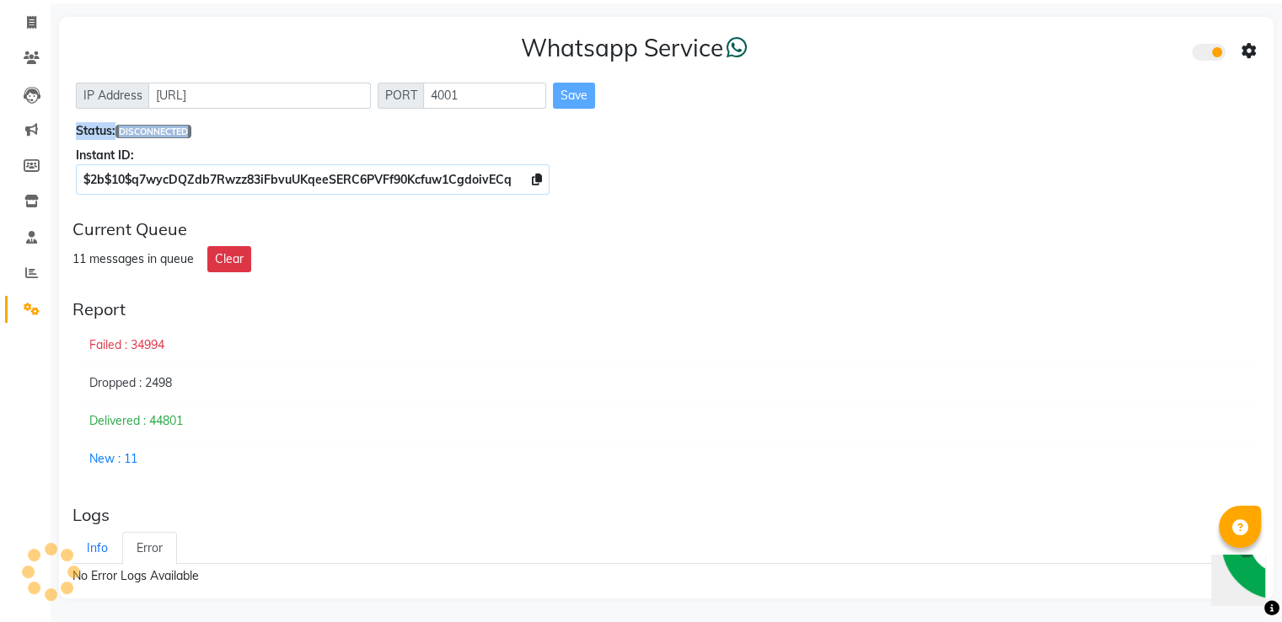
click at [165, 131] on span "DISCONNECTED" at bounding box center [153, 131] width 76 height 13
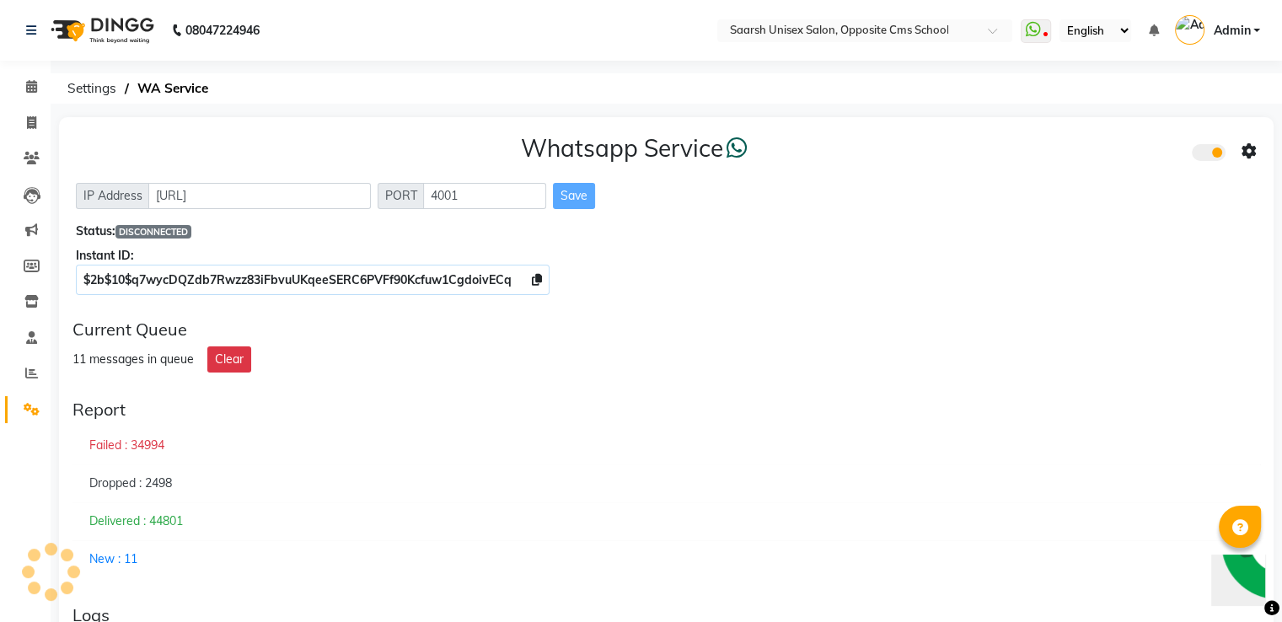
click at [593, 373] on div "Current Queue 11 messages in queue Clear" at bounding box center [666, 346] width 1201 height 67
